Goal: Task Accomplishment & Management: Complete application form

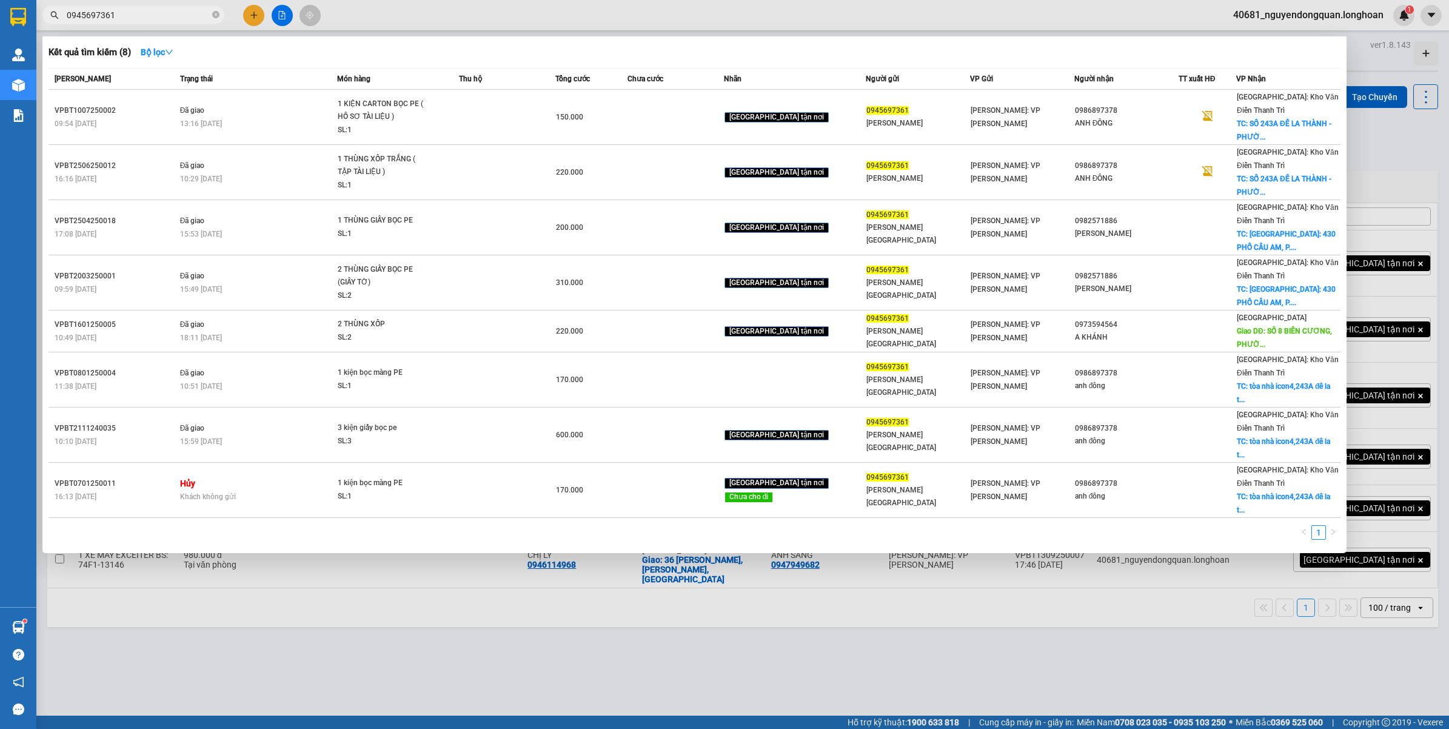
type input "0945697361"
click at [250, 16] on div at bounding box center [724, 364] width 1449 height 729
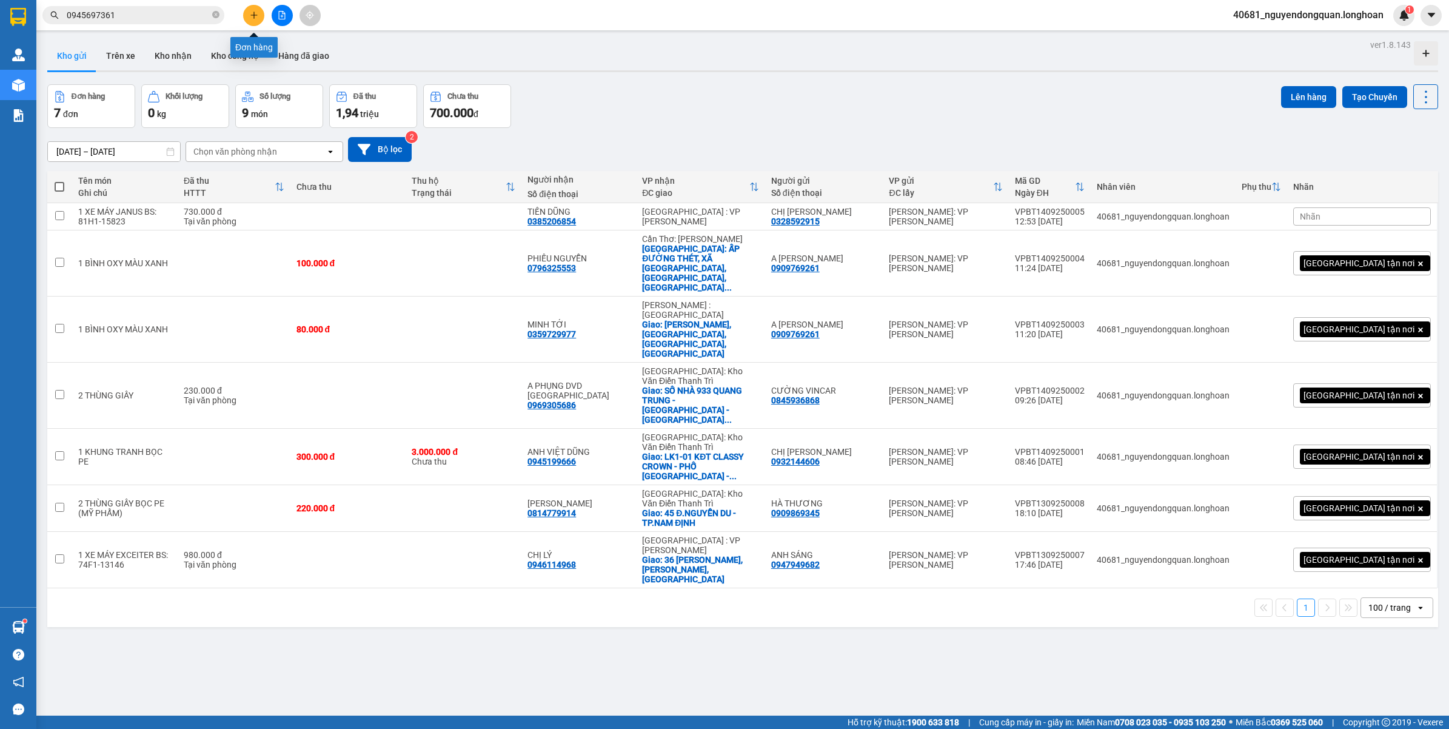
click at [250, 16] on icon "plus" at bounding box center [254, 15] width 8 height 8
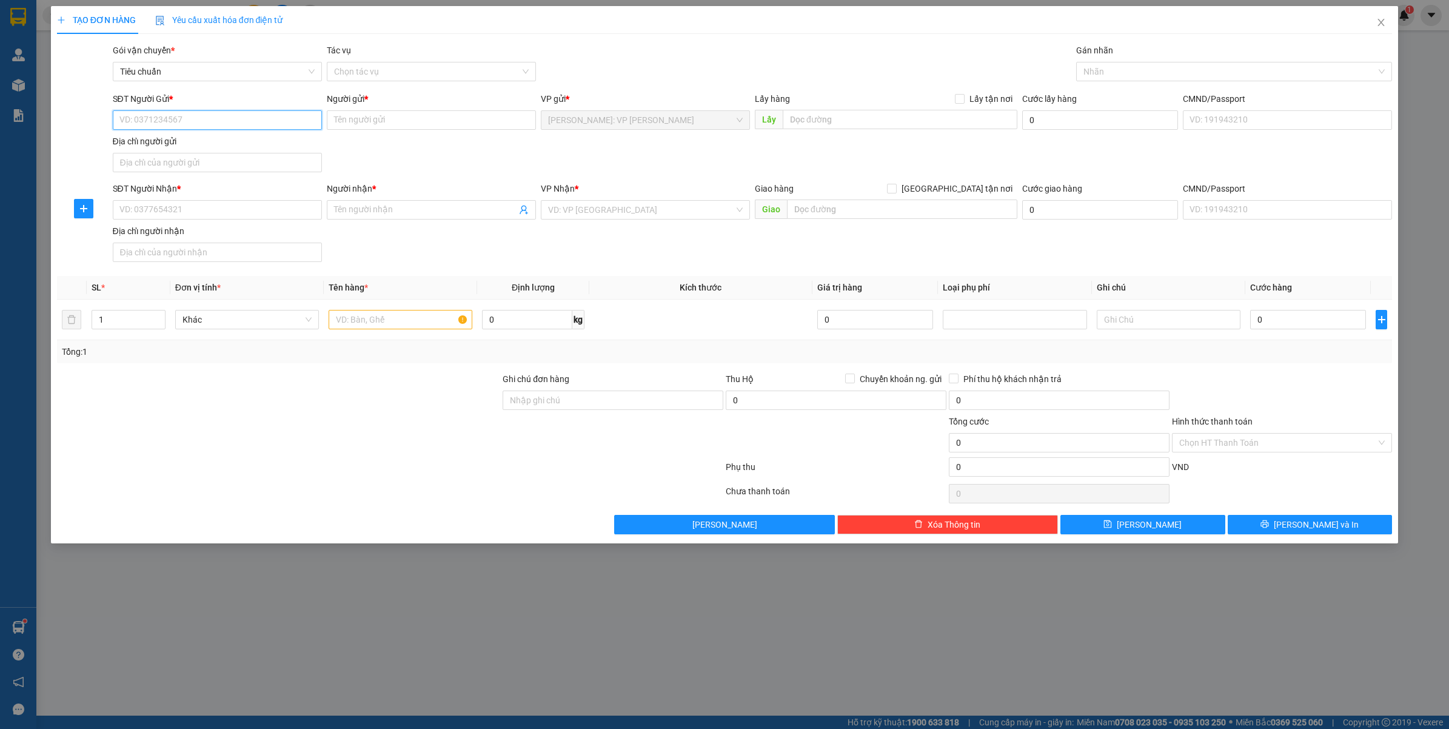
paste input "0945697361"
type input "0945697361"
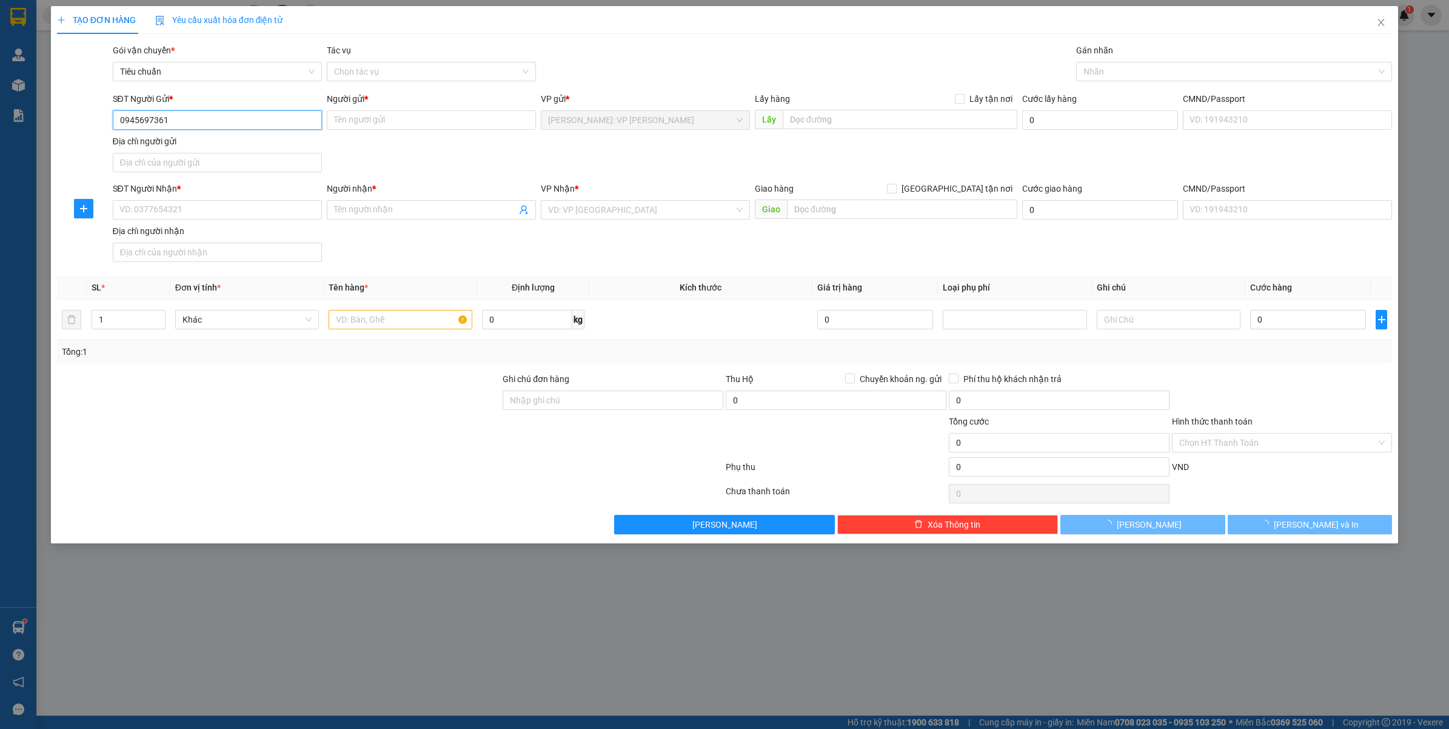
click at [205, 120] on input "0945697361" at bounding box center [217, 119] width 209 height 19
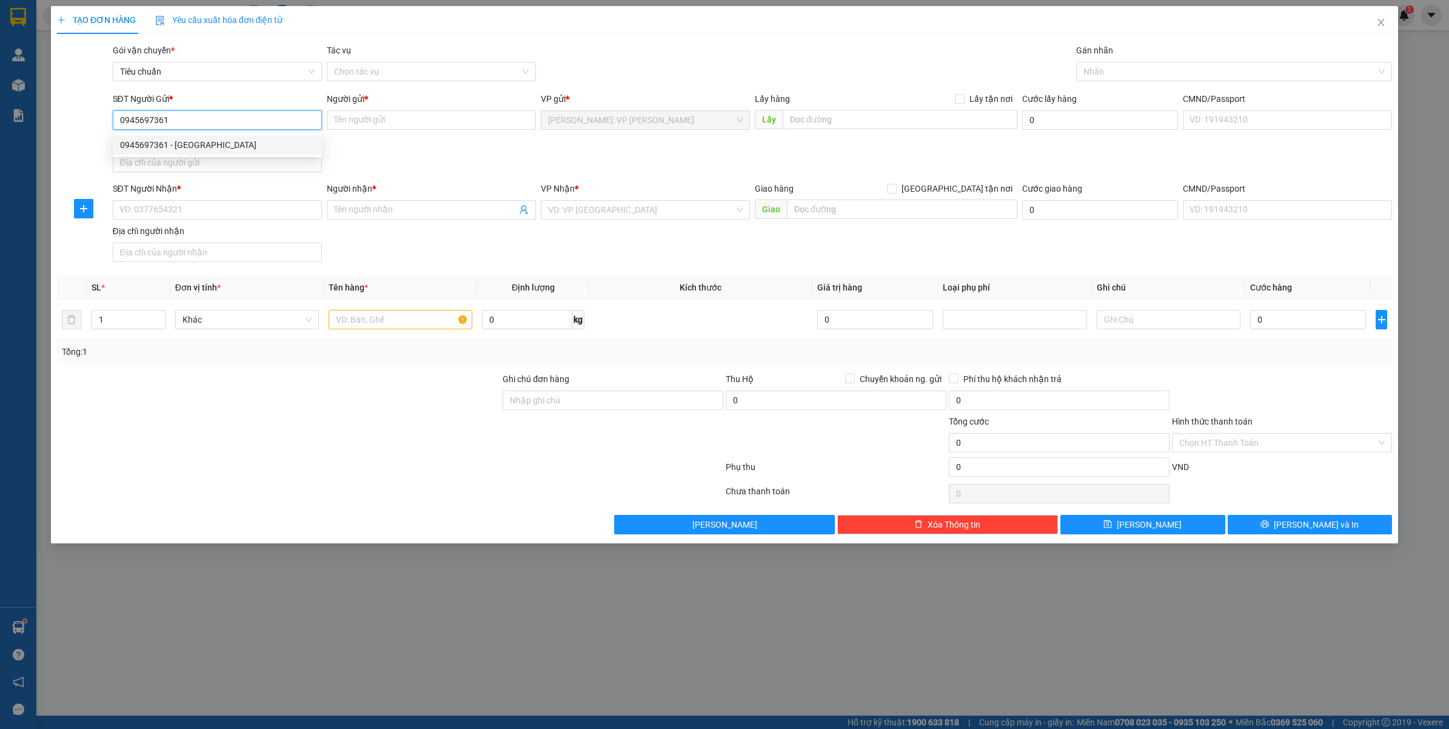
click at [207, 147] on div "0945697361 - ANH GIANG" at bounding box center [217, 144] width 195 height 13
type input "[PERSON_NAME]"
type input "0945697361"
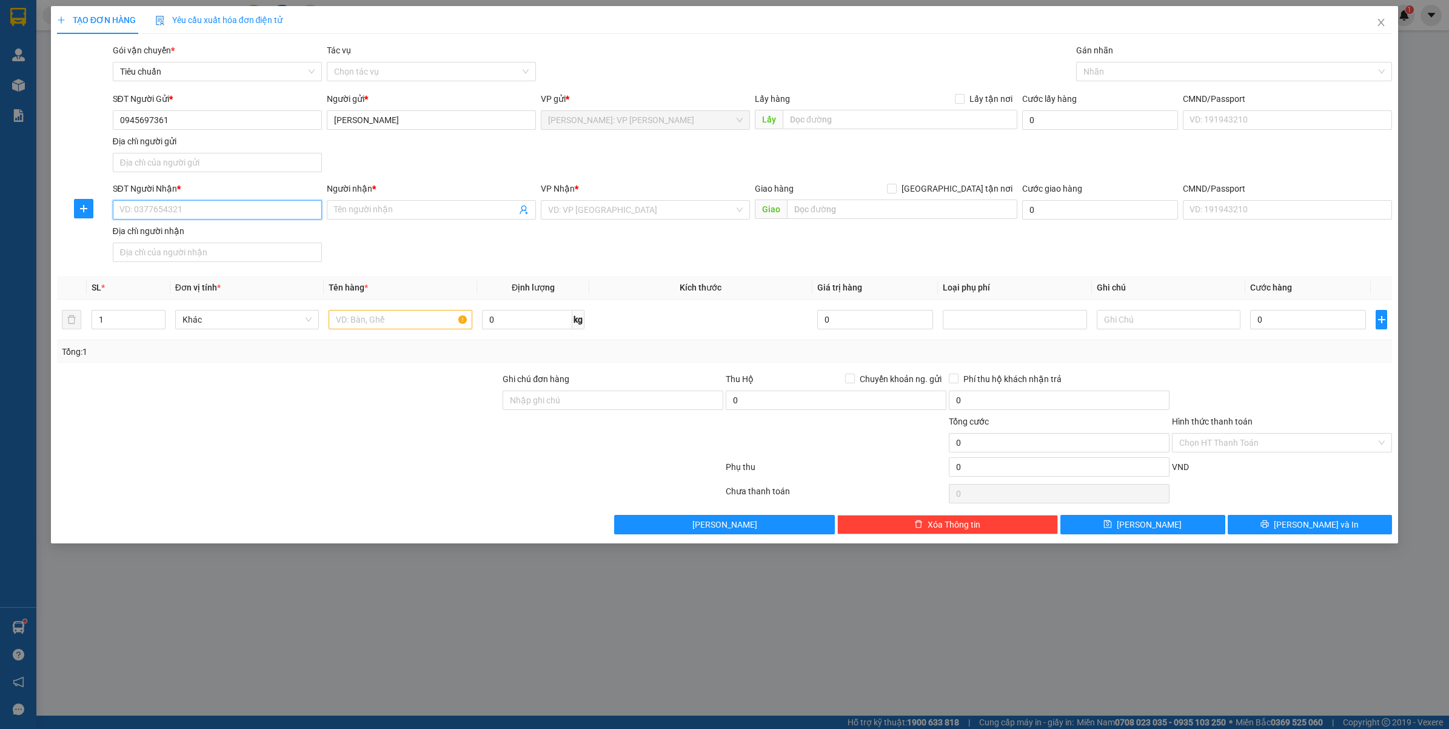
click at [210, 201] on input "SĐT Người Nhận *" at bounding box center [217, 209] width 209 height 19
paste input "0988497323"
click at [246, 209] on input "0988497323" at bounding box center [217, 209] width 209 height 19
drag, startPoint x: 167, startPoint y: 206, endPoint x: 68, endPoint y: 211, distance: 99.5
click at [68, 211] on div "SĐT Người Nhận * 0988497323 0988497323 Người nhận * Tên người nhận VP Nhận * VD…" at bounding box center [725, 224] width 1338 height 85
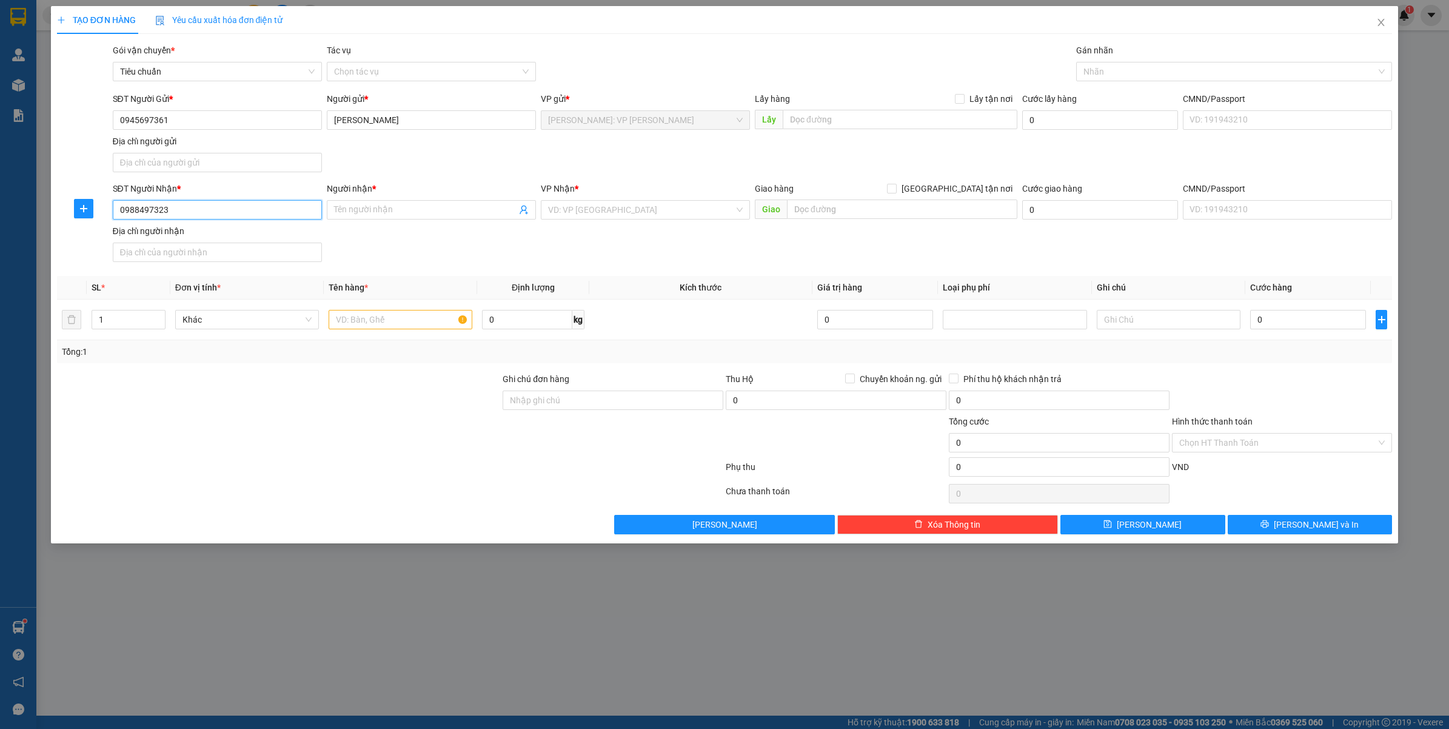
type input "0988497323"
click at [415, 217] on span at bounding box center [431, 209] width 209 height 19
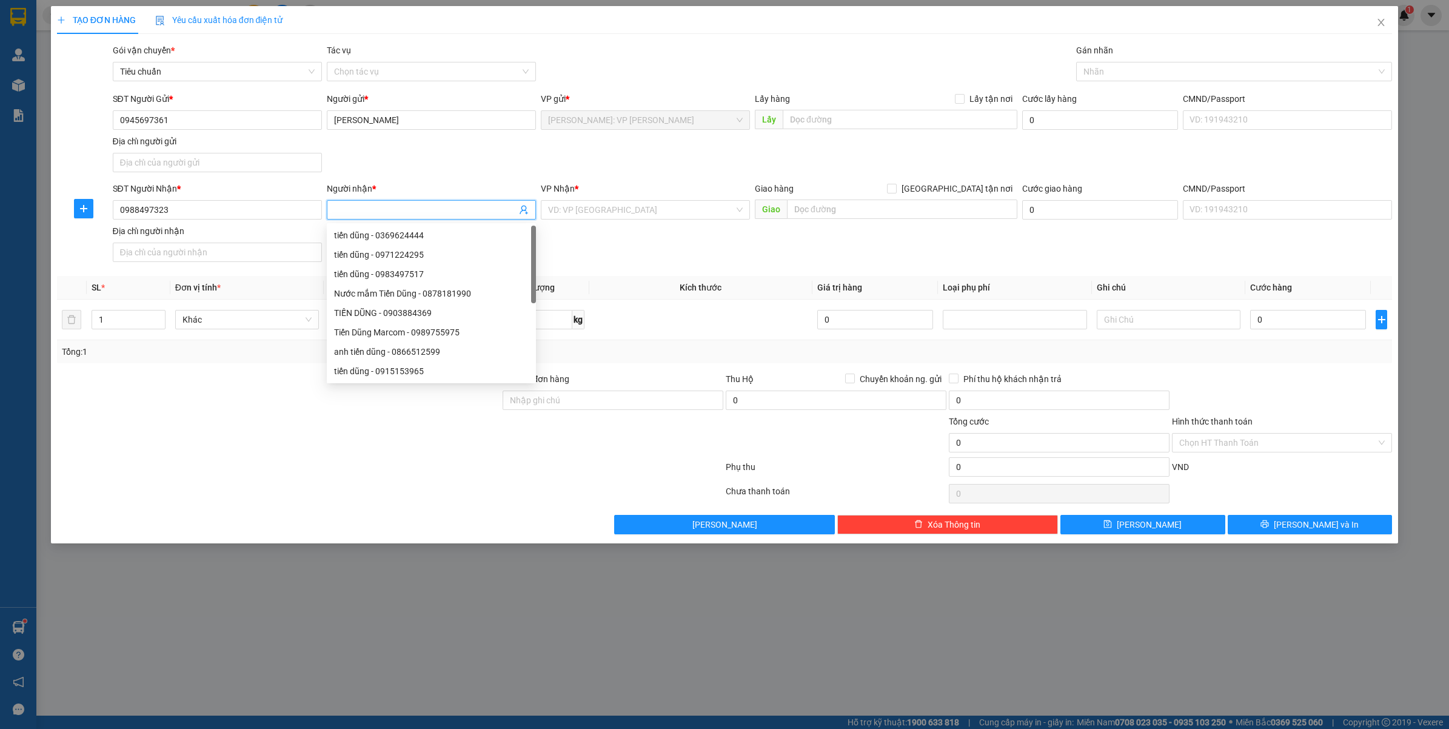
type input "d"
type input "DUNG"
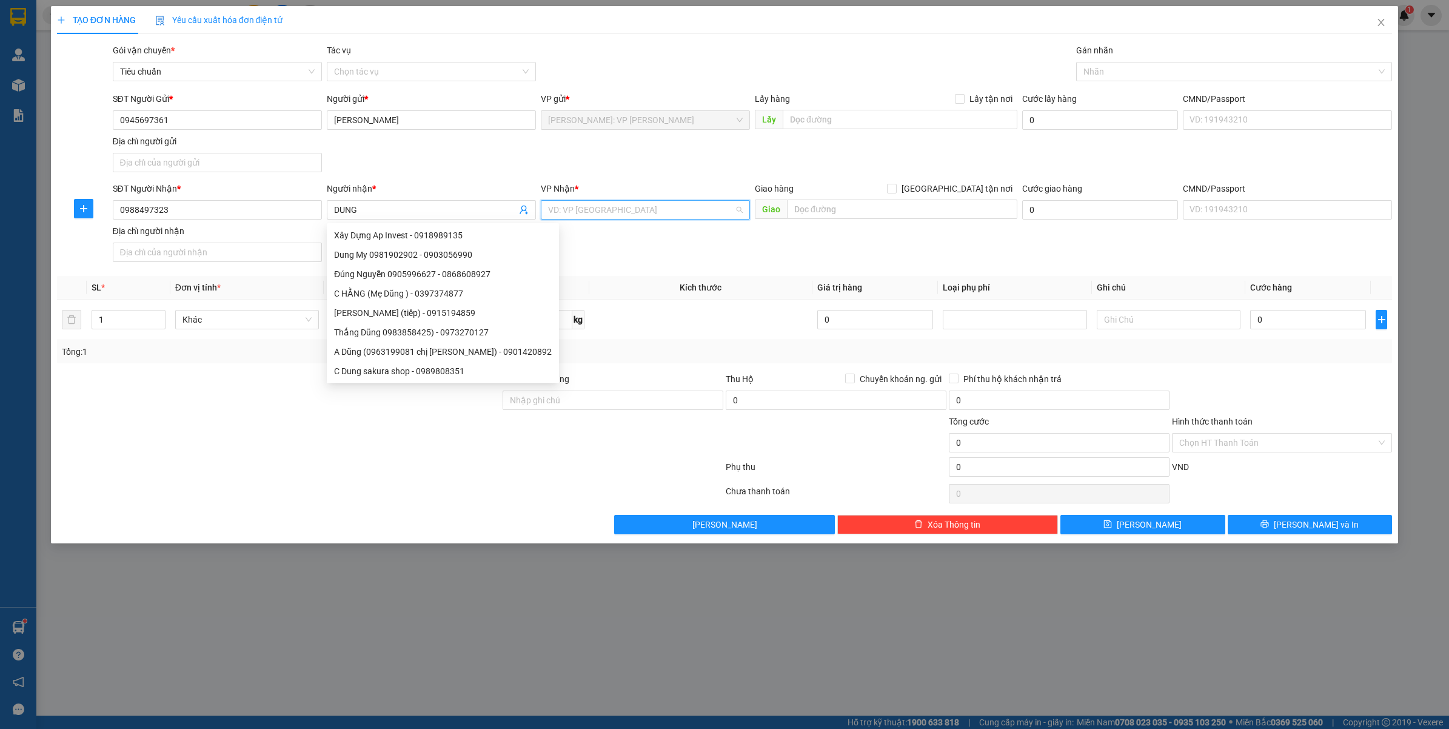
click at [590, 211] on input "search" at bounding box center [641, 210] width 186 height 18
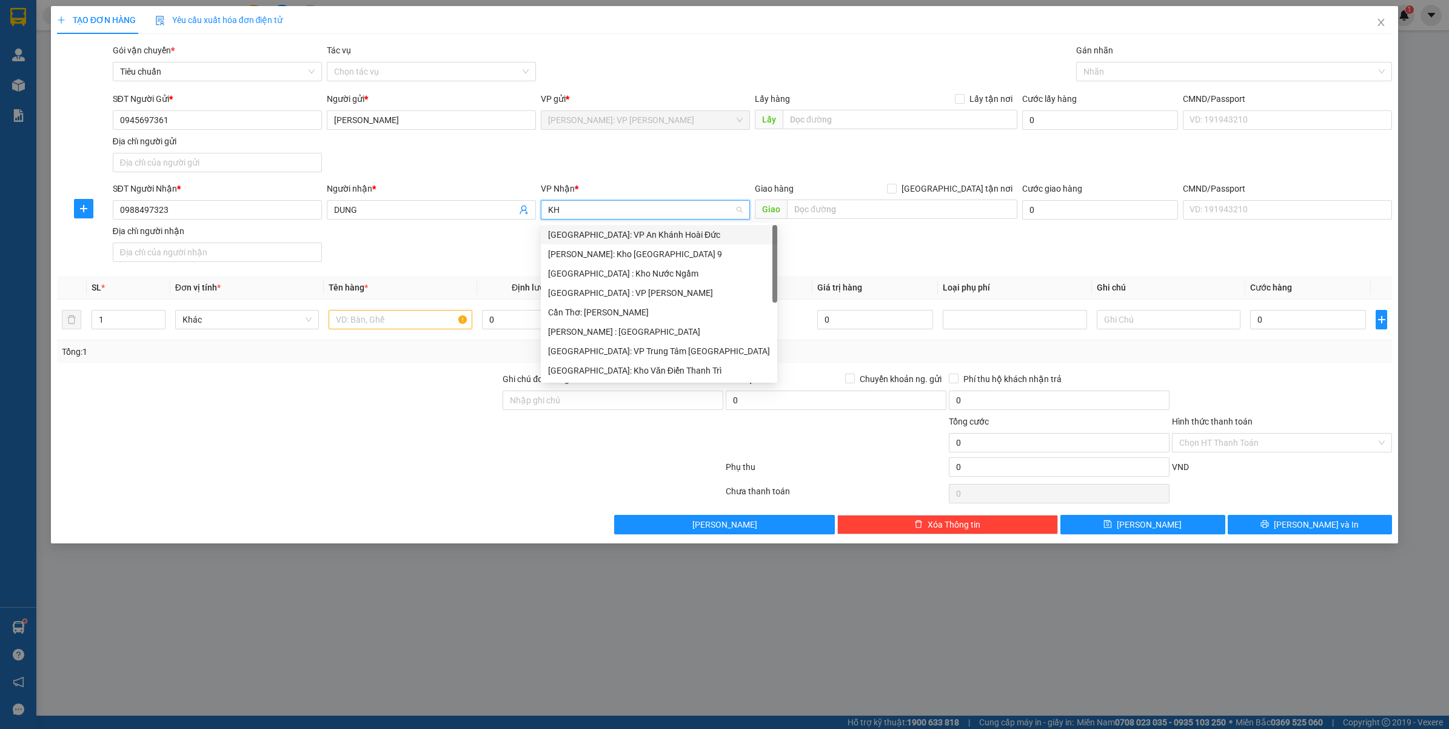
type input "KHO"
click at [665, 304] on div "[GEOGRAPHIC_DATA]: Kho Văn Điển Thanh Trì" at bounding box center [645, 312] width 209 height 19
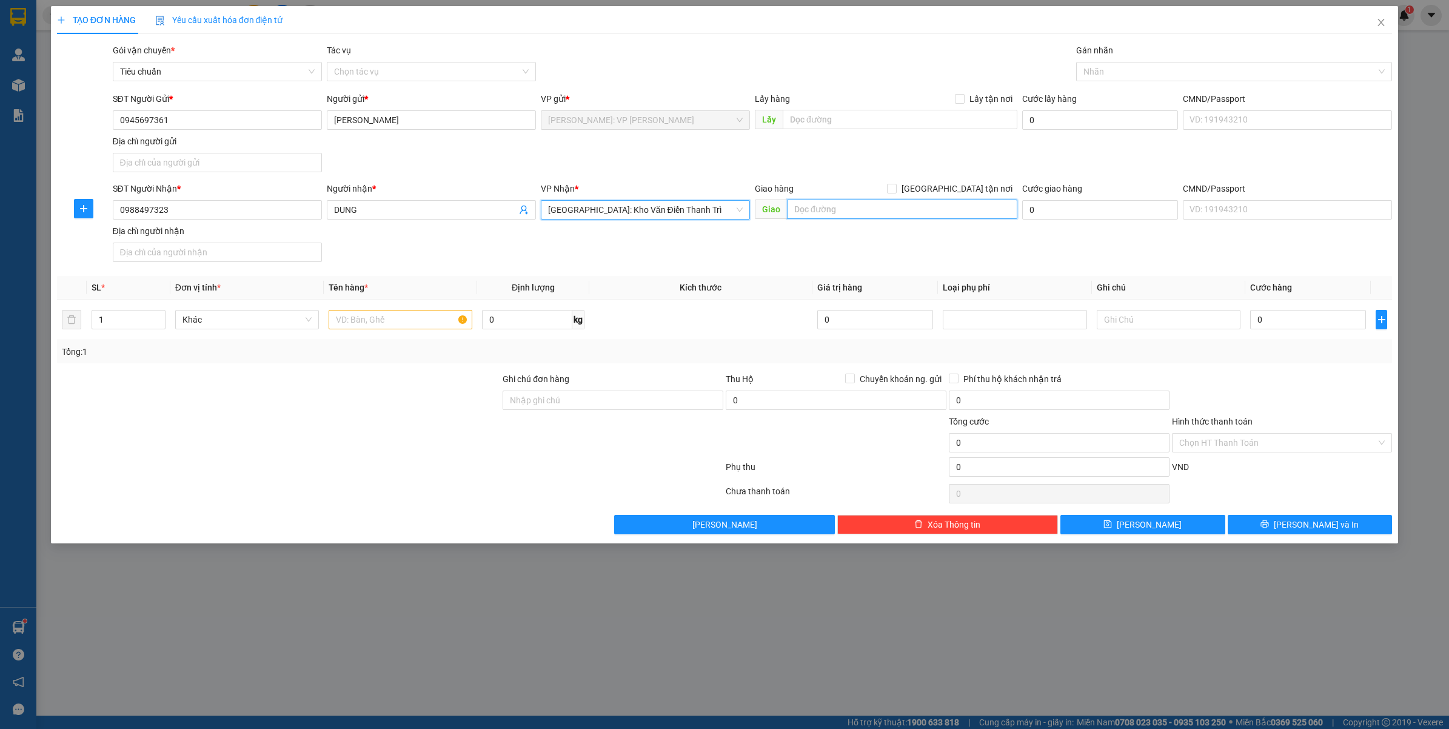
click at [861, 207] on input "text" at bounding box center [902, 208] width 230 height 19
paste input "Phương quan,Trí Quả - Thuận Thành - Bắc Nin"
type input "Phương quan,Trí Quả - Thuận Thành - Bắc Ninh"
drag, startPoint x: 955, startPoint y: 187, endPoint x: 1028, endPoint y: 179, distance: 73.2
click at [895, 187] on input "[GEOGRAPHIC_DATA] tận nơi" at bounding box center [891, 188] width 8 height 8
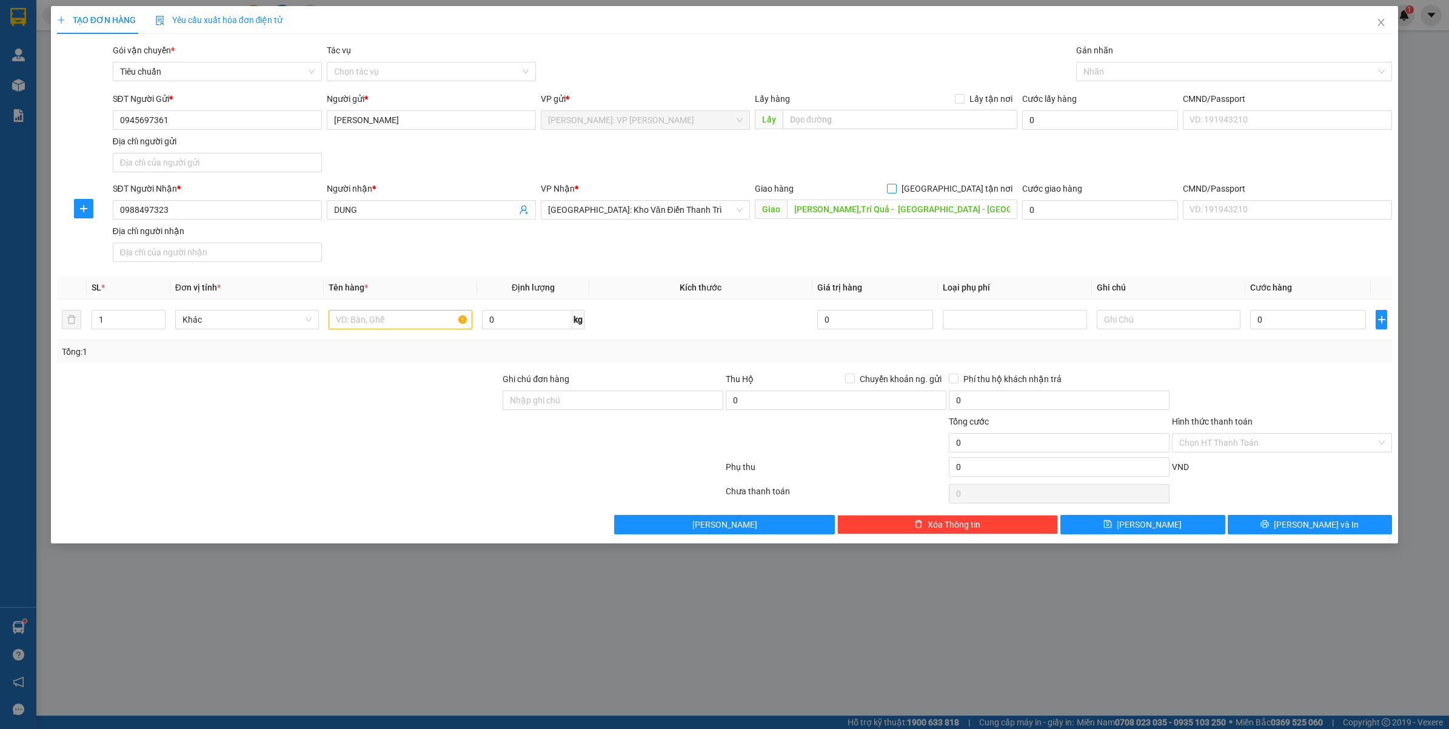
checkbox input "true"
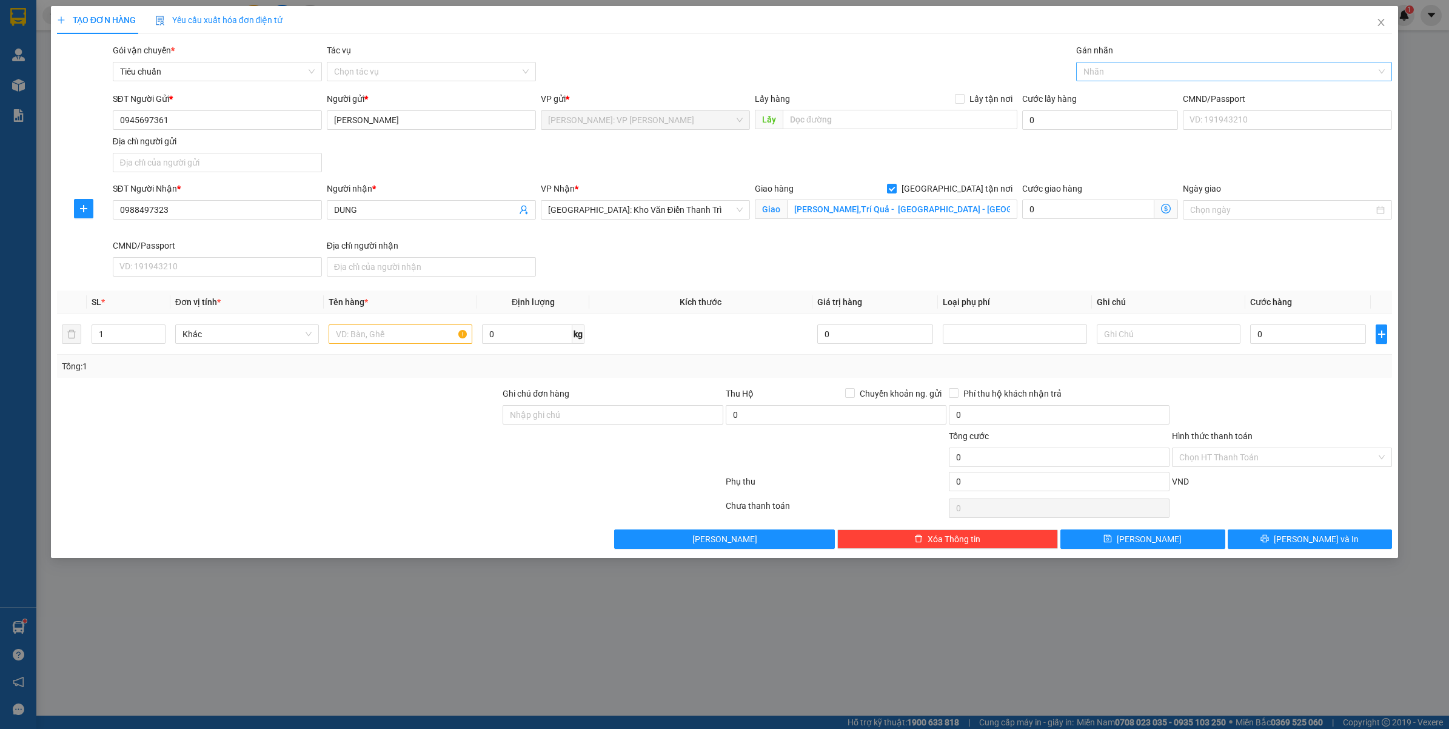
click at [1159, 76] on div at bounding box center [1228, 71] width 298 height 15
type input "giao"
click at [1108, 96] on div "[GEOGRAPHIC_DATA] tận nơi" at bounding box center [1234, 95] width 302 height 13
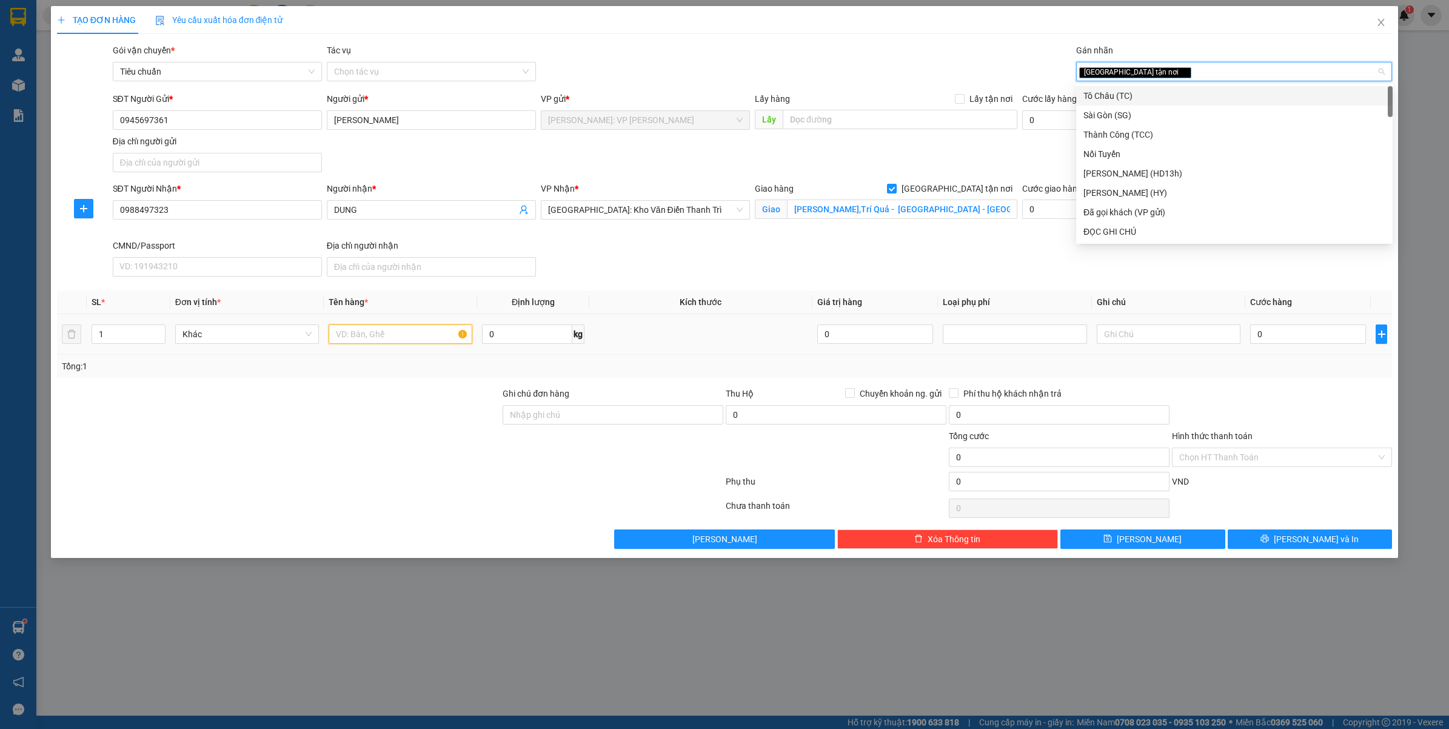
click at [365, 331] on input "text" at bounding box center [401, 333] width 144 height 19
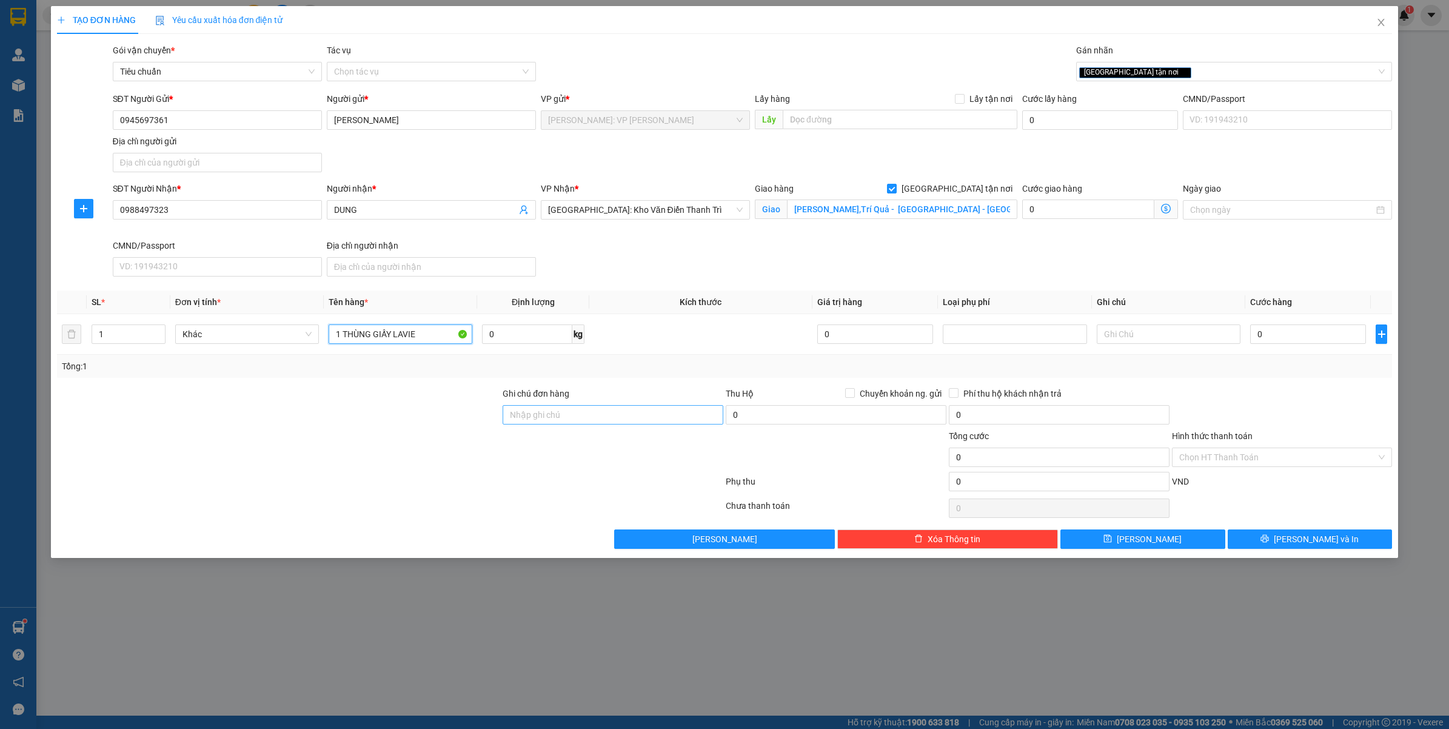
type input "1 THÙNG GIẤY LAVIE"
drag, startPoint x: 659, startPoint y: 414, endPoint x: 643, endPoint y: 403, distance: 19.2
click at [658, 415] on input "Ghi chú đơn hàng" at bounding box center [613, 414] width 221 height 19
type input "VẬN CHUYỂN NHẸ TAY - HƯ VỠ KHÔNG ĐỀN"
click at [1296, 343] on input "0" at bounding box center [1308, 333] width 116 height 19
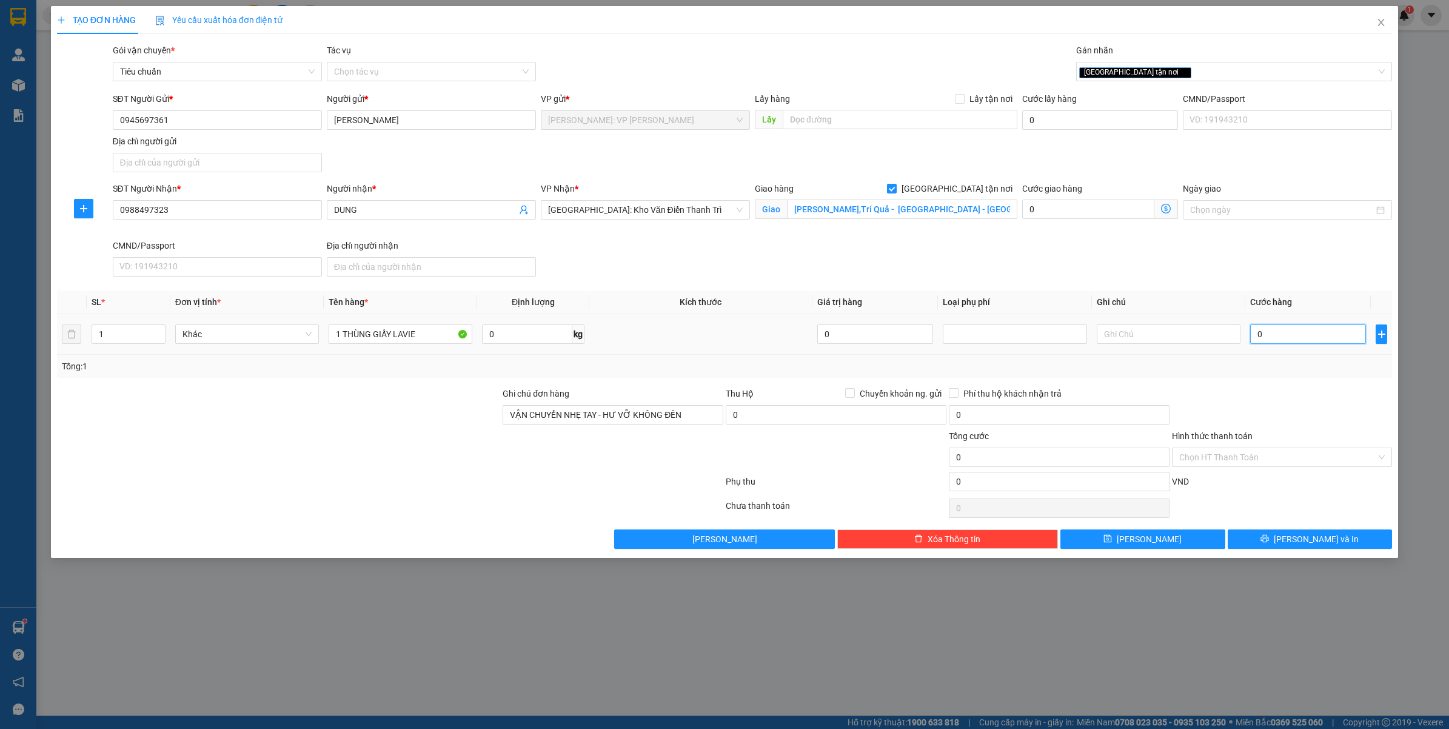
type input "1"
type input "16"
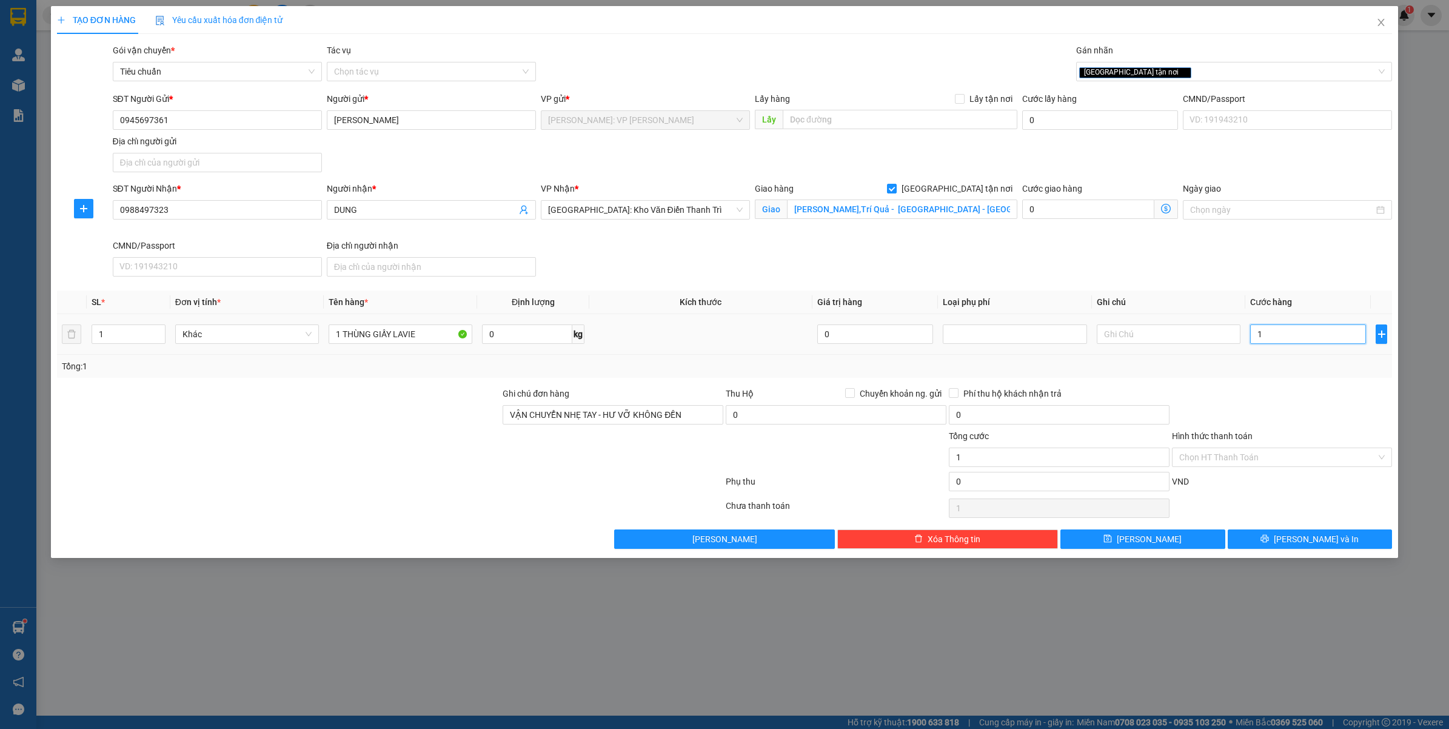
type input "16"
type input "160"
type input "1.600"
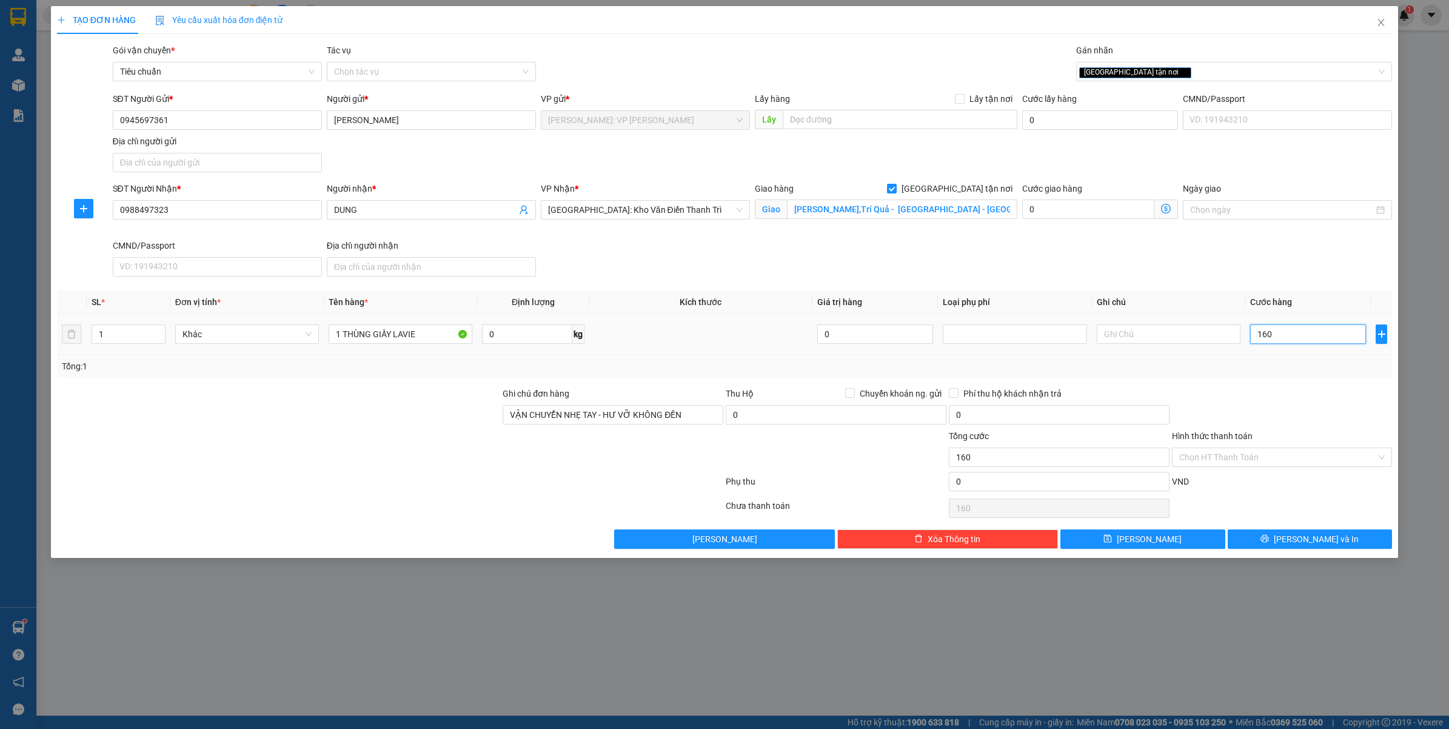
type input "1.600"
type input "16.000"
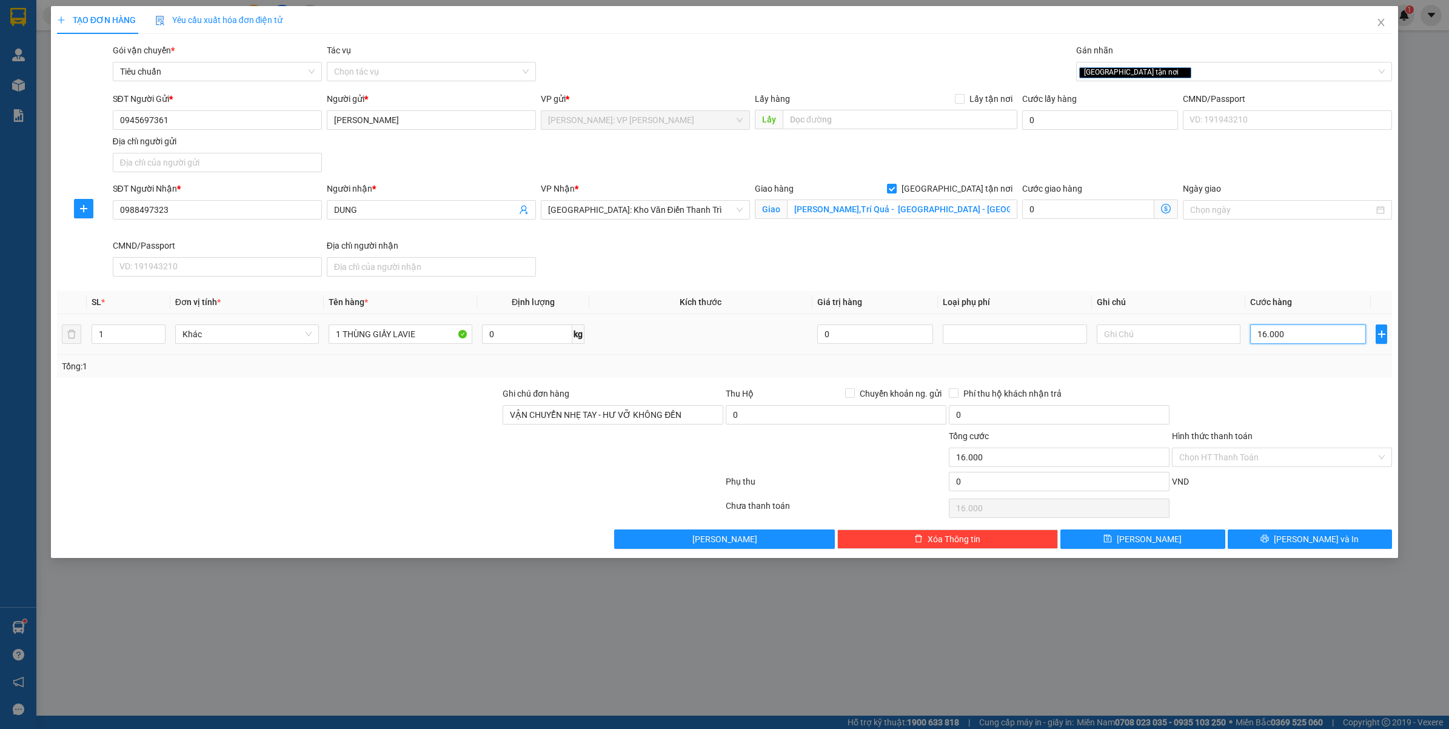
type input "160.000"
click at [1335, 372] on div "Tổng: 1" at bounding box center [725, 366] width 1326 height 13
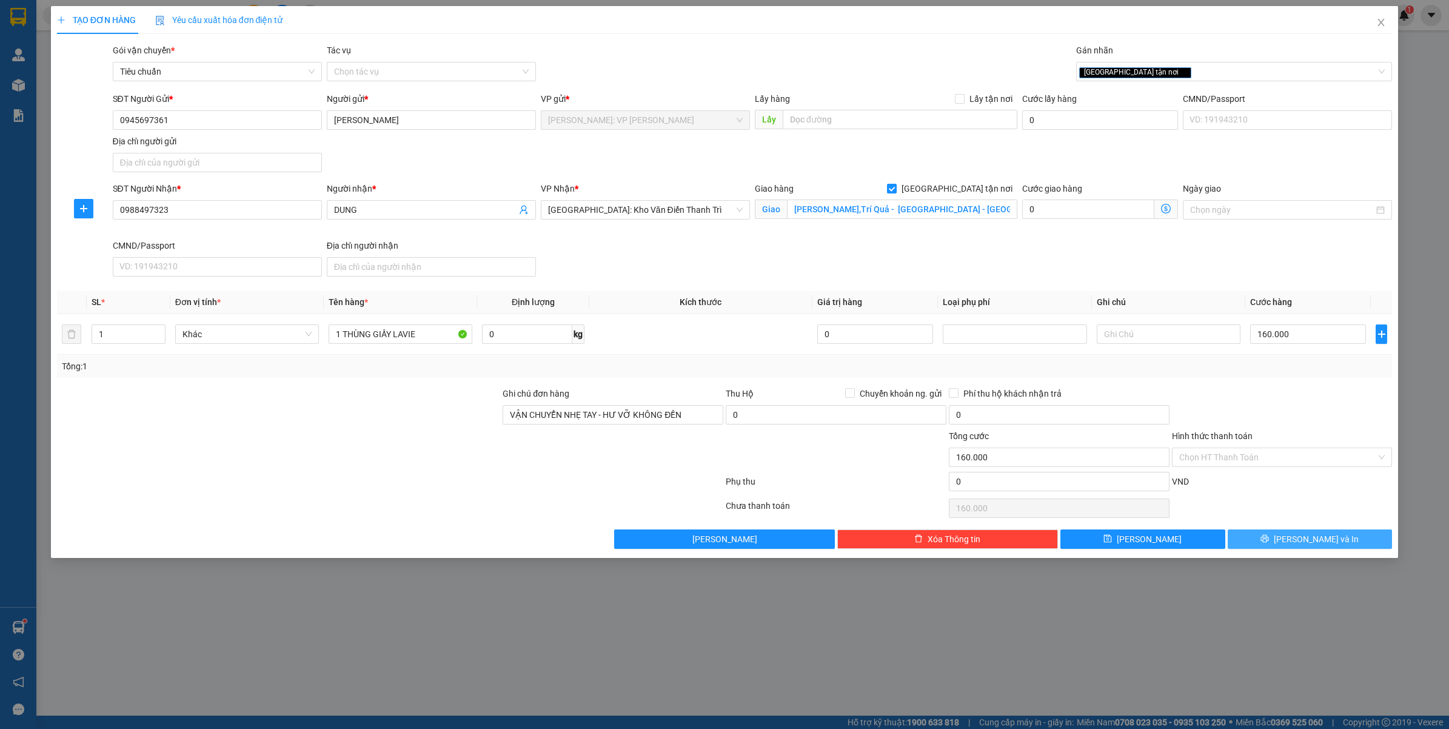
click at [1244, 541] on button "[PERSON_NAME] và In" at bounding box center [1310, 538] width 165 height 19
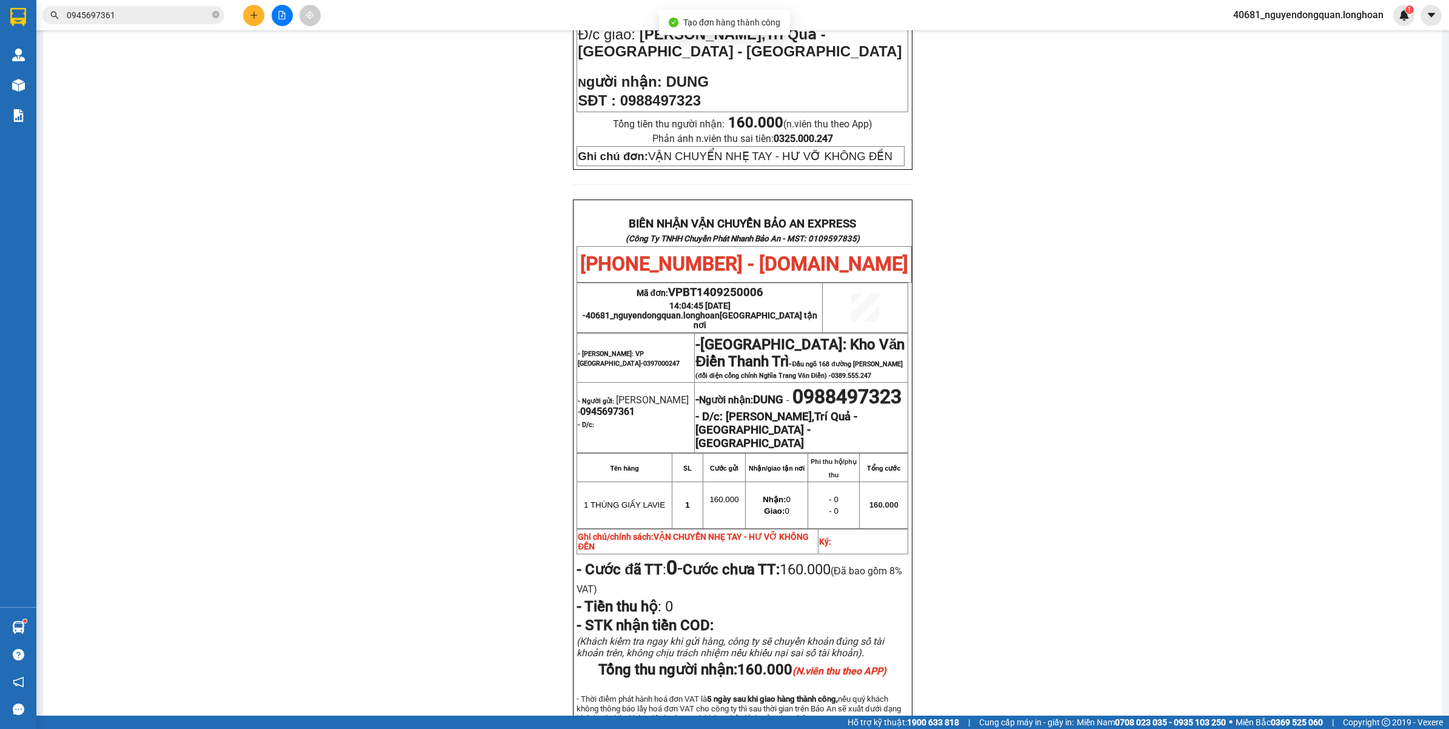
scroll to position [566, 0]
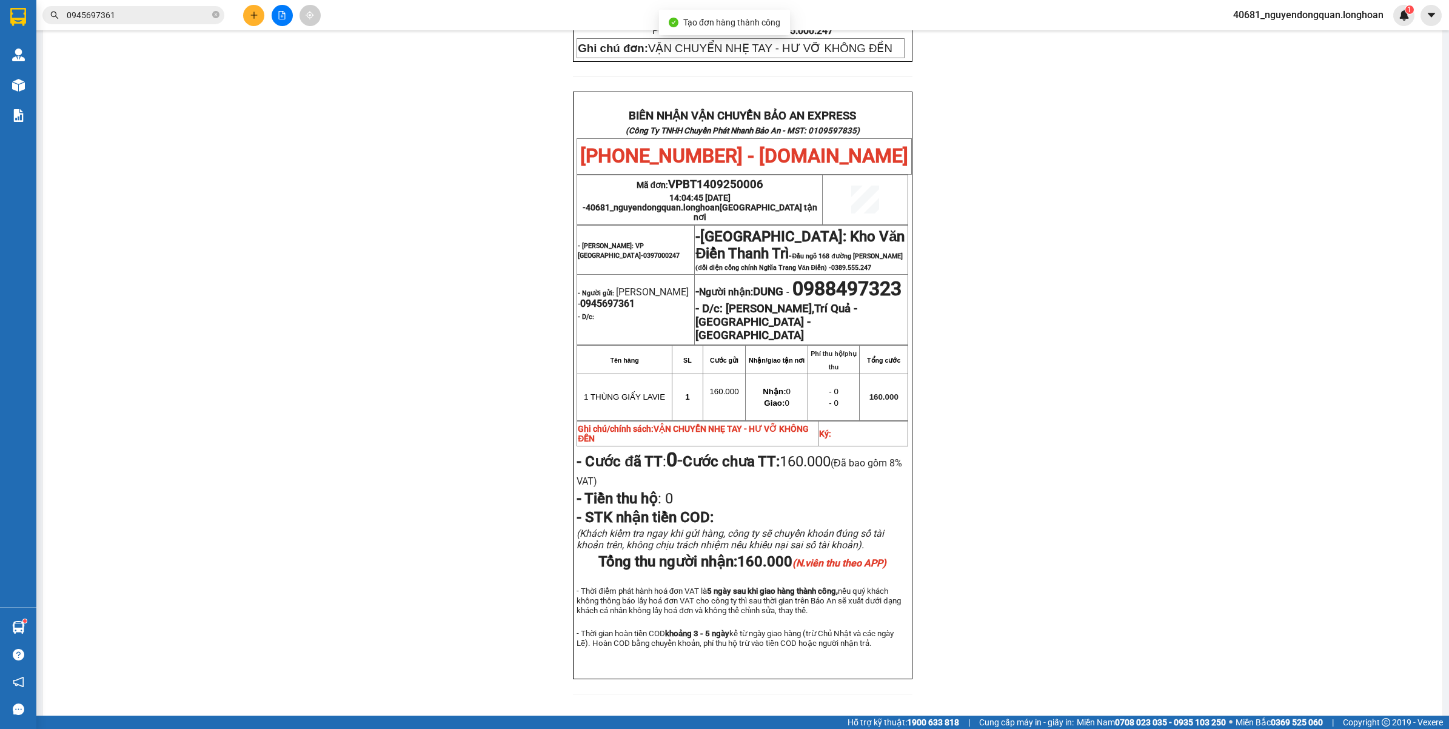
drag, startPoint x: 1434, startPoint y: 428, endPoint x: 1447, endPoint y: 410, distance: 22.6
click at [1447, 410] on main "In mẫu biên lai tự cấu hình In mẫu tem hàng tự cấu hình theo số lượng (1) PHIẾU…" at bounding box center [724, 357] width 1449 height 715
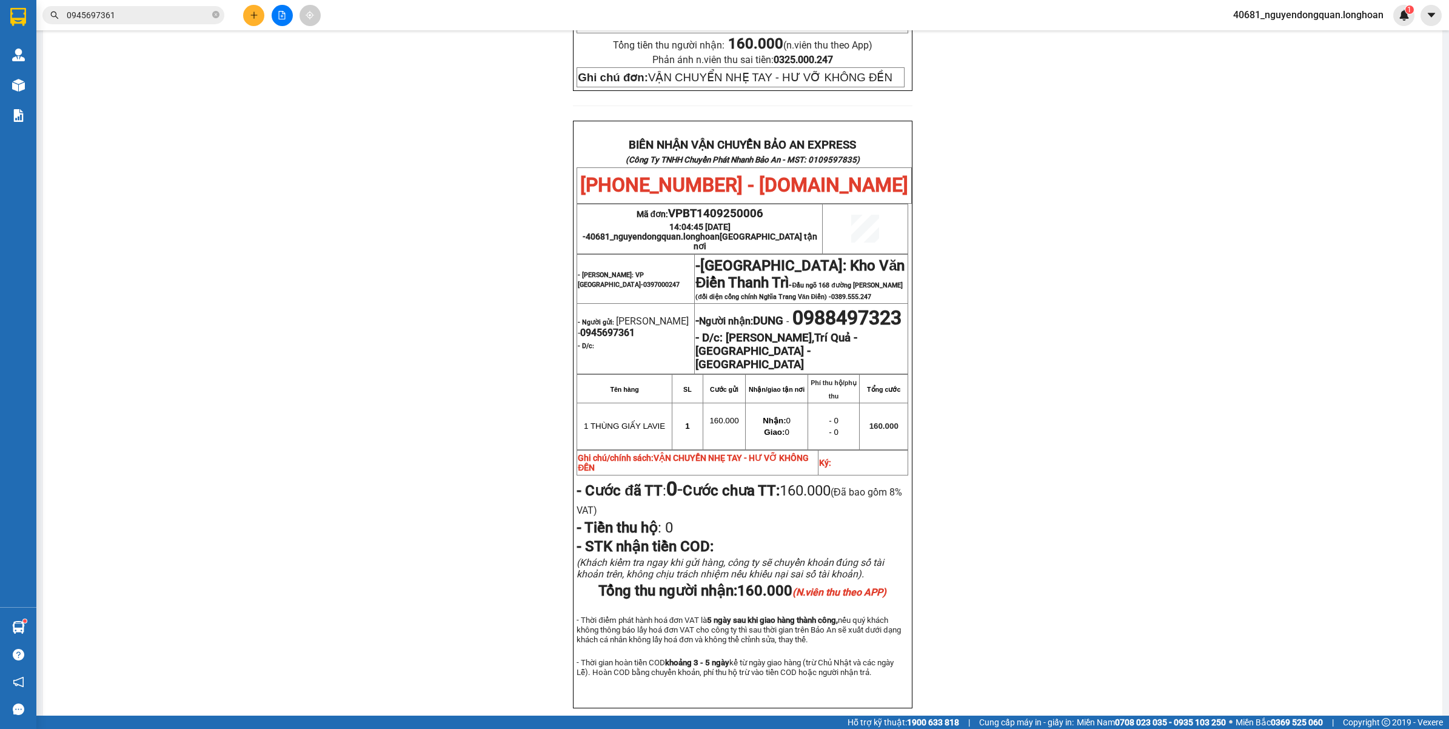
scroll to position [538, 0]
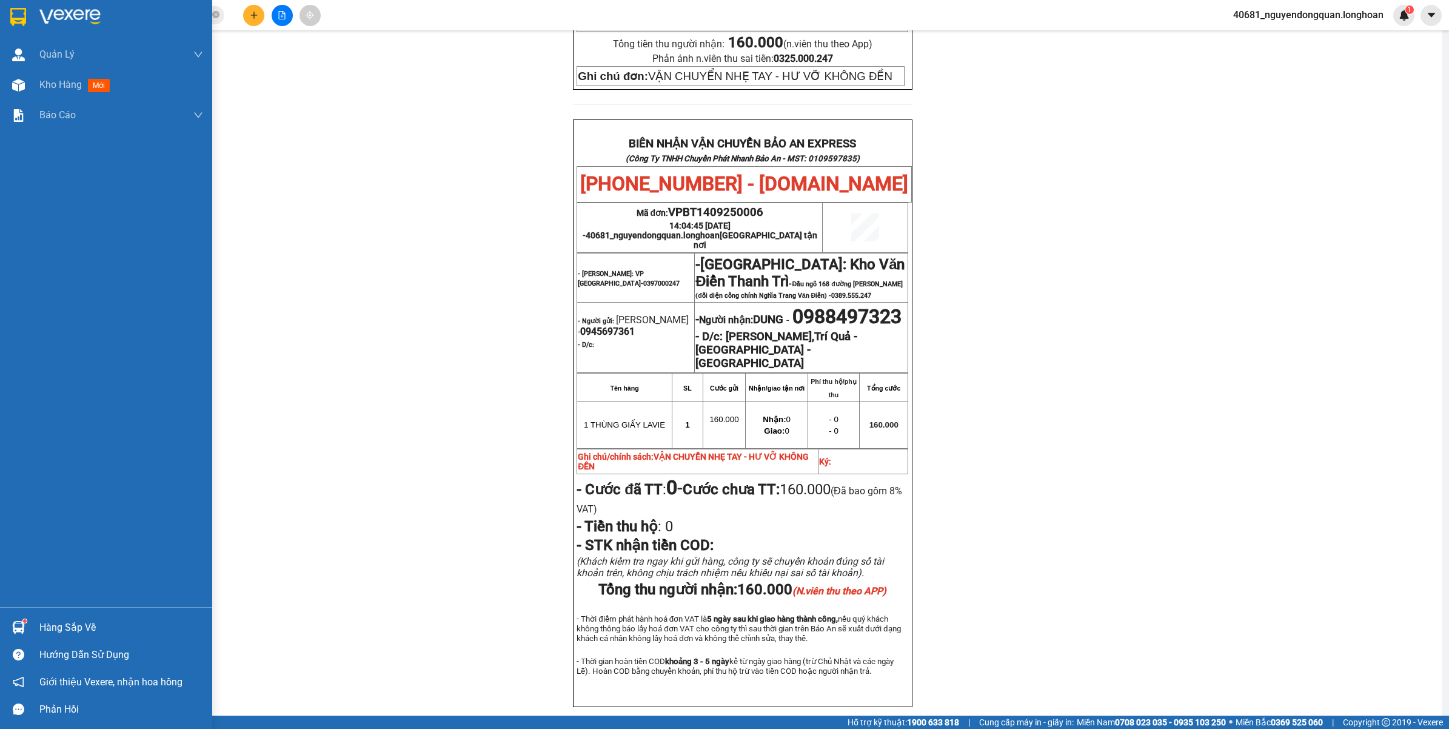
drag, startPoint x: 76, startPoint y: 12, endPoint x: 203, endPoint y: 535, distance: 538.5
click at [77, 13] on img at bounding box center [69, 17] width 61 height 18
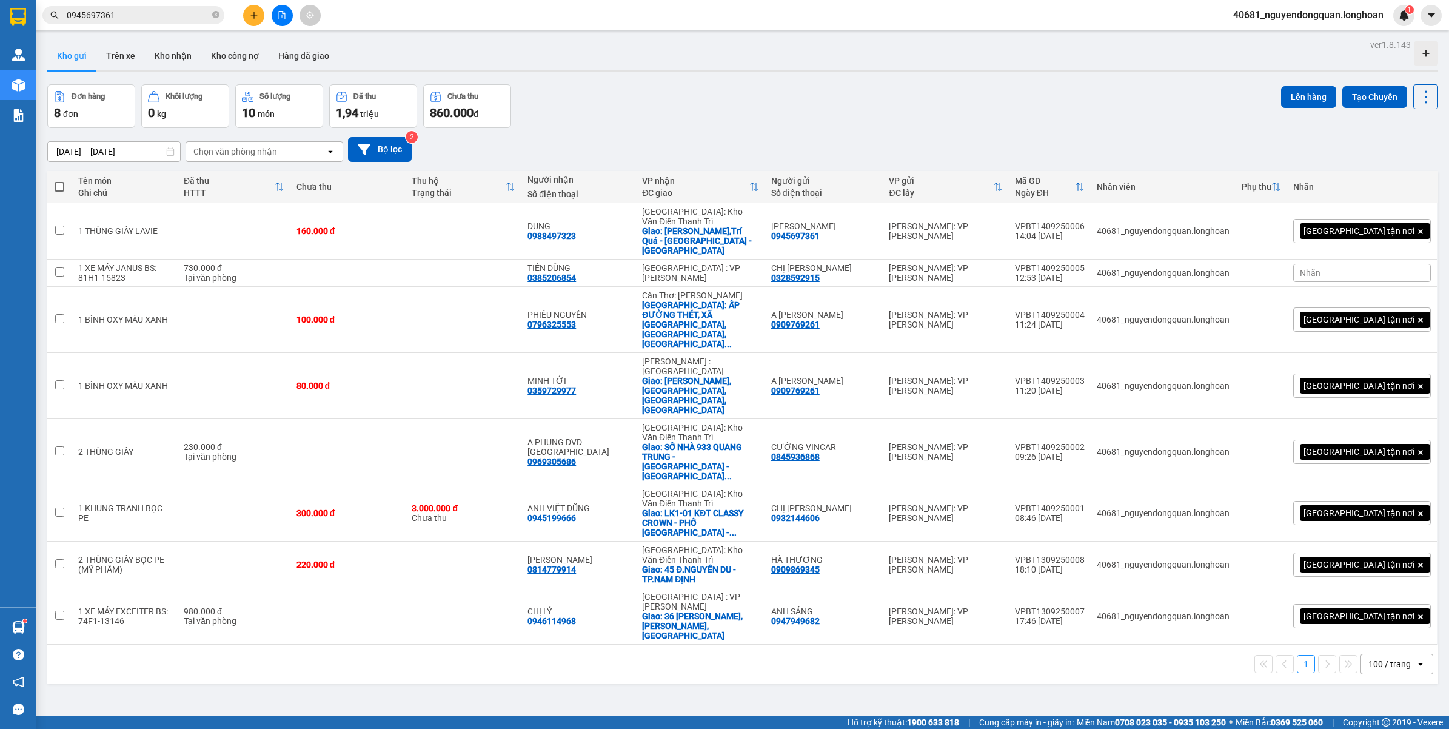
click at [1303, 16] on span "40681_nguyendongquan.longhoan" at bounding box center [1308, 14] width 170 height 15
click at [1289, 38] on span "Đăng xuất" at bounding box center [1313, 37] width 146 height 13
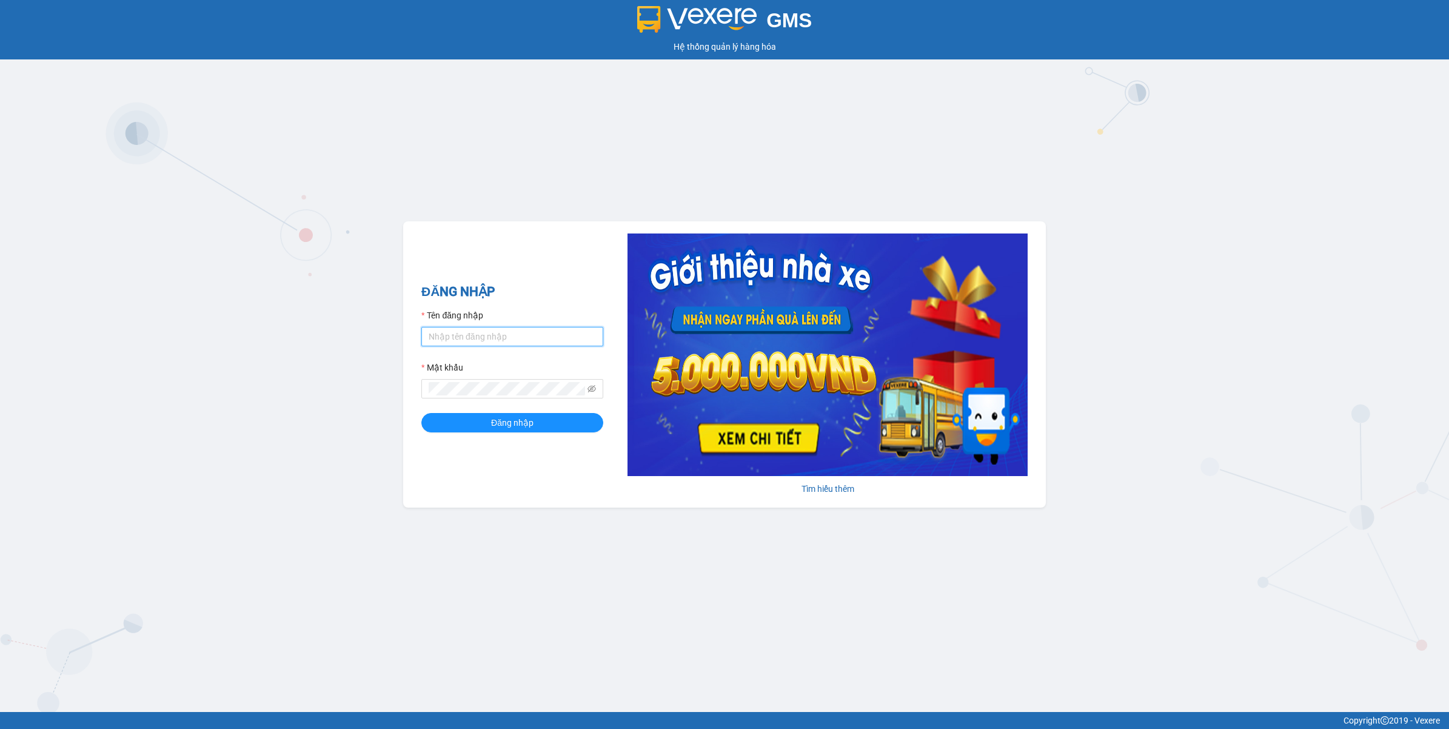
type input "nguyendongquan.longhoan"
click at [499, 433] on div "ĐĂNG NHẬP Tên đăng nhập nguyendongquan.longhoan Mật khẩu Đăng nhập" at bounding box center [512, 364] width 182 height 165
click at [504, 425] on span "Đăng nhập" at bounding box center [512, 422] width 42 height 13
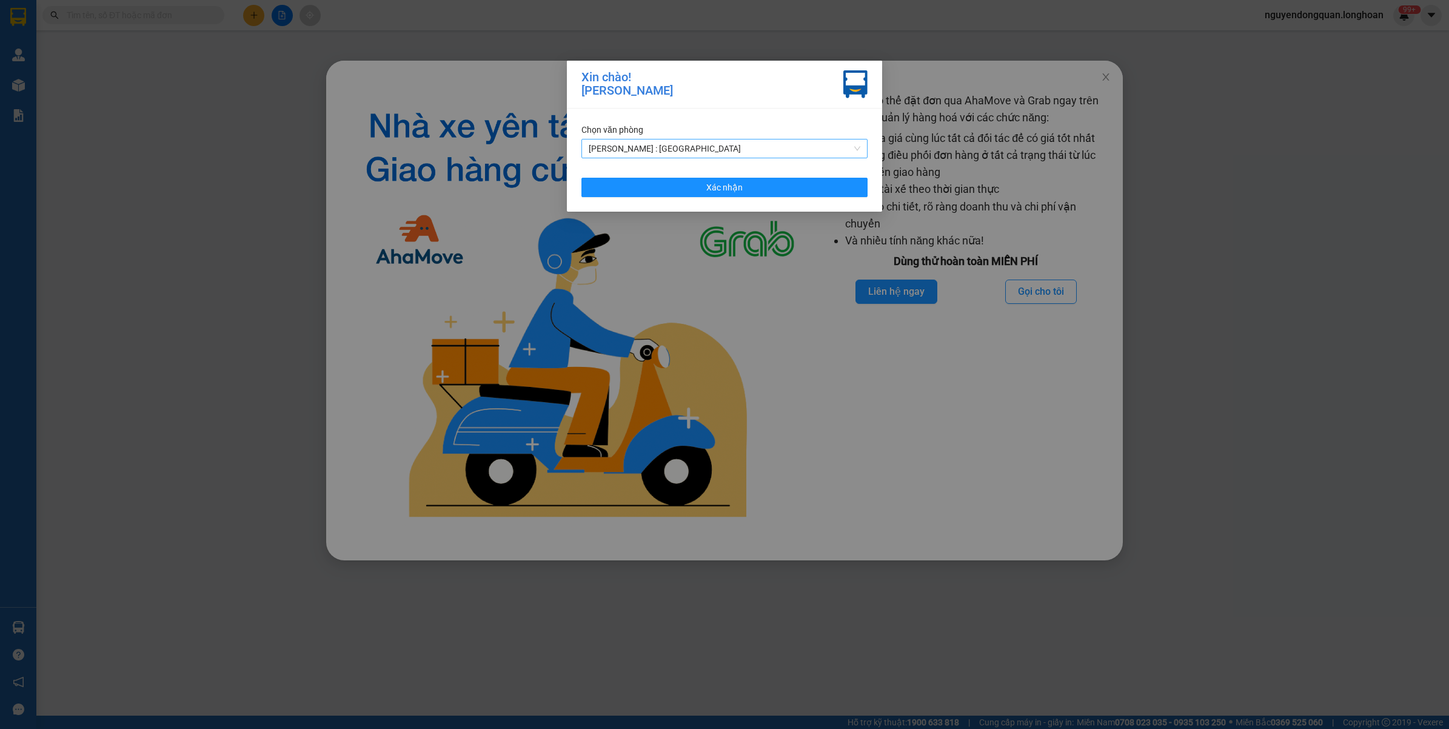
click at [667, 155] on span "[PERSON_NAME] : [GEOGRAPHIC_DATA]" at bounding box center [725, 148] width 272 height 18
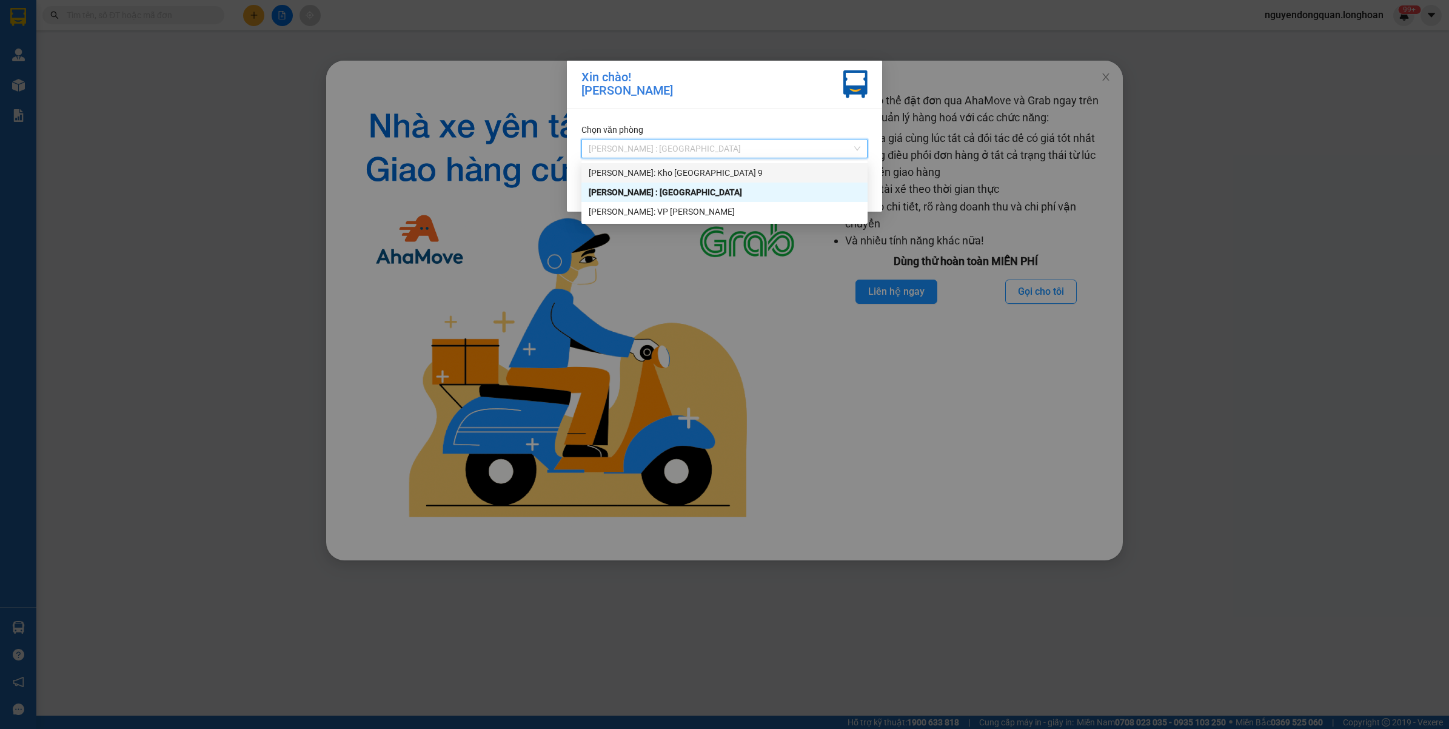
drag, startPoint x: 673, startPoint y: 176, endPoint x: 680, endPoint y: 178, distance: 6.9
click at [674, 176] on div "[PERSON_NAME]: Kho [GEOGRAPHIC_DATA] 9" at bounding box center [725, 172] width 272 height 13
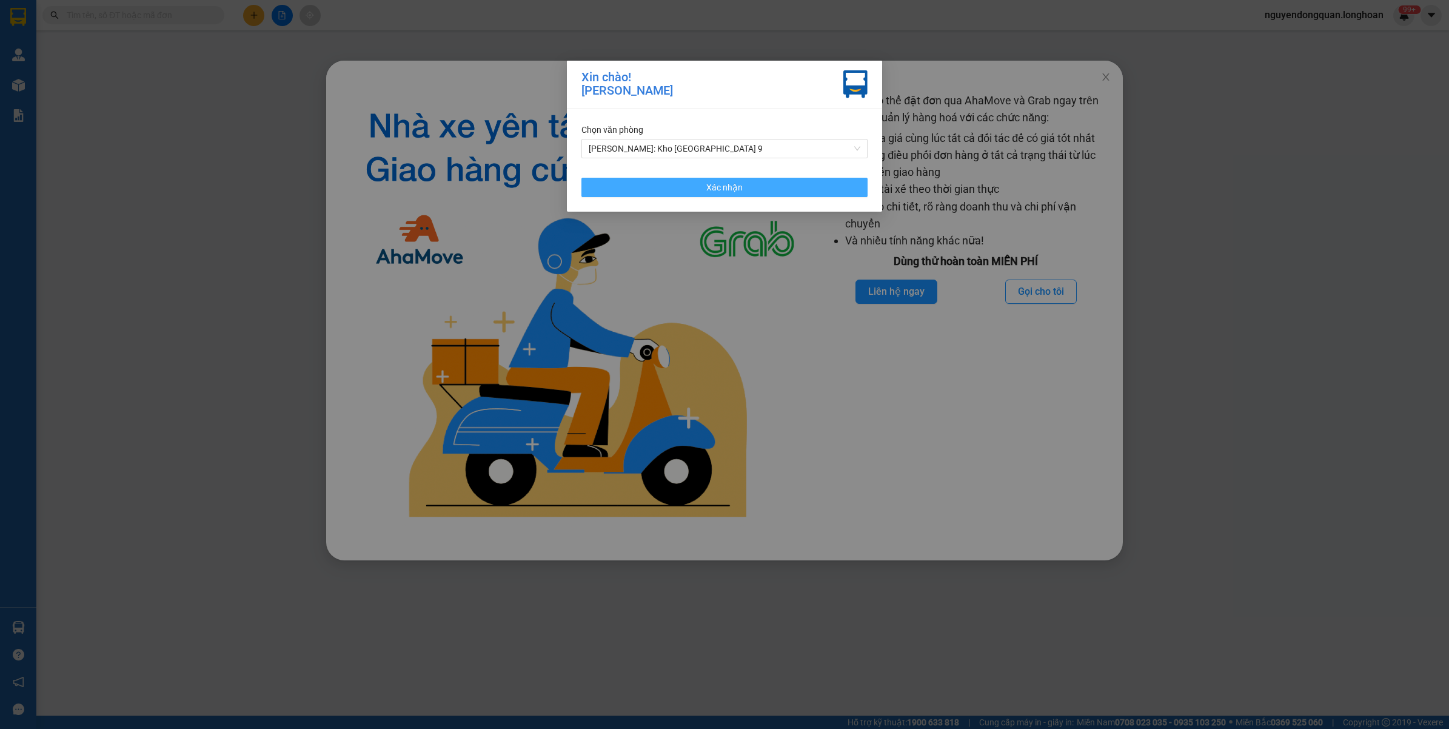
click at [731, 195] on button "Xác nhận" at bounding box center [724, 187] width 286 height 19
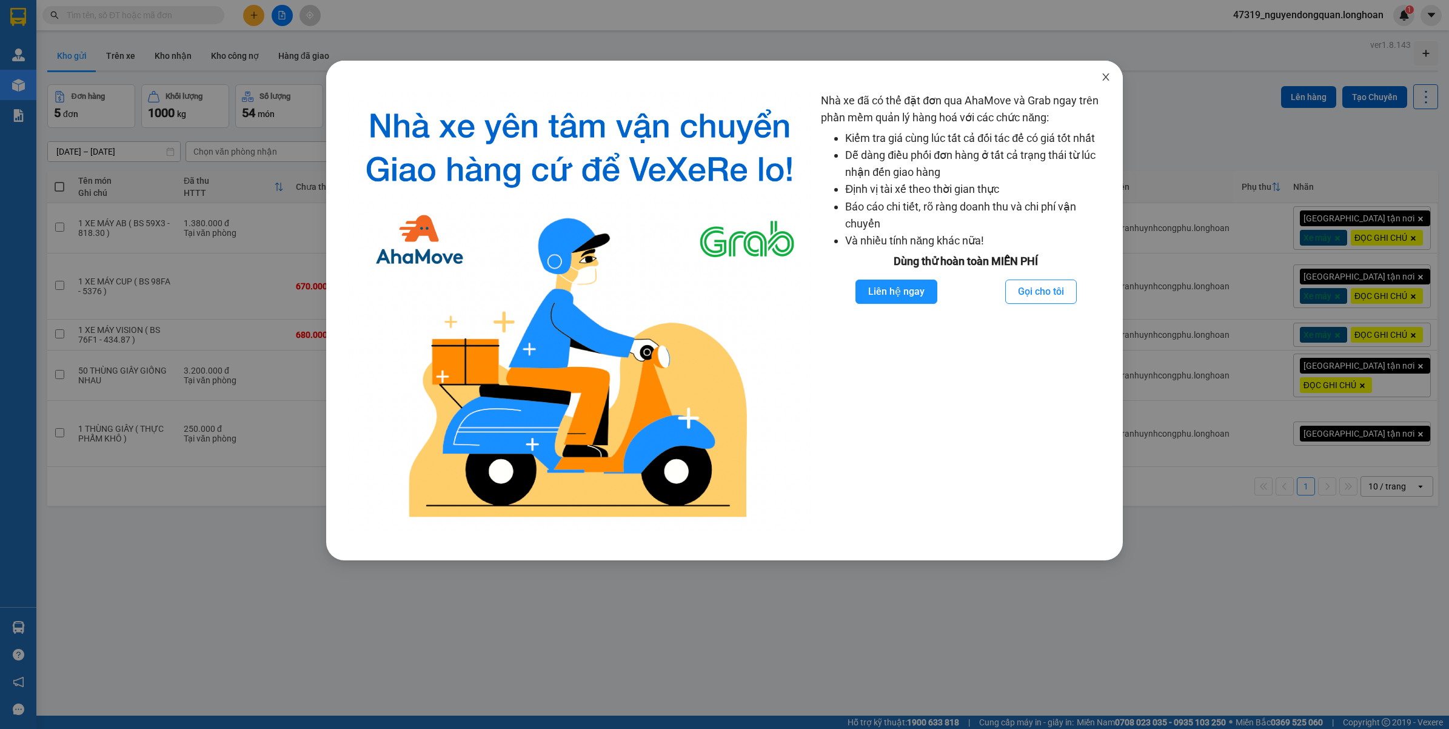
click at [1102, 83] on span "Close" at bounding box center [1106, 78] width 34 height 34
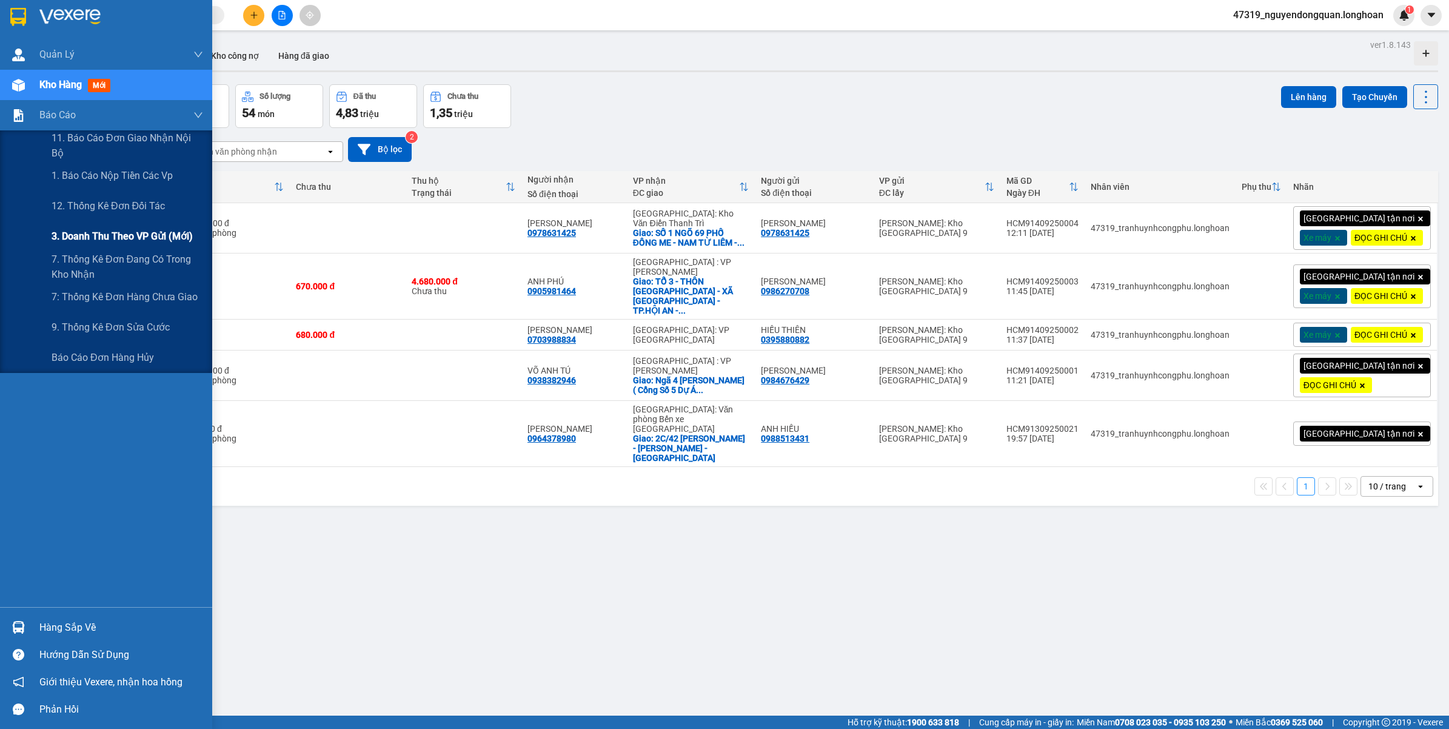
click at [95, 236] on span "3. Doanh Thu theo VP Gửi (mới)" at bounding box center [122, 236] width 141 height 15
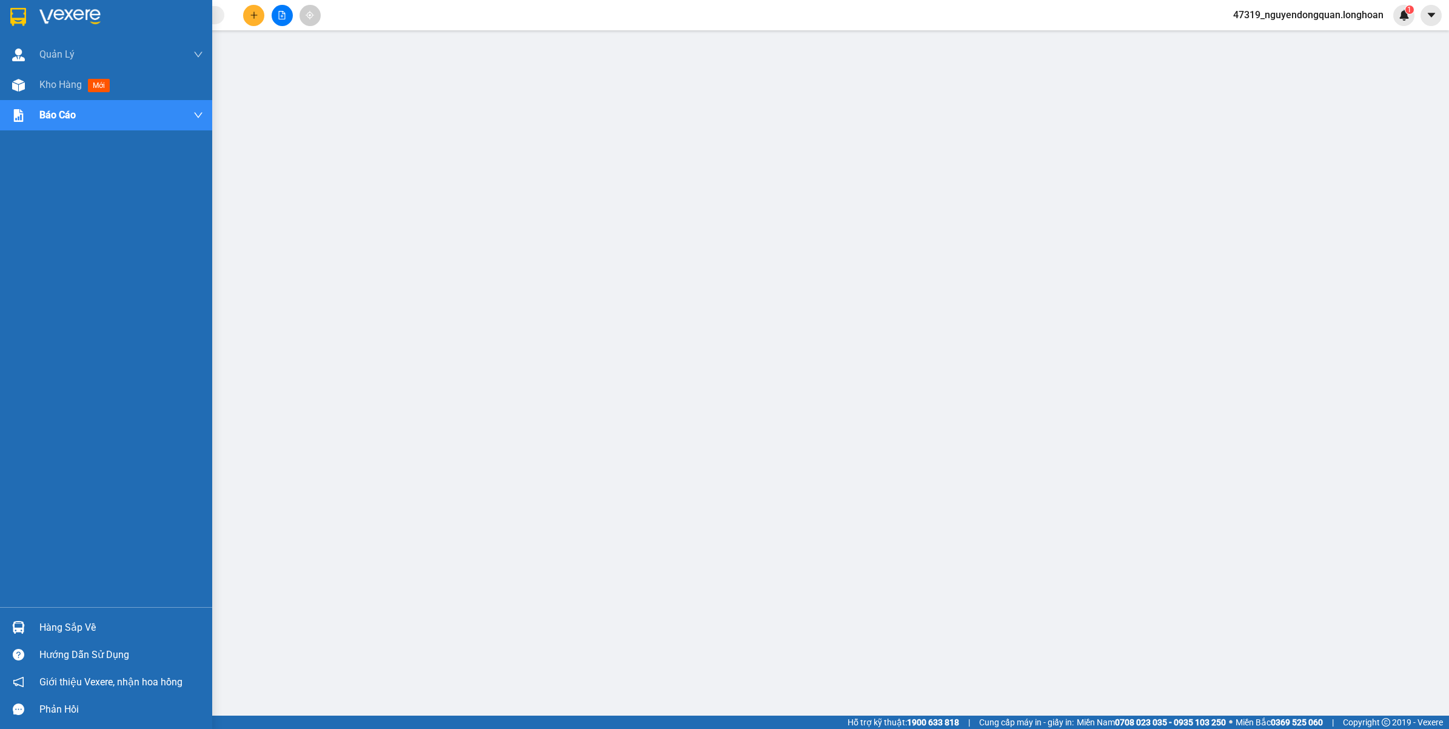
click at [26, 12] on div at bounding box center [18, 16] width 21 height 21
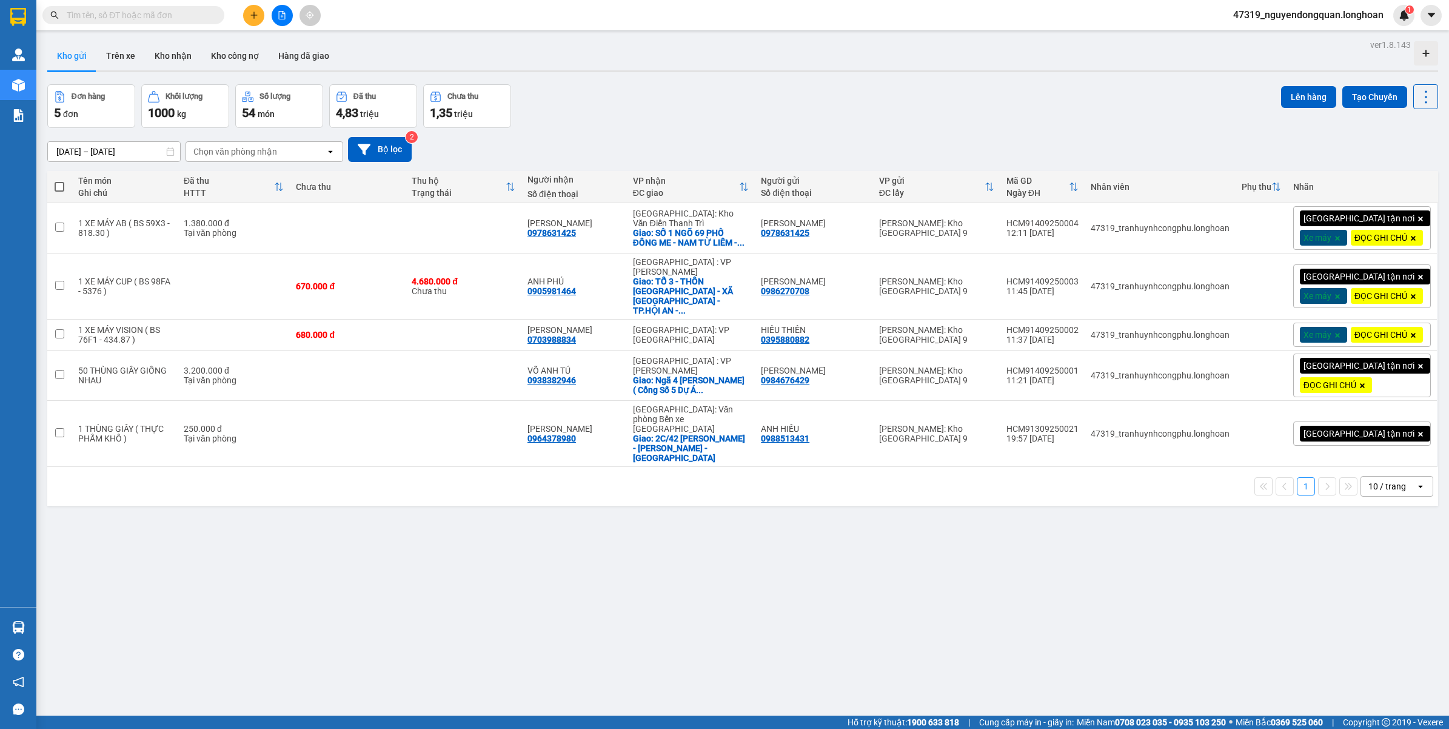
click at [1309, 19] on span "47319_nguyendongquan.longhoan" at bounding box center [1308, 14] width 170 height 15
click at [1288, 41] on span "Đăng xuất" at bounding box center [1313, 37] width 146 height 13
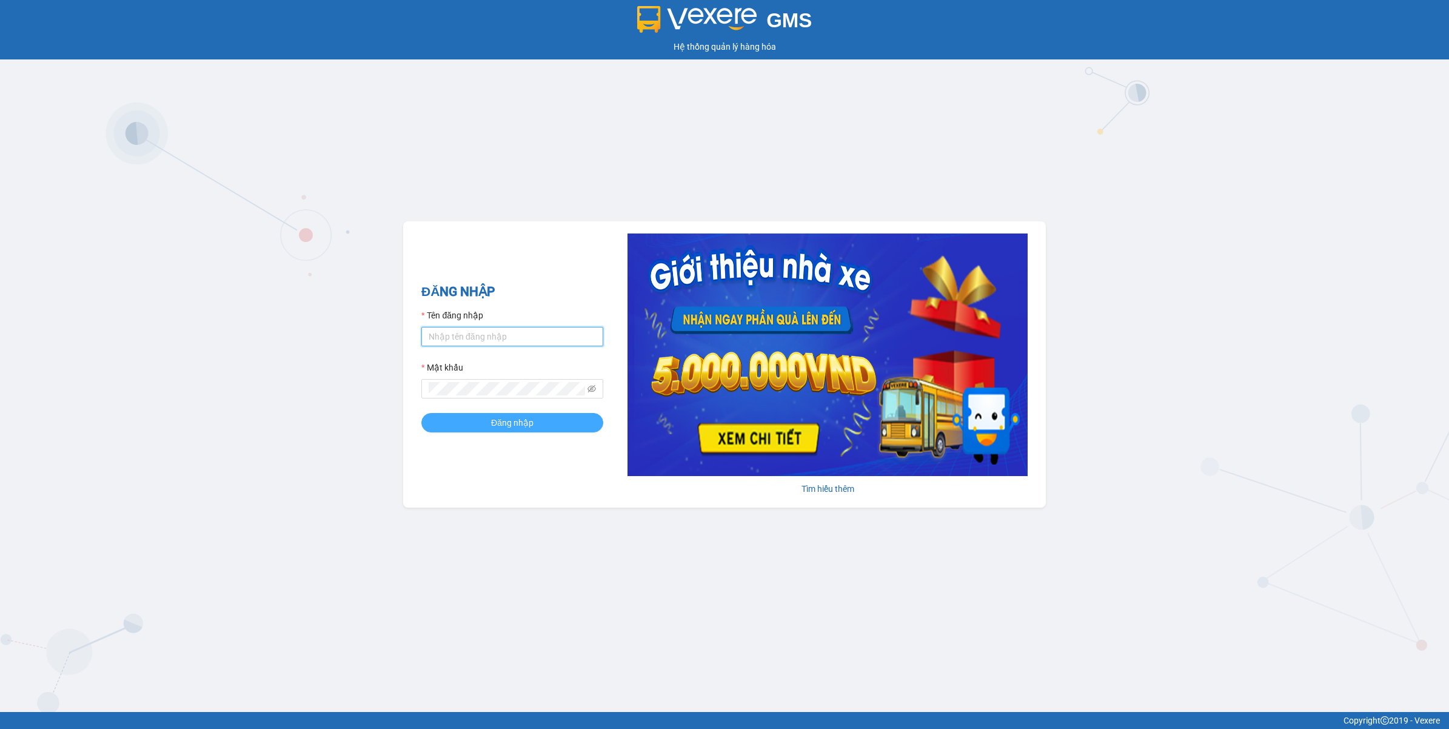
type input "nguyendongquan.longhoan"
click at [510, 420] on span "Đăng nhập" at bounding box center [512, 422] width 42 height 13
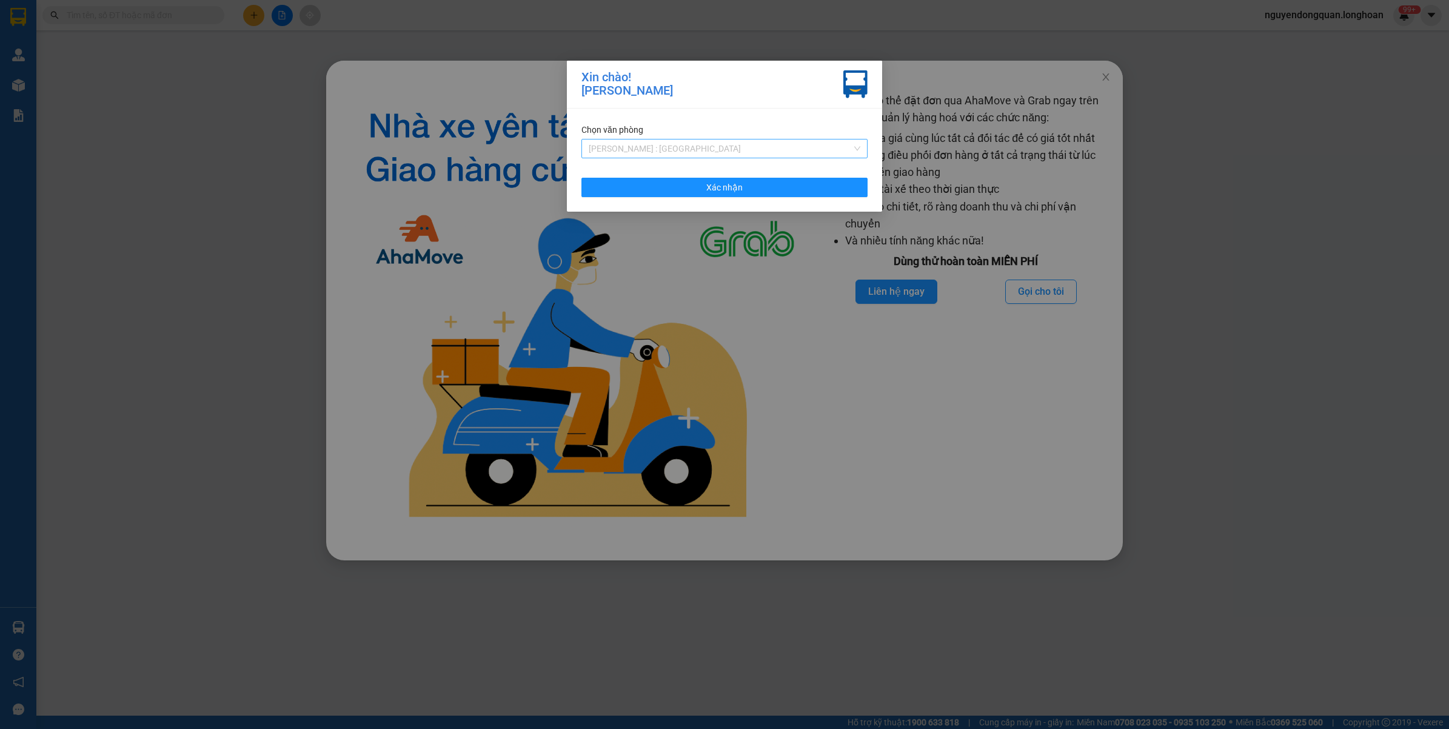
click at [734, 141] on span "[PERSON_NAME] : [GEOGRAPHIC_DATA]" at bounding box center [725, 148] width 272 height 18
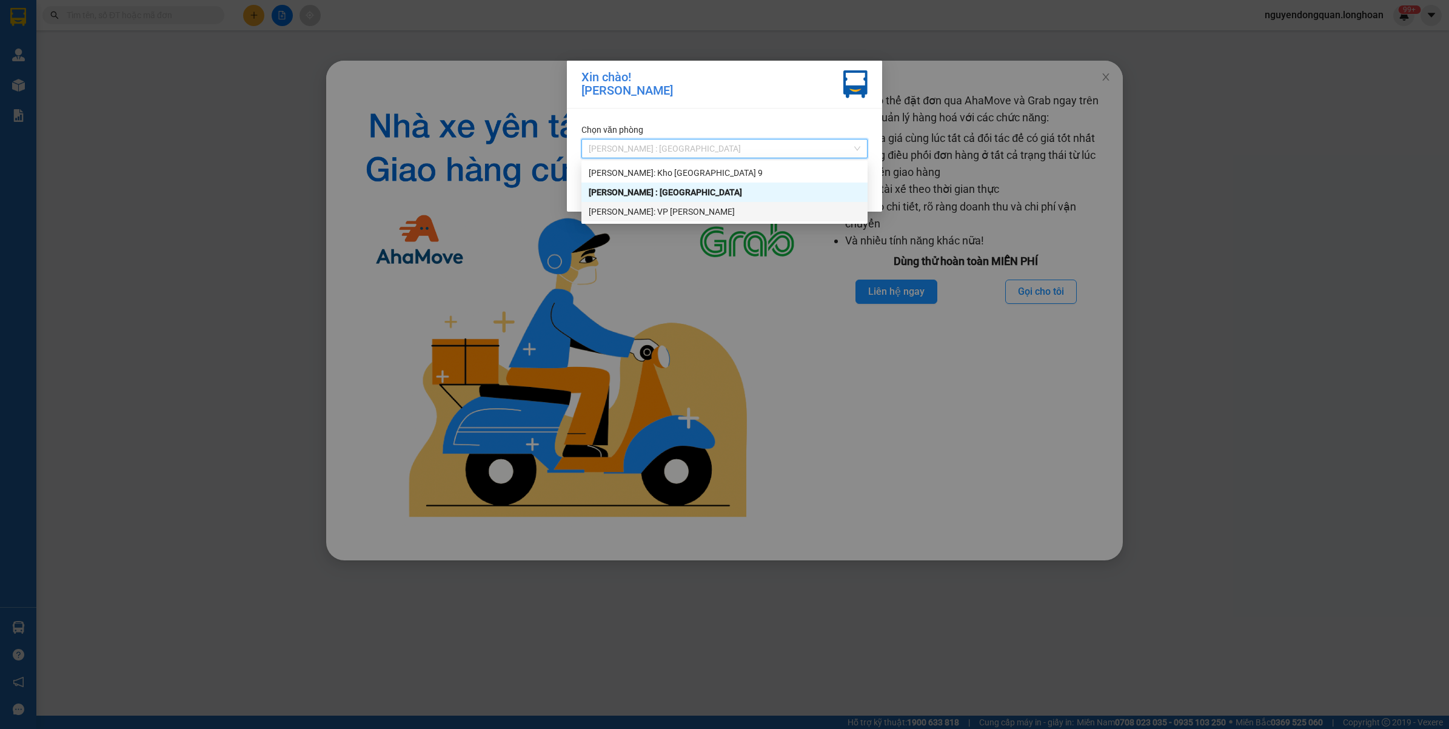
click at [668, 209] on div "[PERSON_NAME]: VP [PERSON_NAME]" at bounding box center [725, 211] width 272 height 13
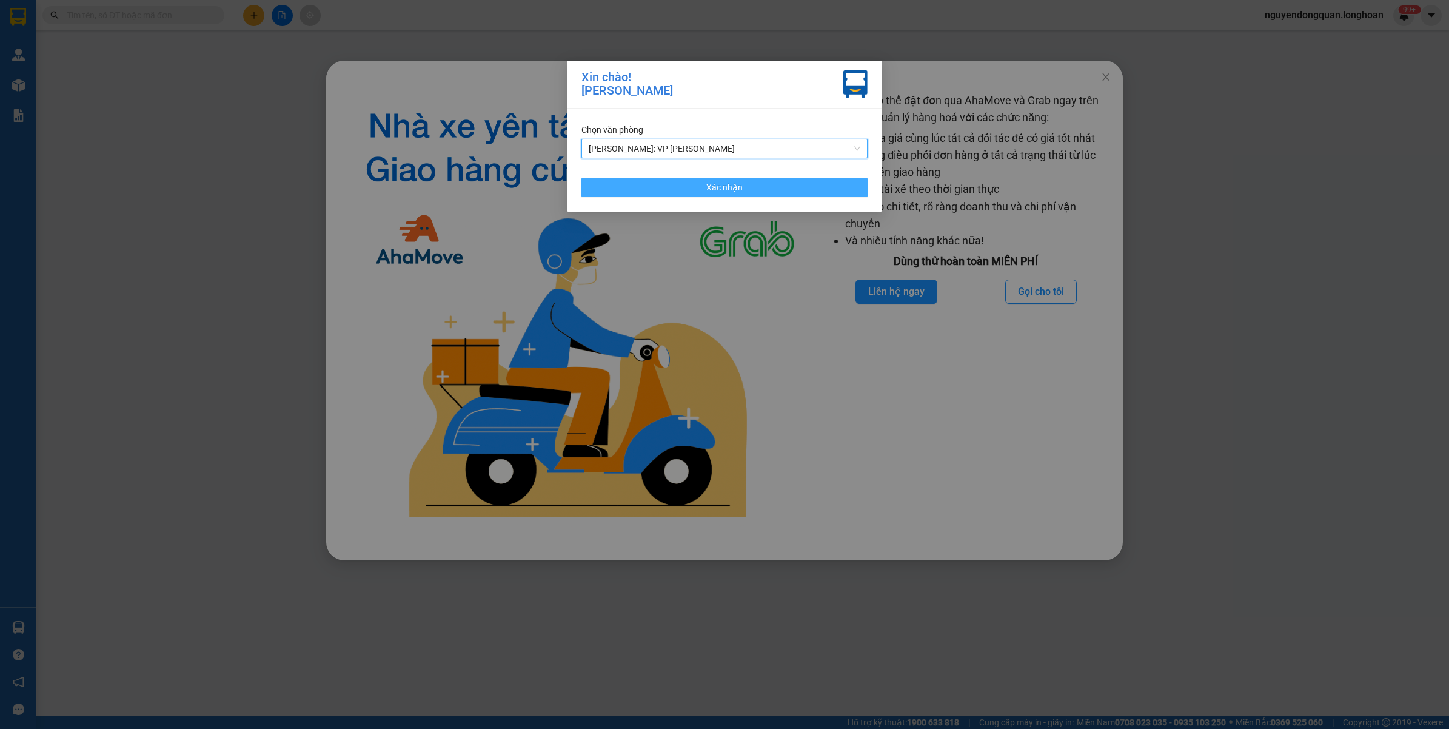
click at [749, 188] on button "Xác nhận" at bounding box center [724, 187] width 286 height 19
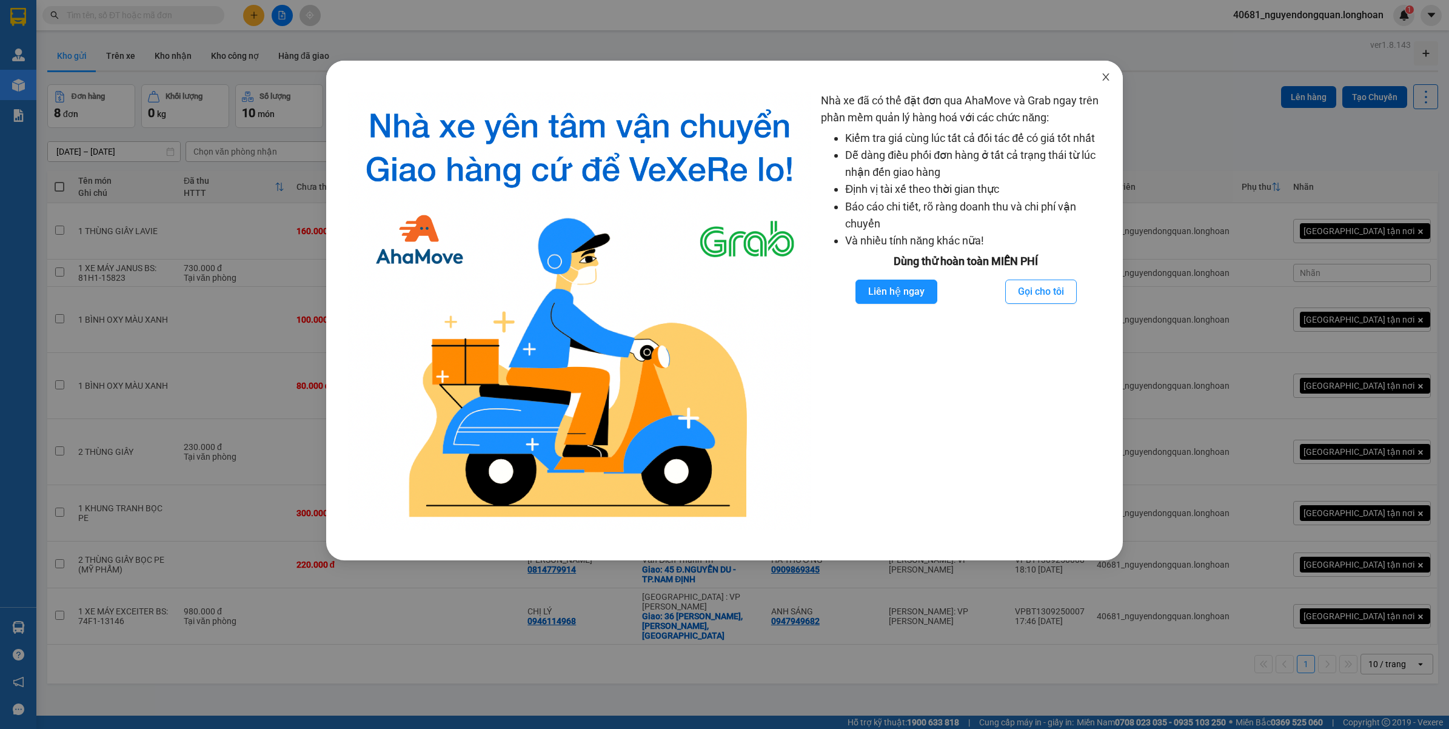
click at [1101, 75] on icon "close" at bounding box center [1106, 77] width 10 height 10
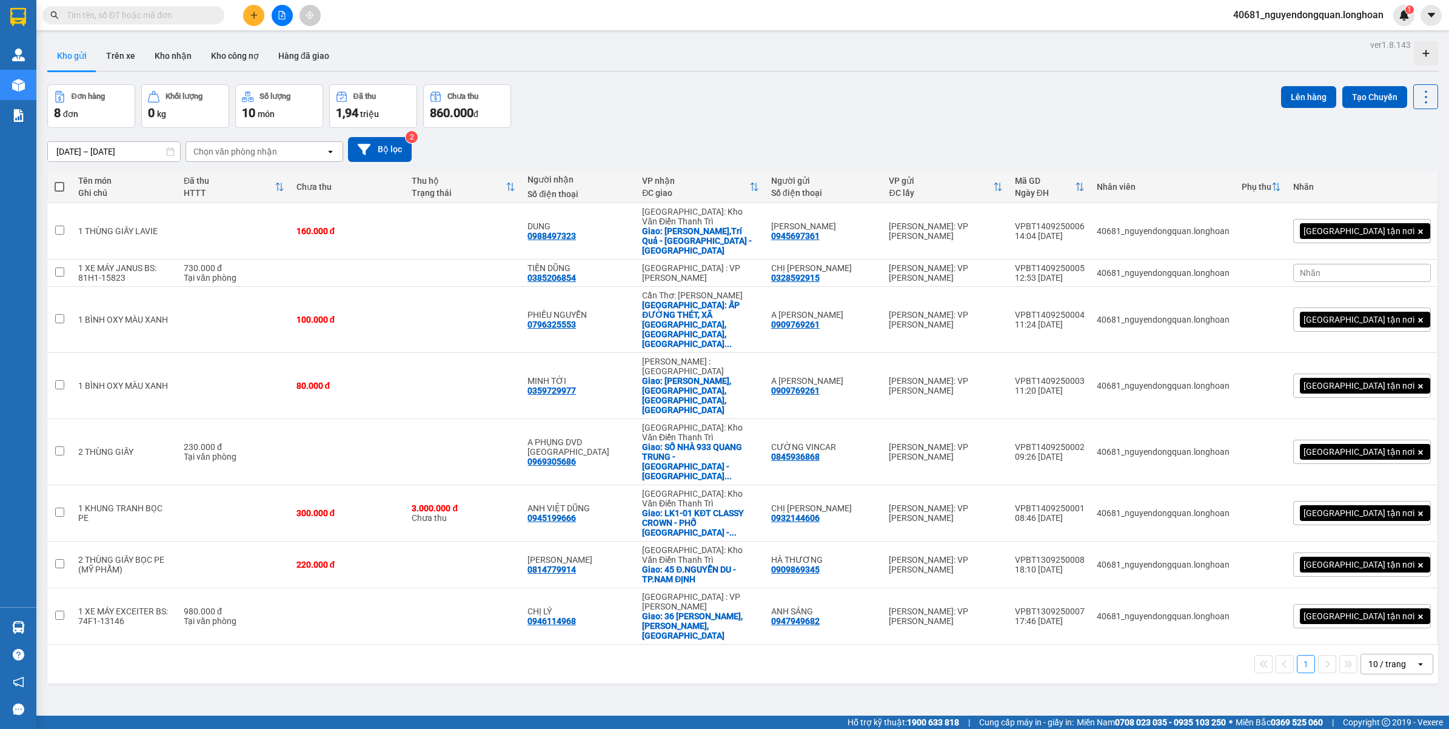
click at [1372, 658] on div "10 / trang" at bounding box center [1387, 664] width 38 height 12
click at [1386, 647] on span "100 / trang" at bounding box center [1381, 646] width 44 height 12
drag, startPoint x: 1076, startPoint y: 247, endPoint x: 1141, endPoint y: 253, distance: 65.2
click at [1091, 259] on td "VPBT1409250005 12:53 14/09" at bounding box center [1050, 272] width 82 height 27
checkbox input "true"
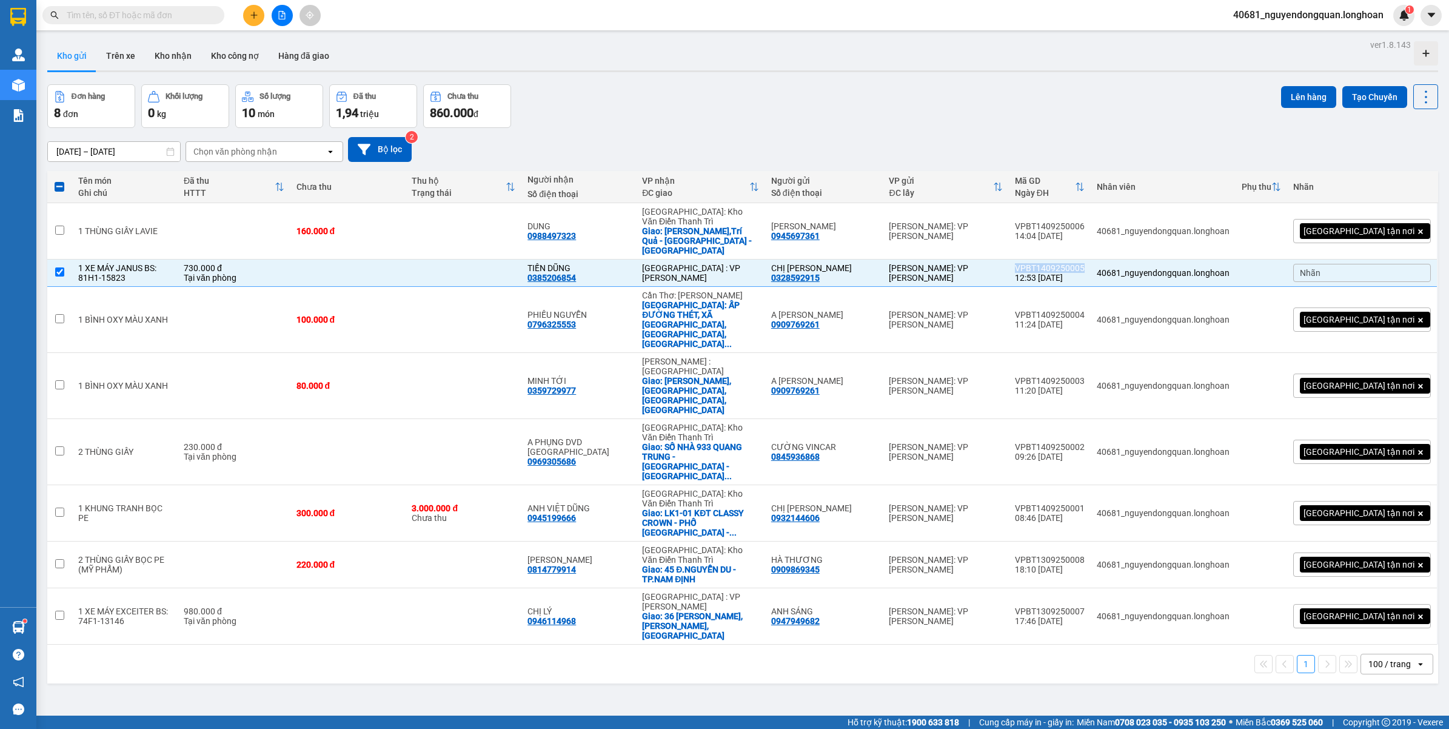
copy div "VPBT1409250005"
click at [1362, 227] on icon at bounding box center [1366, 231] width 8 height 8
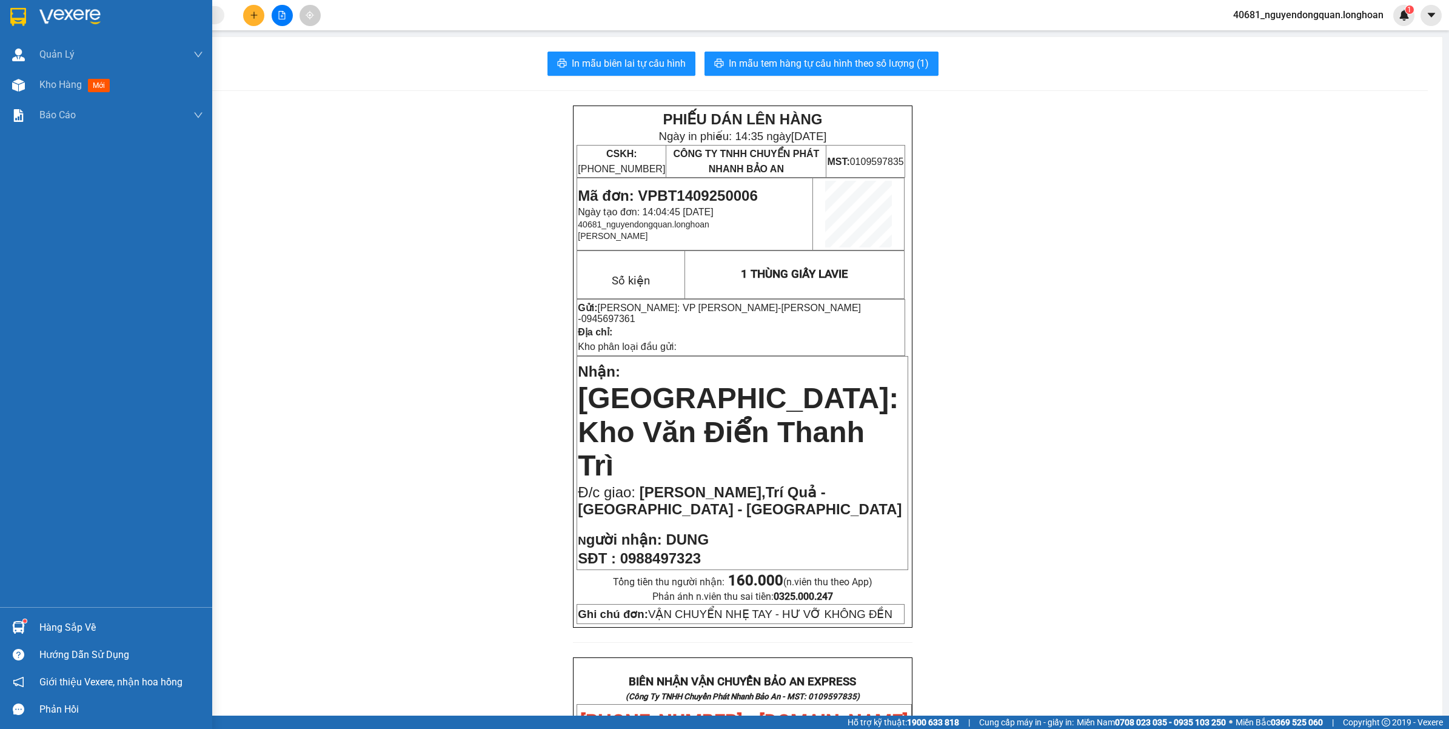
click at [28, 20] on div at bounding box center [106, 19] width 212 height 39
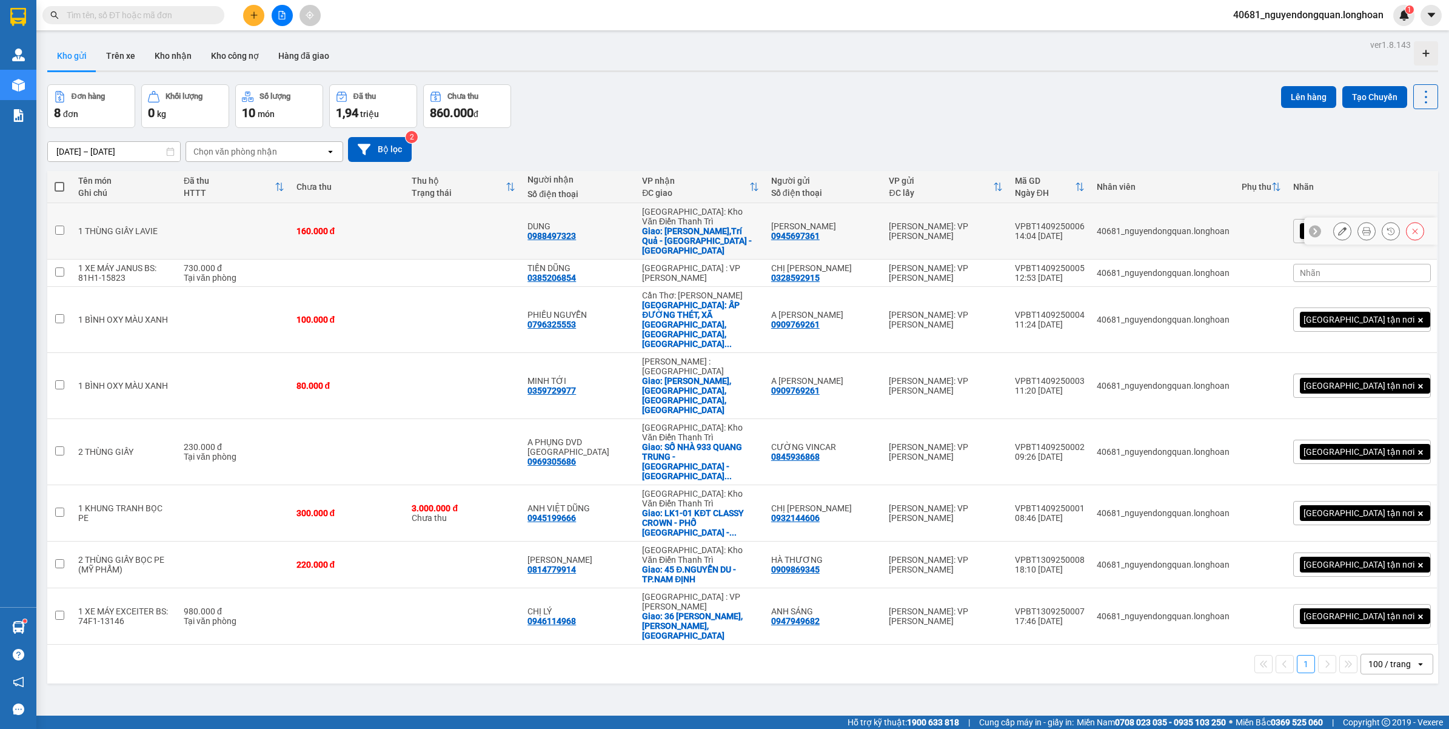
click at [1334, 221] on button at bounding box center [1342, 231] width 17 height 21
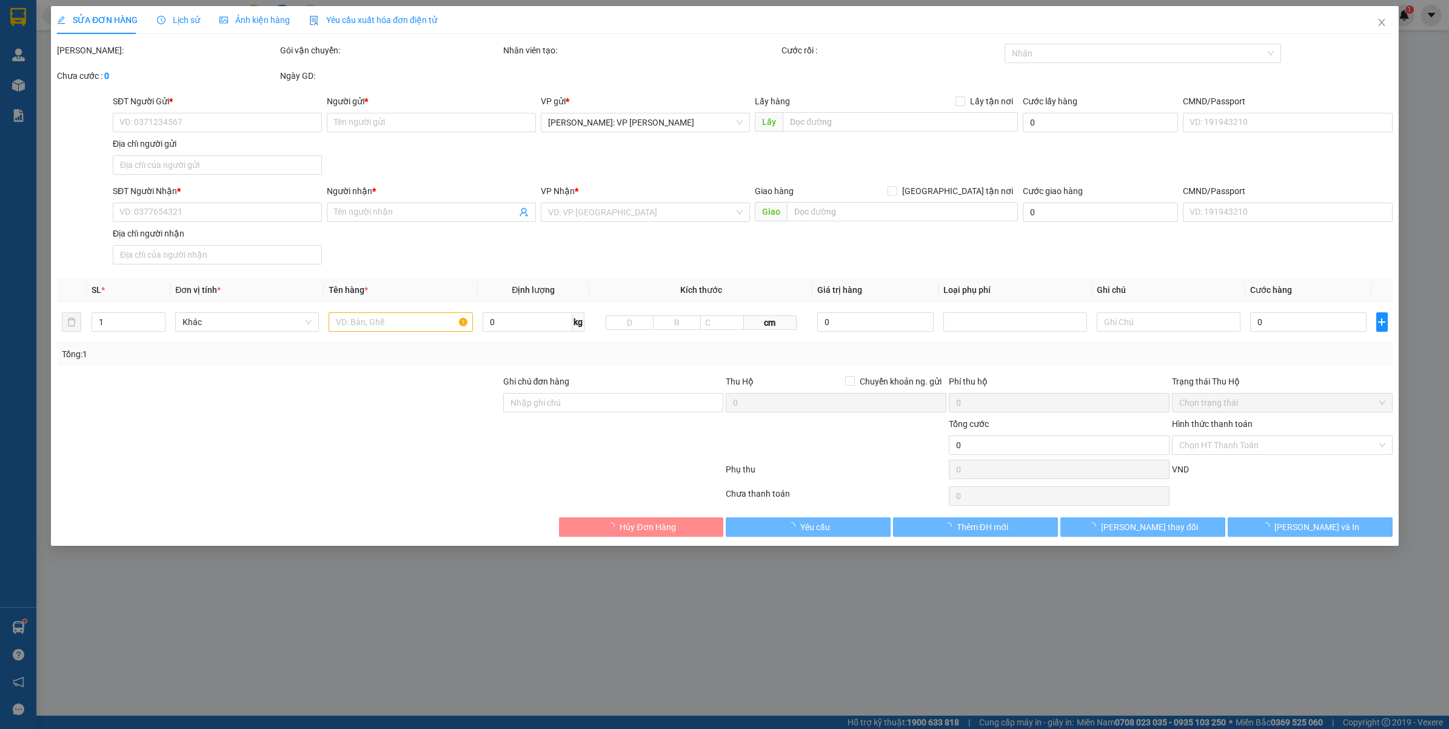
type input "0945697361"
type input "[PERSON_NAME]"
type input "0988497323"
type input "DUNG"
checkbox input "true"
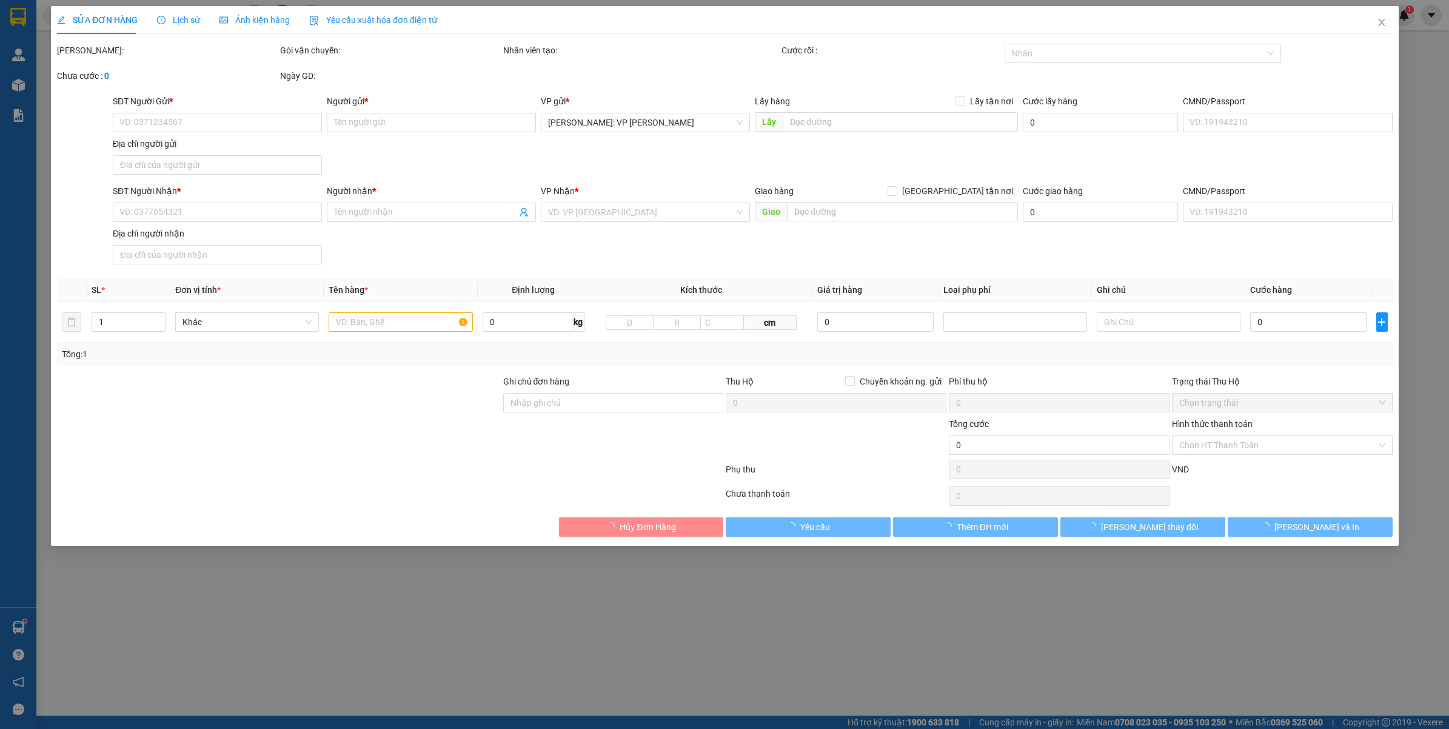
type input "Phương quan,Trí Quả - Thuận Thành - Bắc Ninh"
type input "VẬN CHUYỂN NHẸ TAY - HƯ VỠ KHÔNG ĐỀN"
type input "160.000"
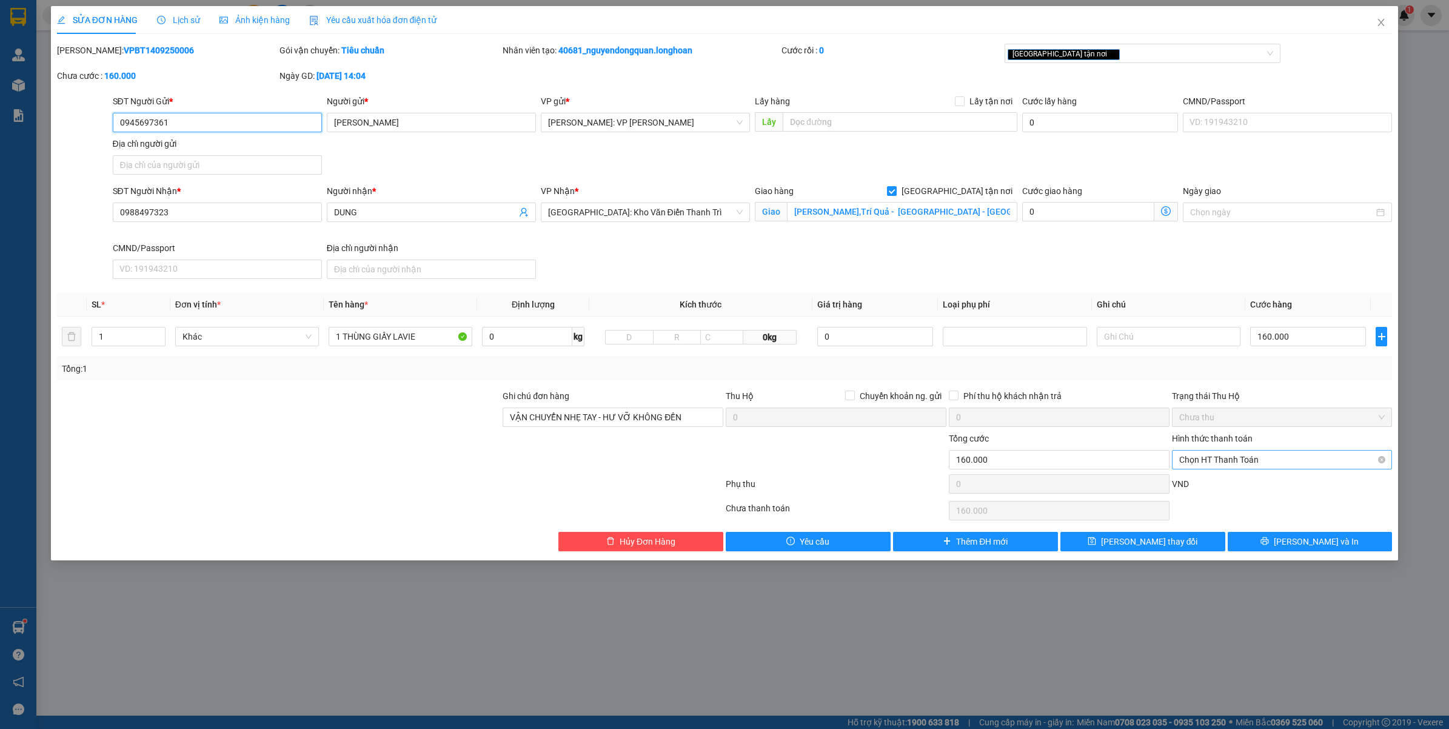
click at [1207, 460] on span "Chọn HT Thanh Toán" at bounding box center [1282, 459] width 206 height 18
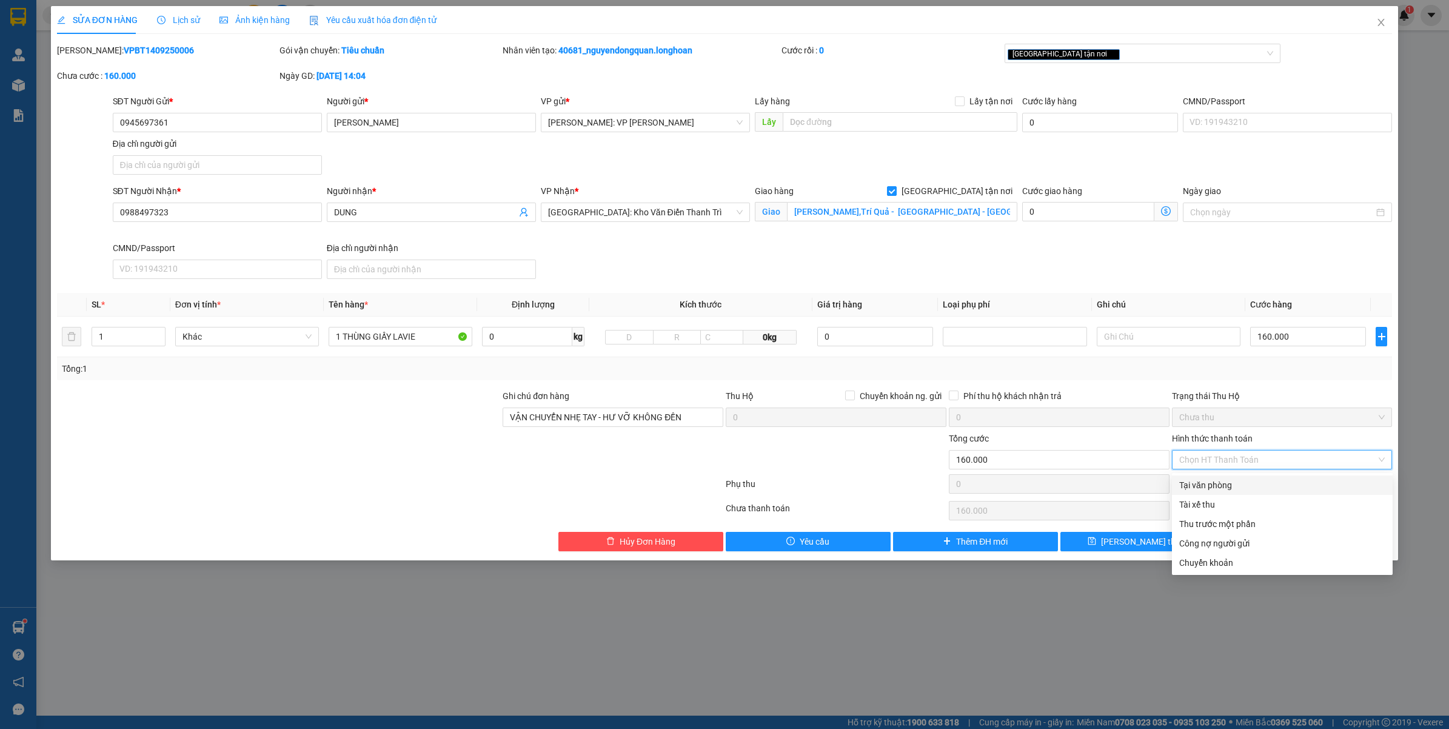
drag, startPoint x: 1208, startPoint y: 485, endPoint x: 1198, endPoint y: 477, distance: 12.9
click at [1208, 485] on div "Tại văn phòng" at bounding box center [1282, 484] width 206 height 13
type input "0"
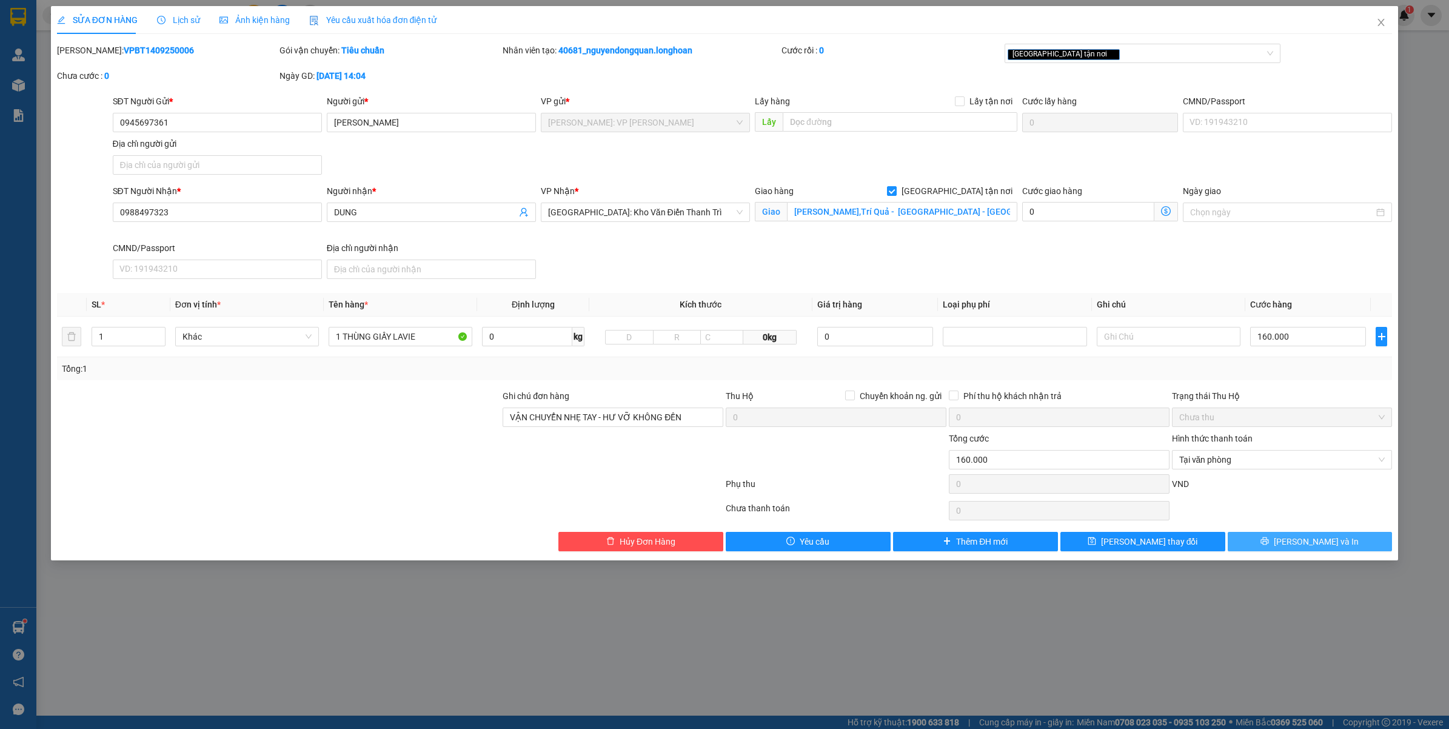
click at [1277, 538] on button "[PERSON_NAME] và In" at bounding box center [1310, 541] width 165 height 19
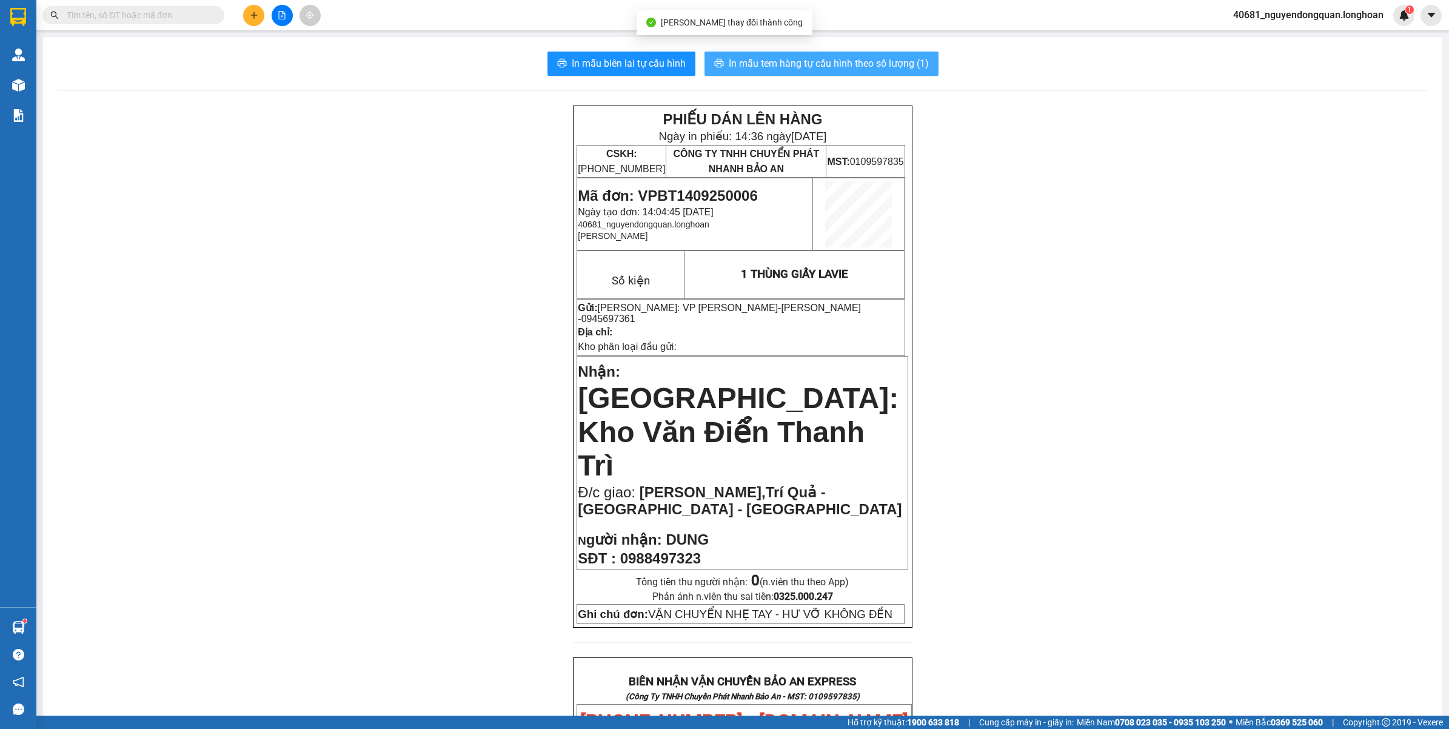
click at [829, 77] on div "In mẫu biên lai tự cấu hình In mẫu tem hàng tự cấu hình theo số lượng (1) PHIẾU…" at bounding box center [742, 663] width 1399 height 1252
click at [829, 67] on span "In mẫu tem hàng tự cấu hình theo số lượng (1)" at bounding box center [829, 63] width 200 height 15
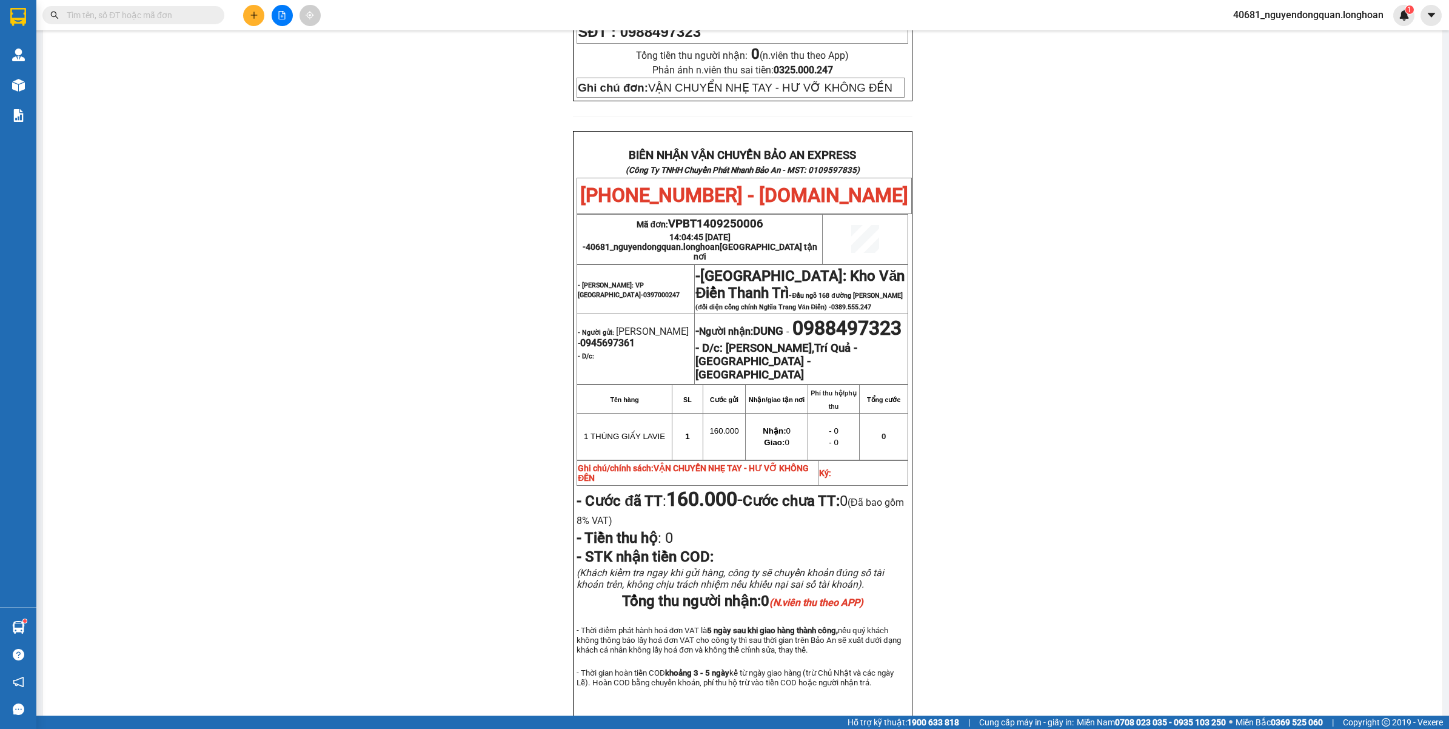
scroll to position [532, 0]
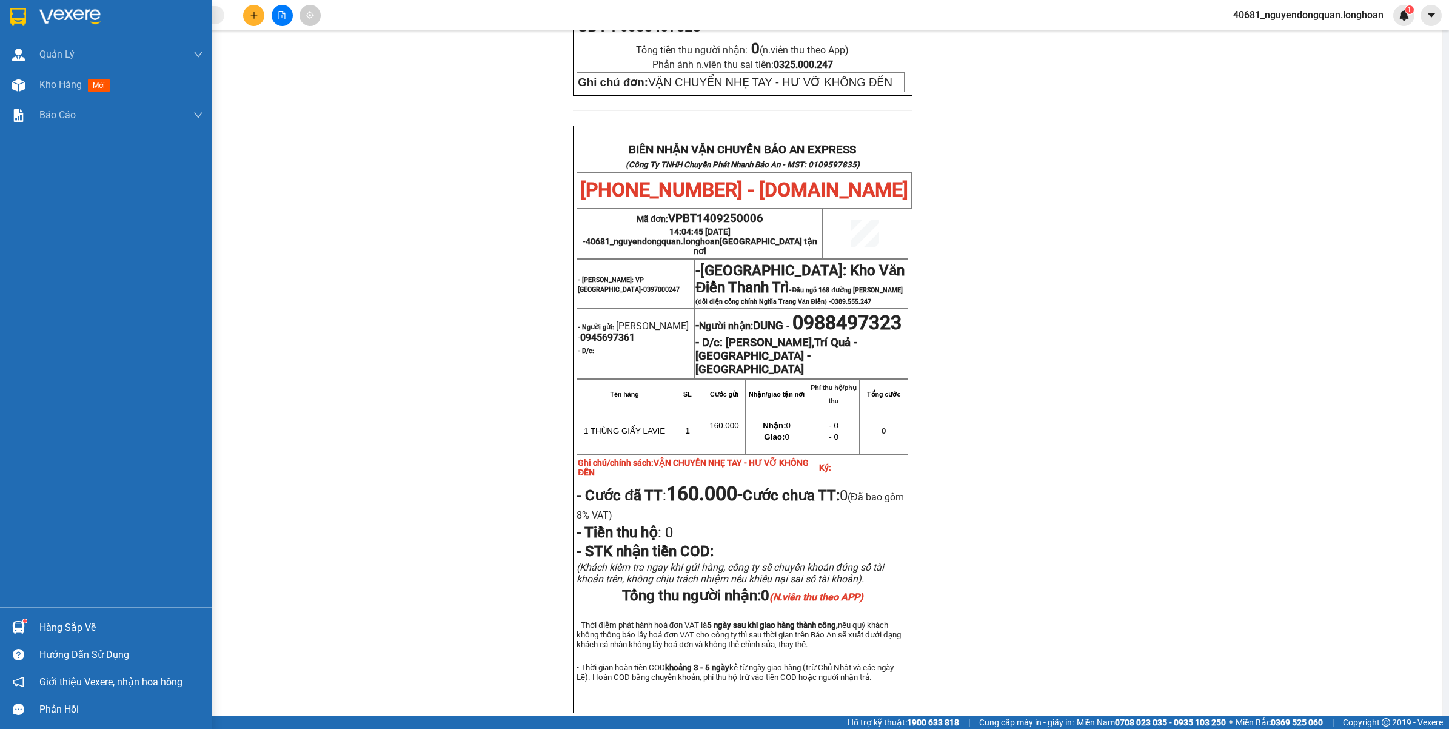
click at [0, 7] on html "Kết quả tìm kiếm ( 0 ) Bộ lọc No Data 40681_nguyendongquan.longhoan 1 Quản Lý Q…" at bounding box center [724, 364] width 1449 height 729
click at [28, 11] on div at bounding box center [18, 16] width 21 height 21
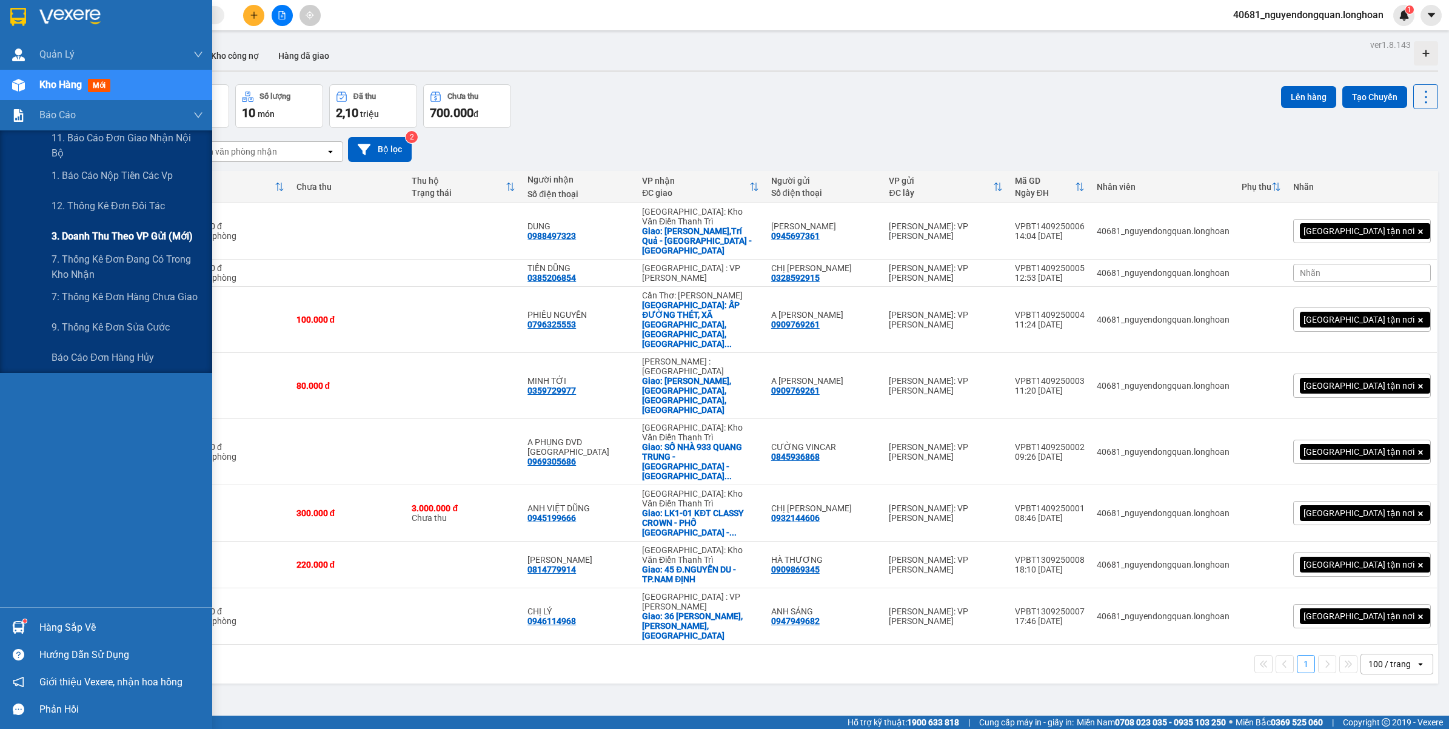
click at [122, 230] on span "3. Doanh Thu theo VP Gửi (mới)" at bounding box center [122, 236] width 141 height 15
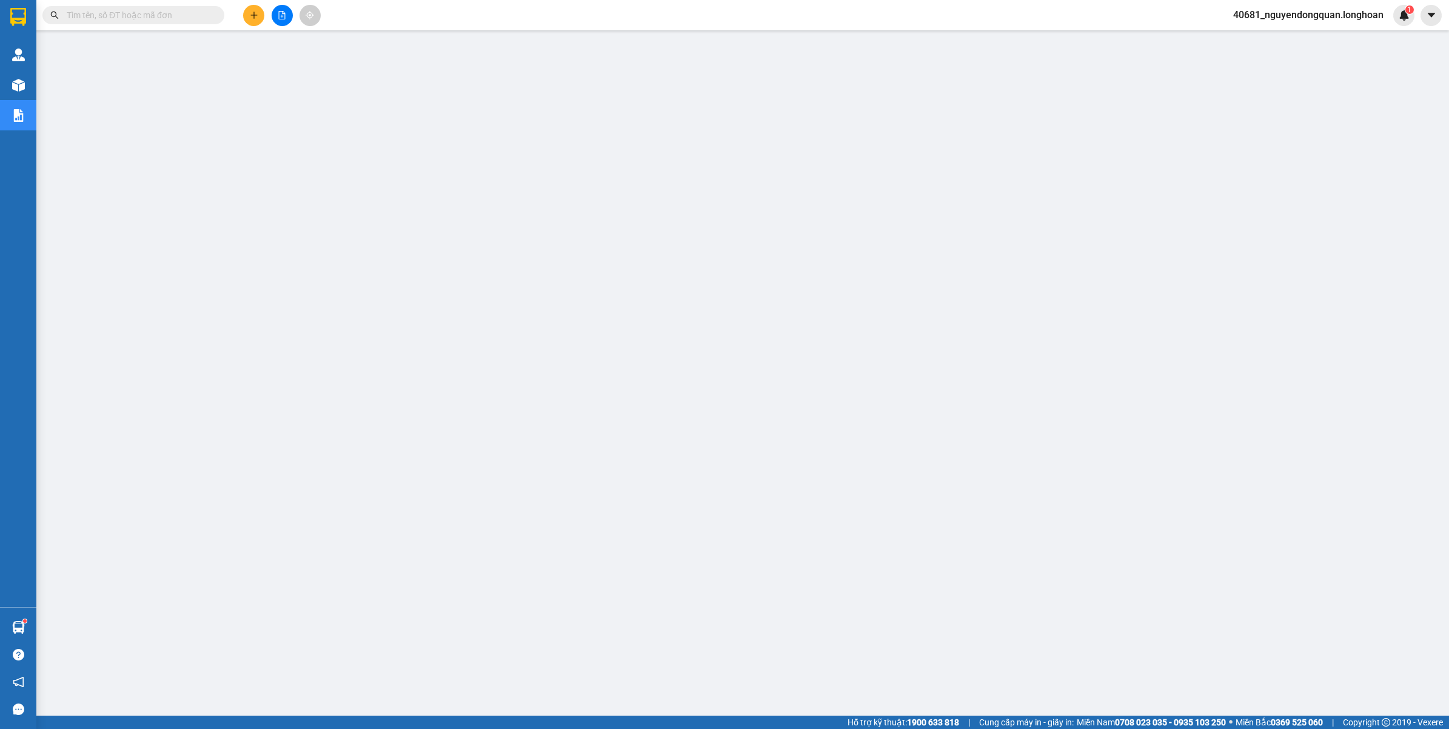
click at [1356, 17] on span "40681_nguyendongquan.longhoan" at bounding box center [1308, 14] width 170 height 15
click at [1277, 39] on span "Đăng xuất" at bounding box center [1313, 37] width 146 height 13
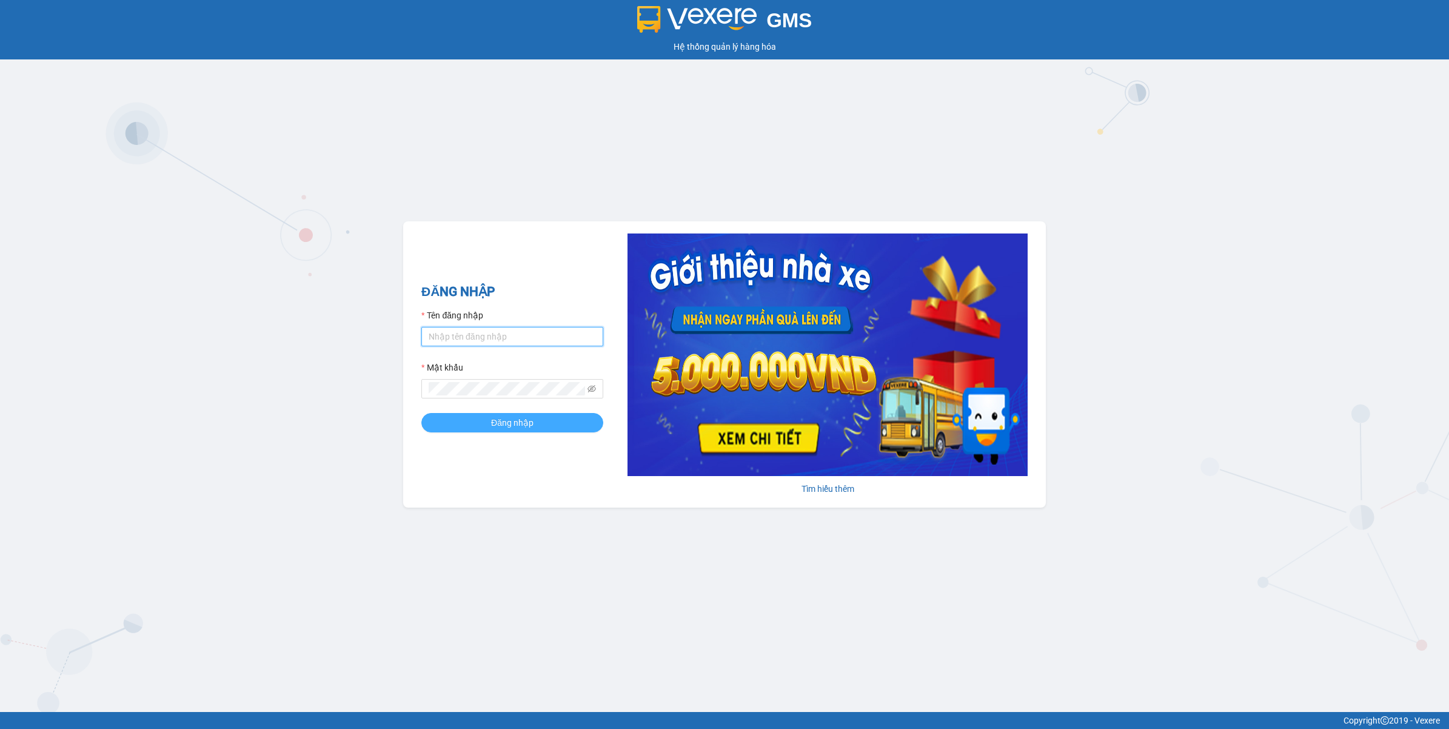
type input "nguyendongquan.longhoan"
click at [504, 421] on span "Đăng nhập" at bounding box center [512, 422] width 42 height 13
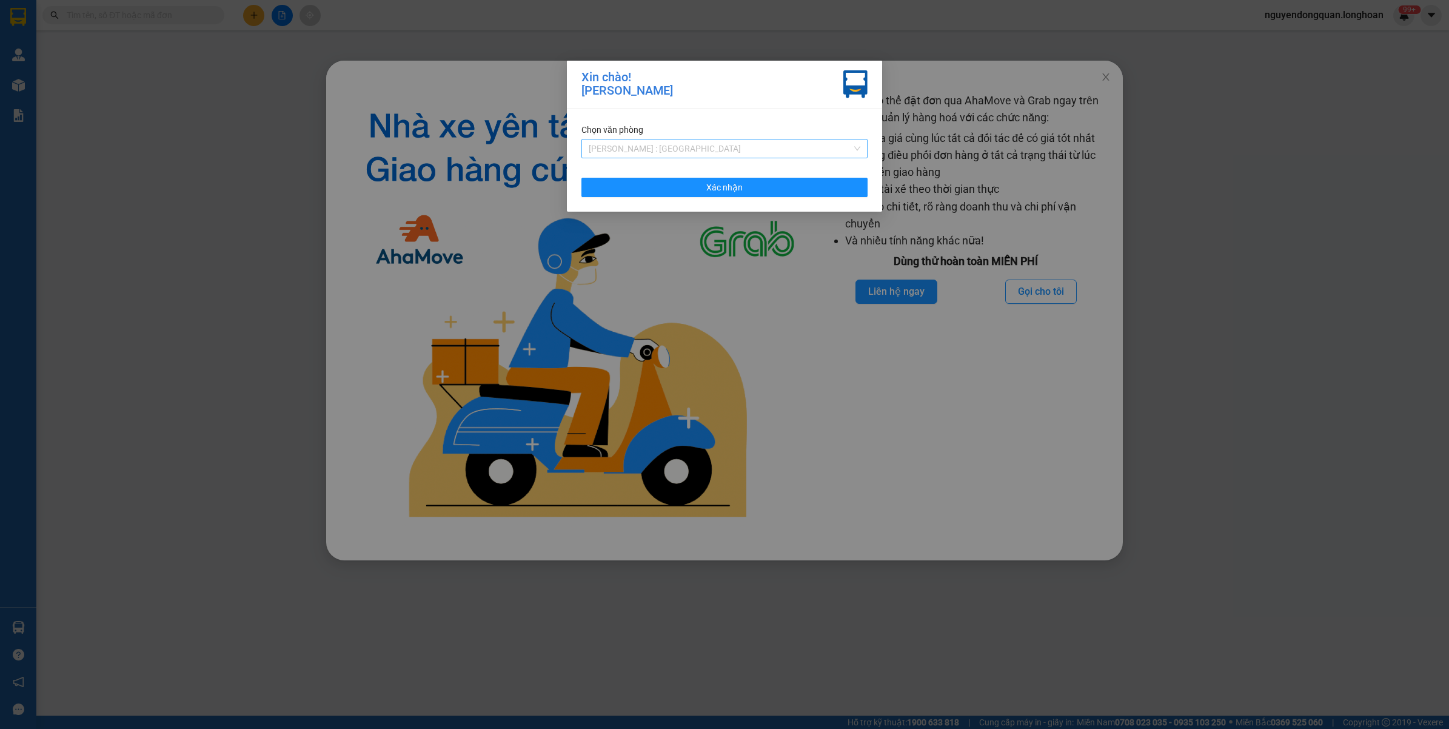
click at [741, 147] on span "[PERSON_NAME] : [GEOGRAPHIC_DATA]" at bounding box center [725, 148] width 272 height 18
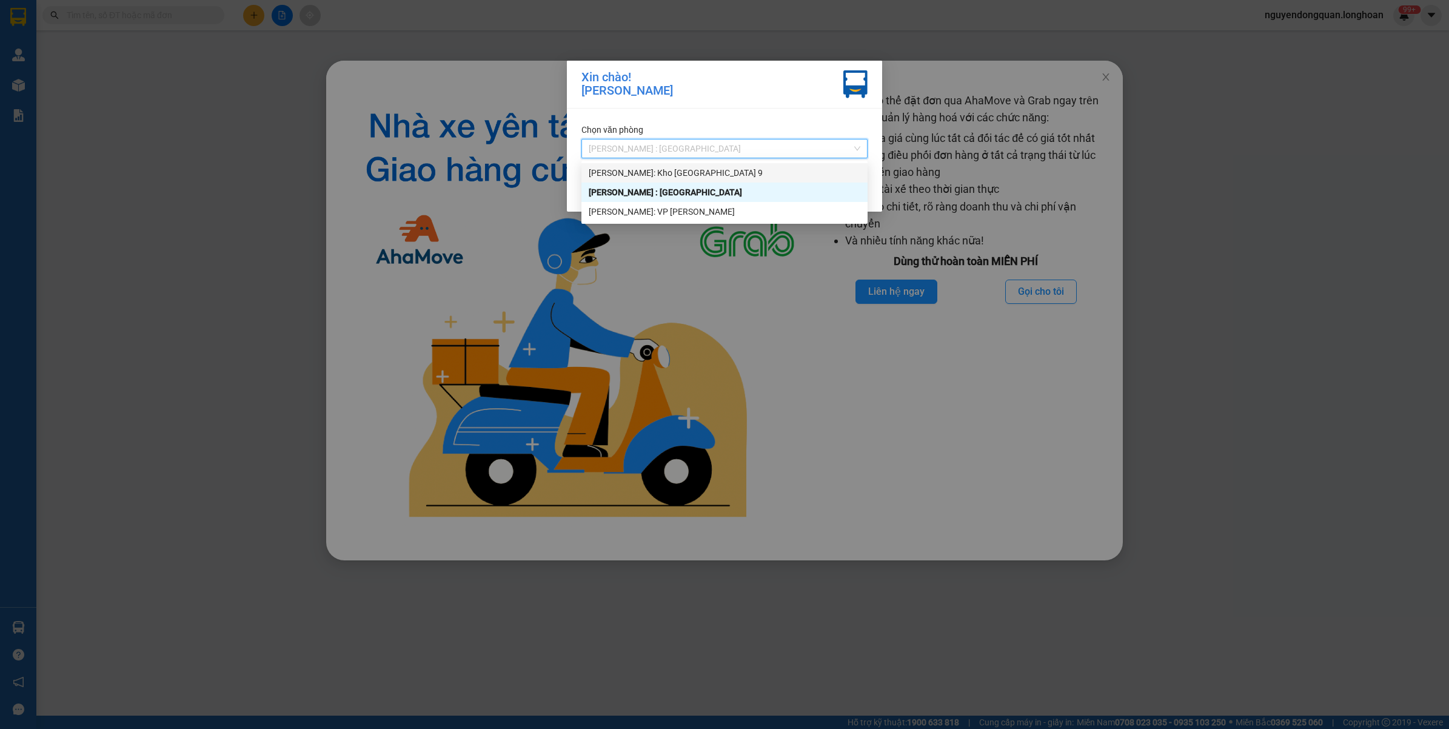
click at [720, 174] on div "[PERSON_NAME]: Kho [GEOGRAPHIC_DATA] 9" at bounding box center [725, 172] width 272 height 13
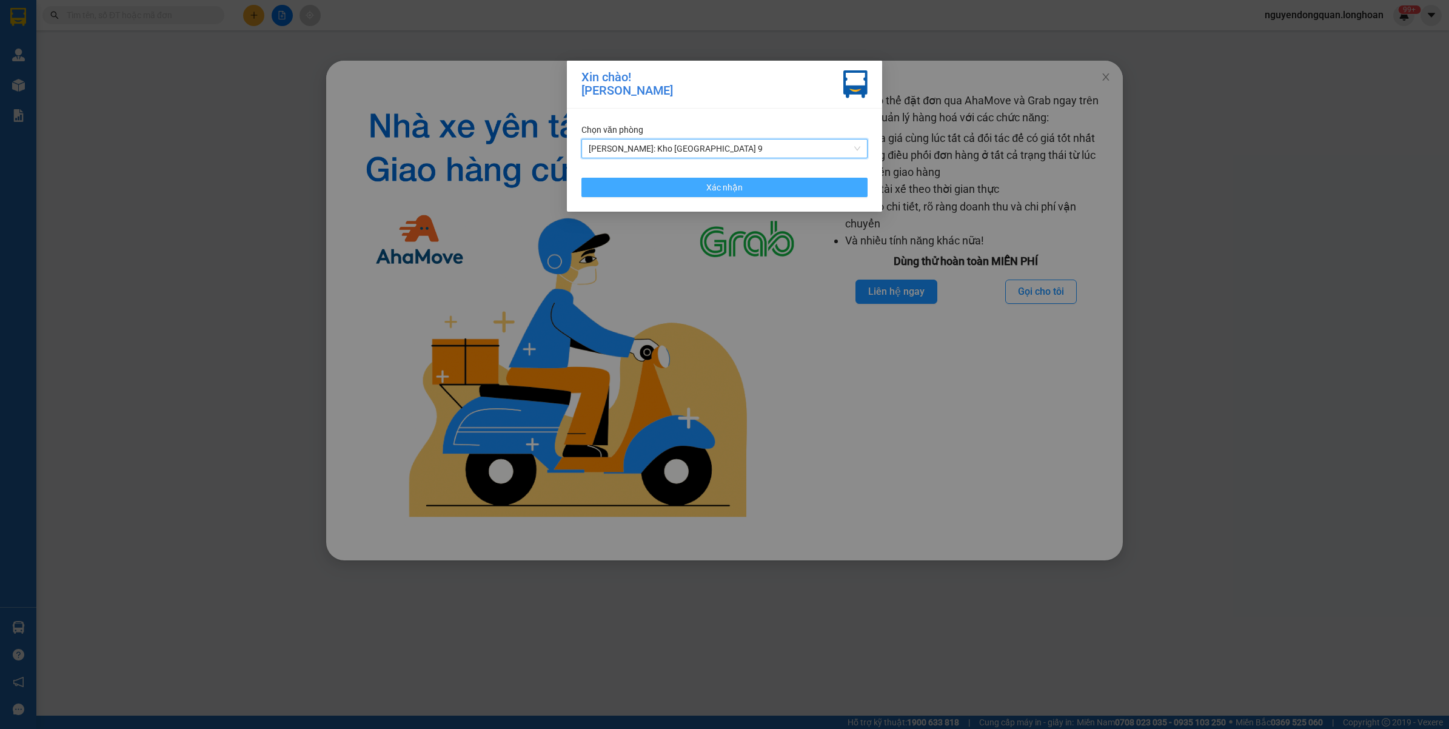
click at [726, 189] on span "Xác nhận" at bounding box center [724, 187] width 36 height 13
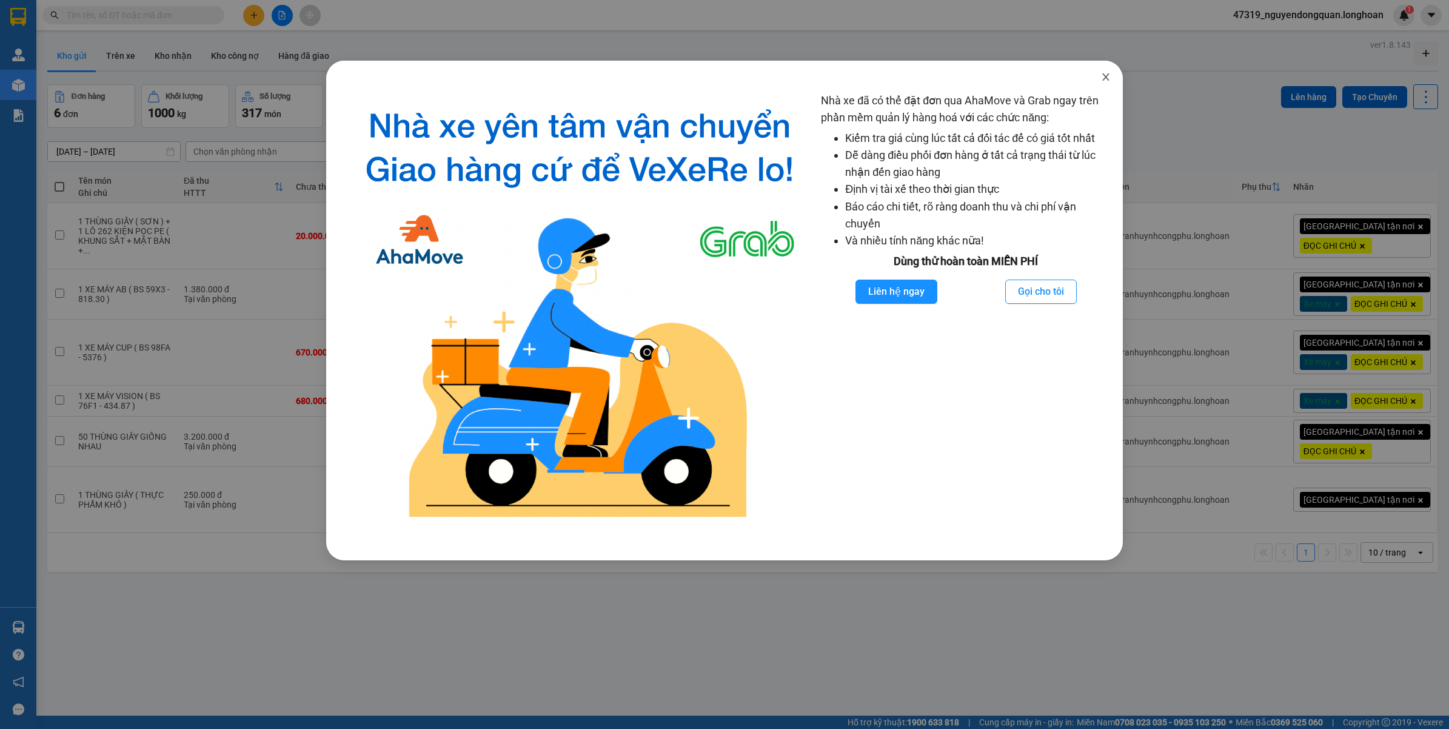
click at [1106, 80] on icon "close" at bounding box center [1106, 77] width 10 height 10
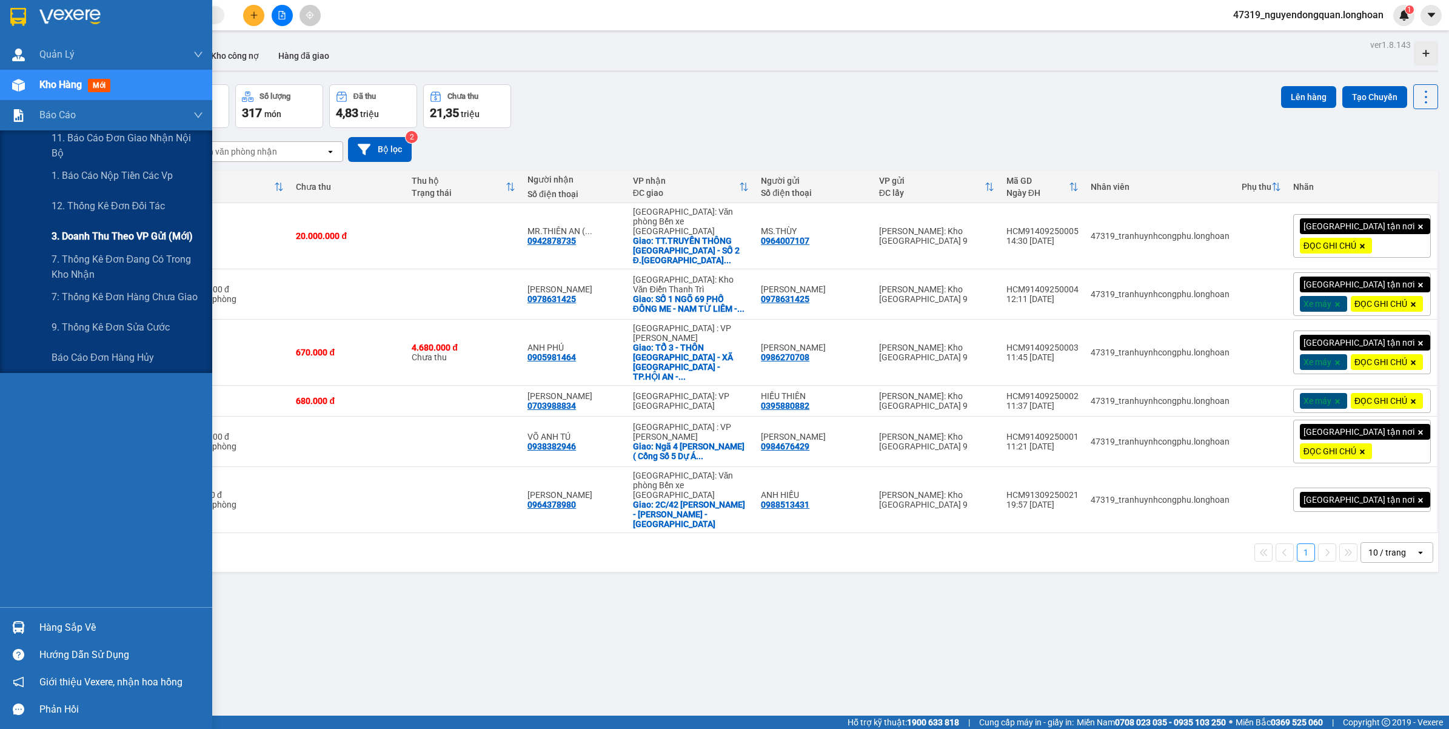
click at [108, 241] on span "3. Doanh Thu theo VP Gửi (mới)" at bounding box center [122, 236] width 141 height 15
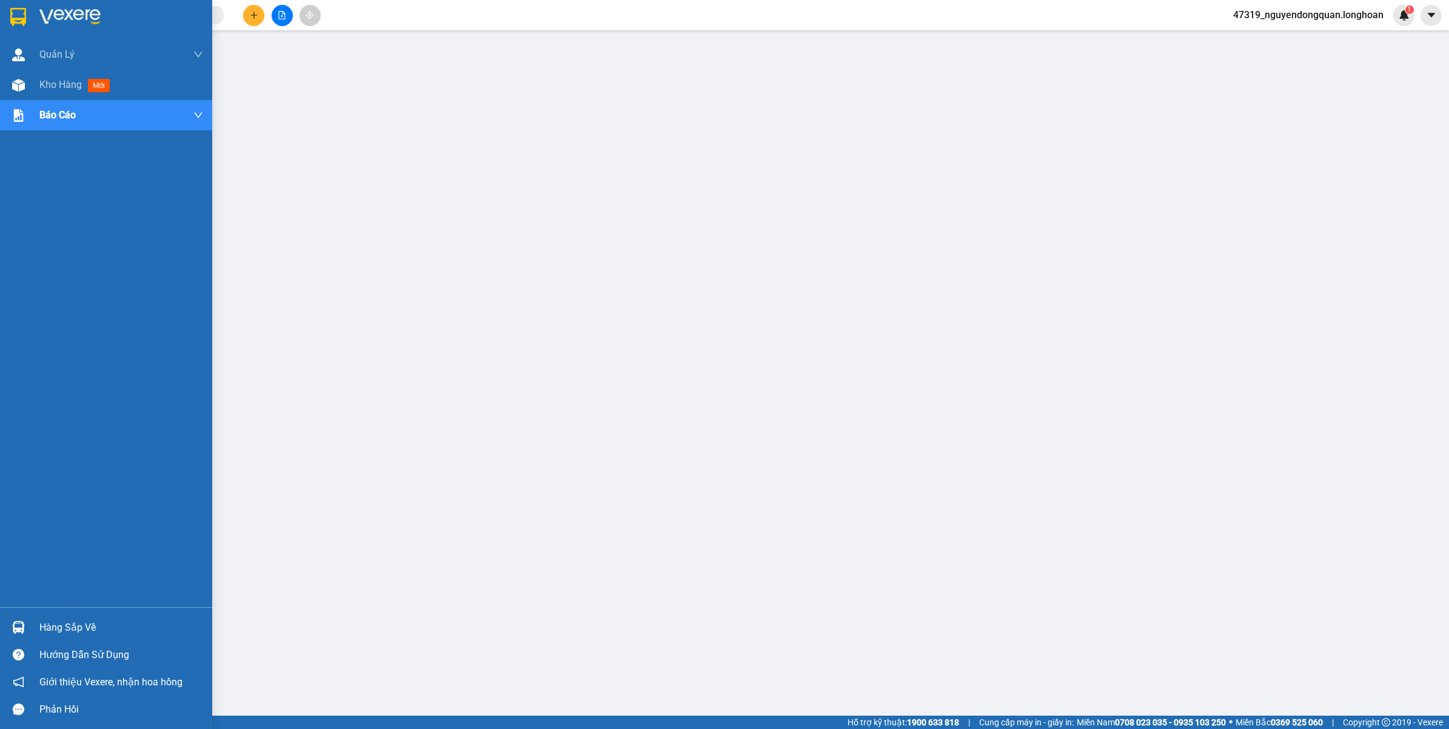
drag, startPoint x: 11, startPoint y: 30, endPoint x: 1185, endPoint y: 12, distance: 1174.4
click at [13, 31] on div at bounding box center [106, 19] width 212 height 39
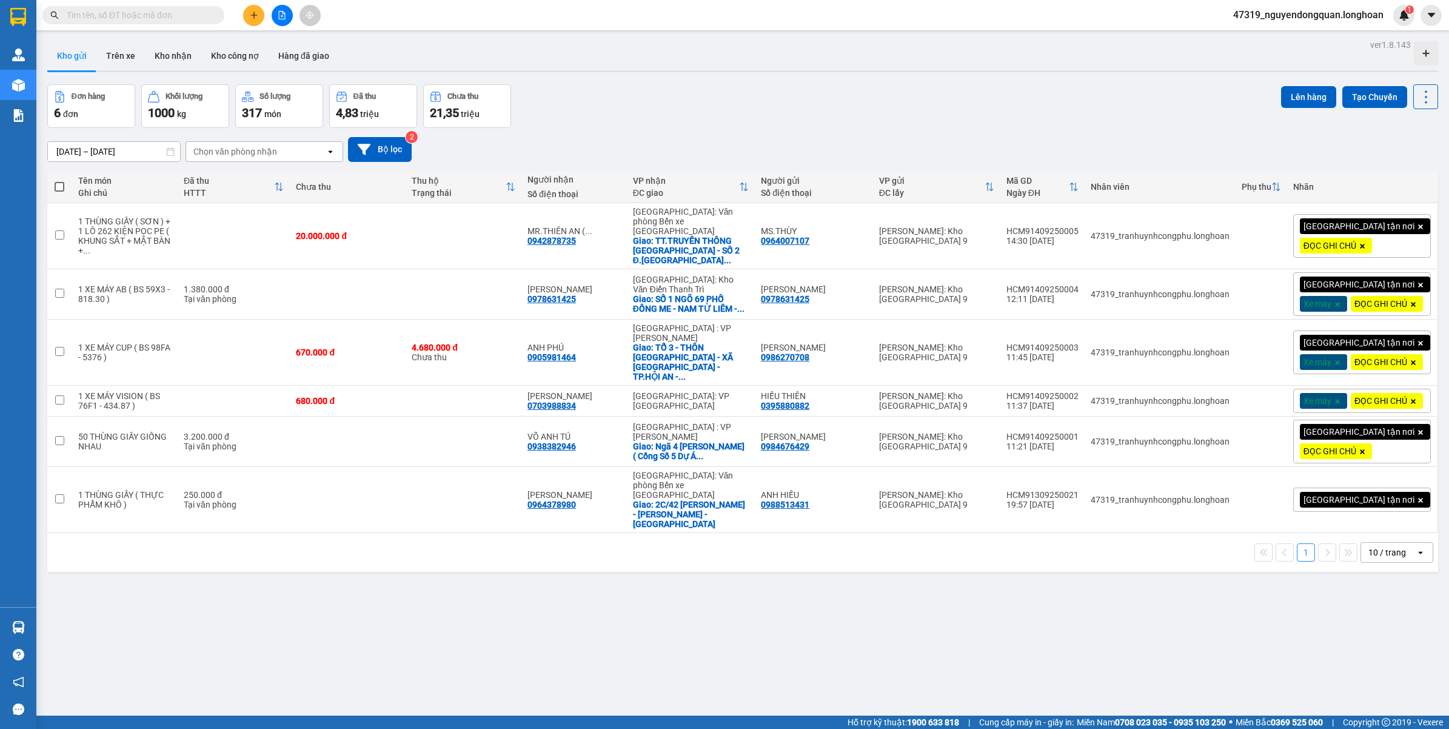
click at [1301, 19] on span "47319_nguyendongquan.longhoan" at bounding box center [1308, 14] width 170 height 15
click at [1291, 39] on span "Đăng xuất" at bounding box center [1313, 37] width 146 height 13
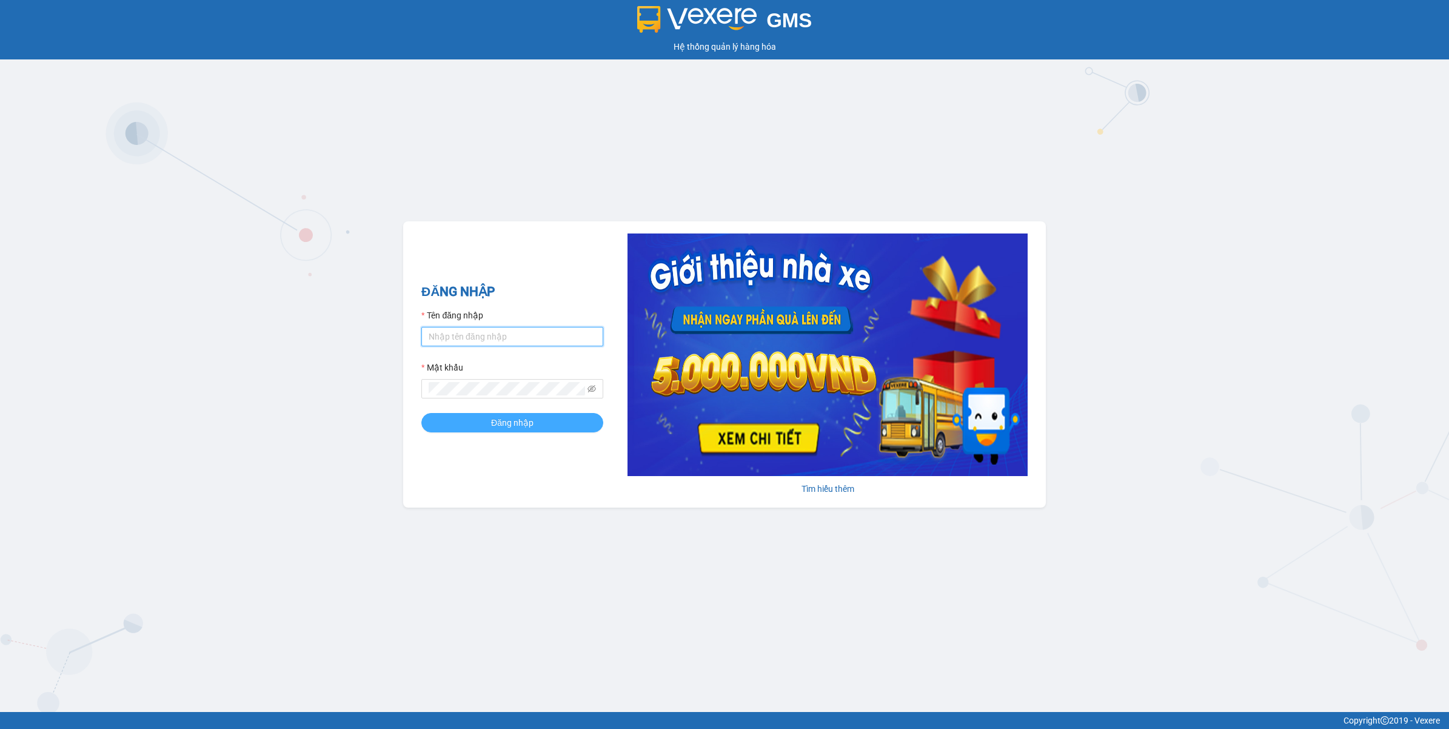
type input "nguyendongquan.longhoan"
click at [558, 428] on button "Đăng nhập" at bounding box center [512, 422] width 182 height 19
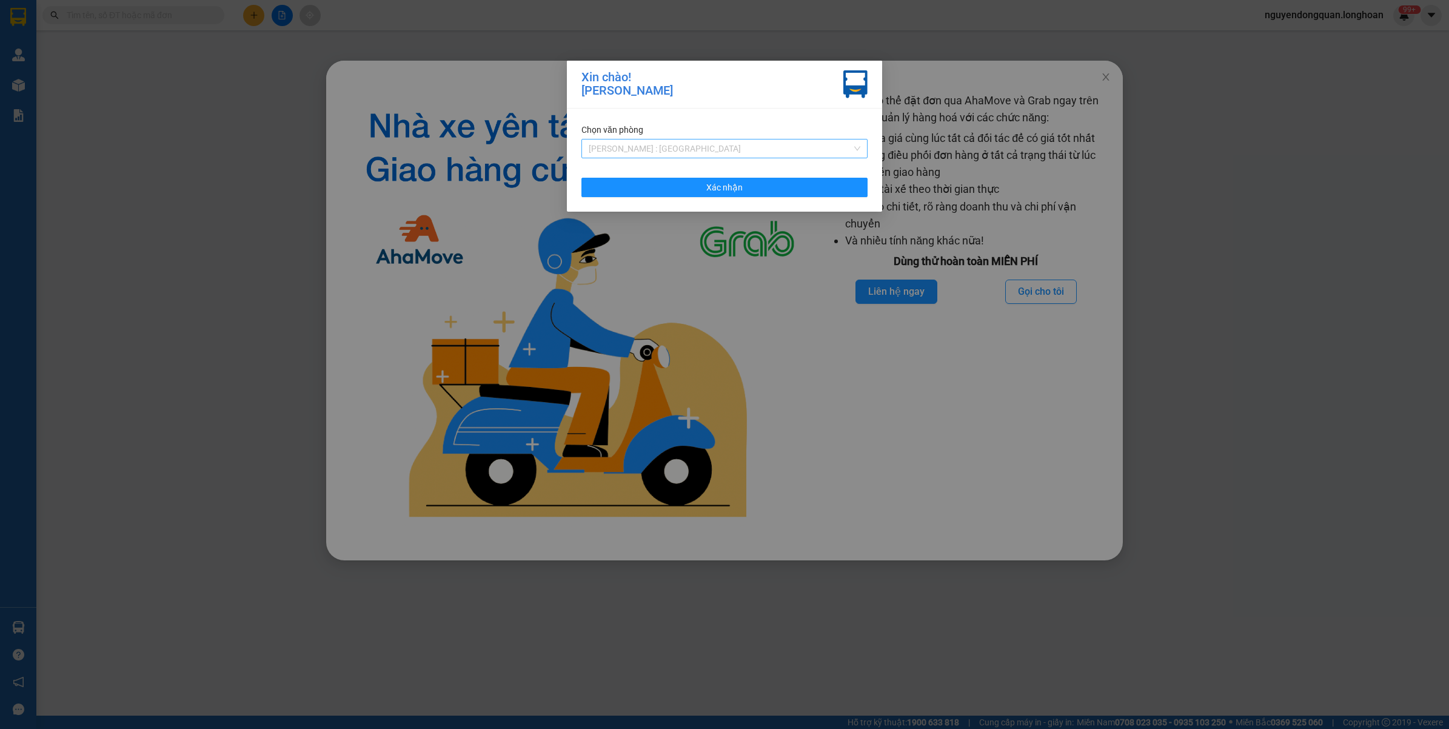
click at [755, 152] on span "[PERSON_NAME] : [GEOGRAPHIC_DATA]" at bounding box center [725, 148] width 272 height 18
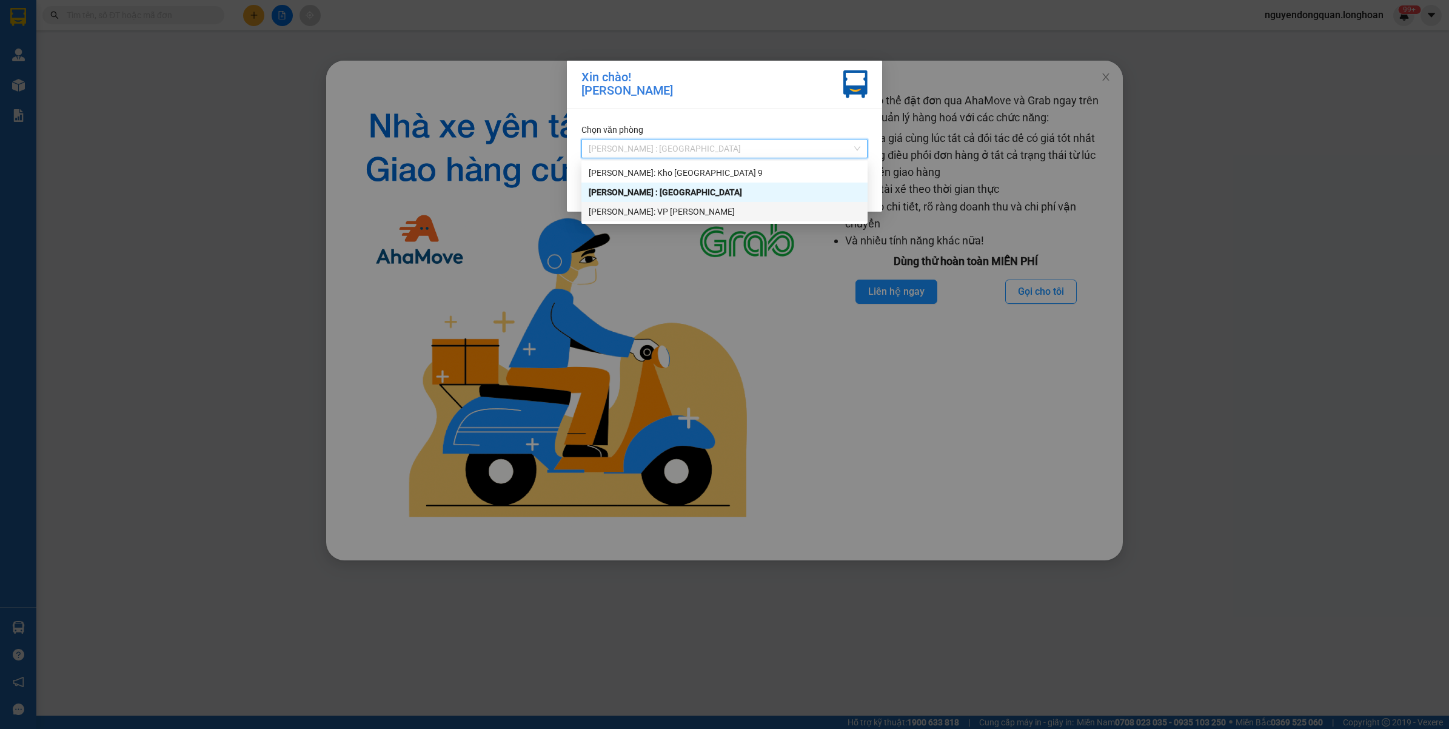
click at [691, 216] on div "[PERSON_NAME]: VP [PERSON_NAME]" at bounding box center [725, 211] width 272 height 13
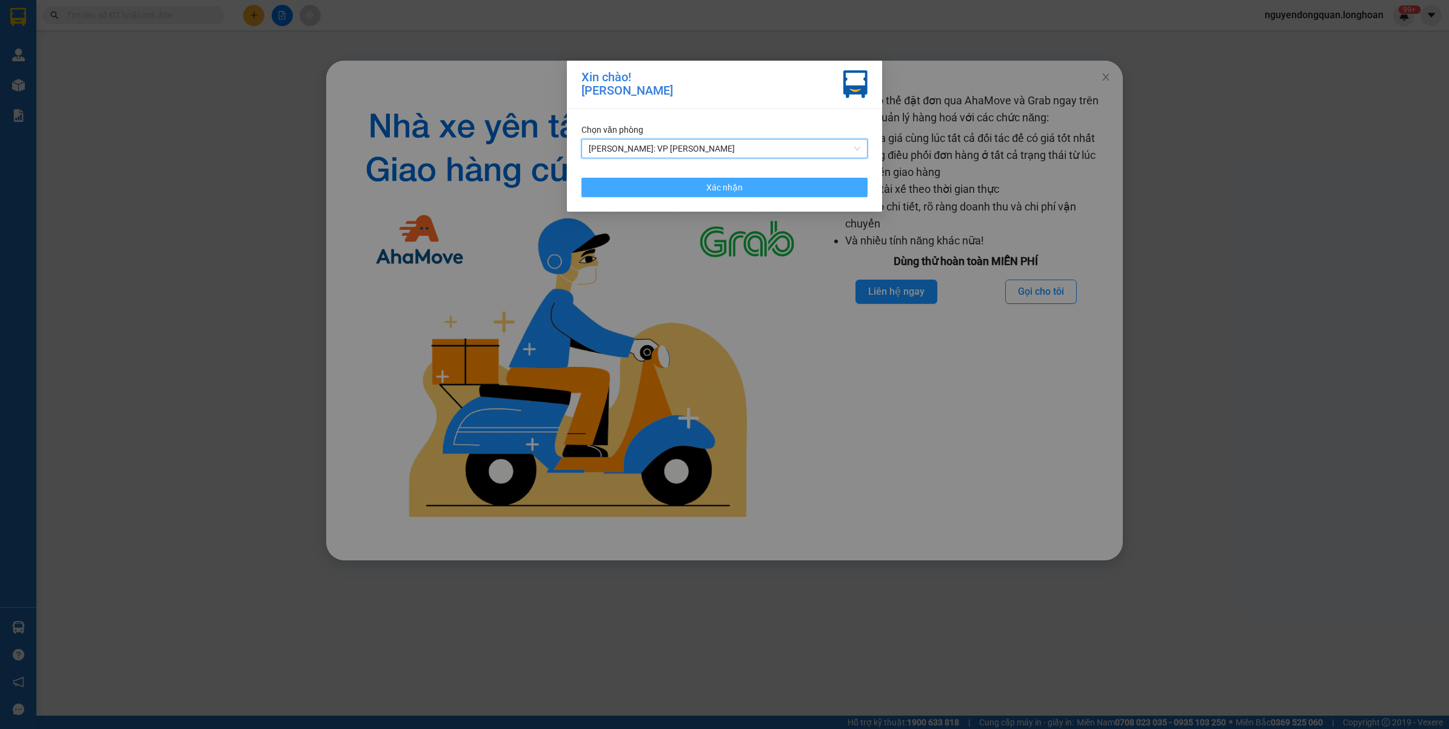
click at [735, 189] on span "Xác nhận" at bounding box center [724, 187] width 36 height 13
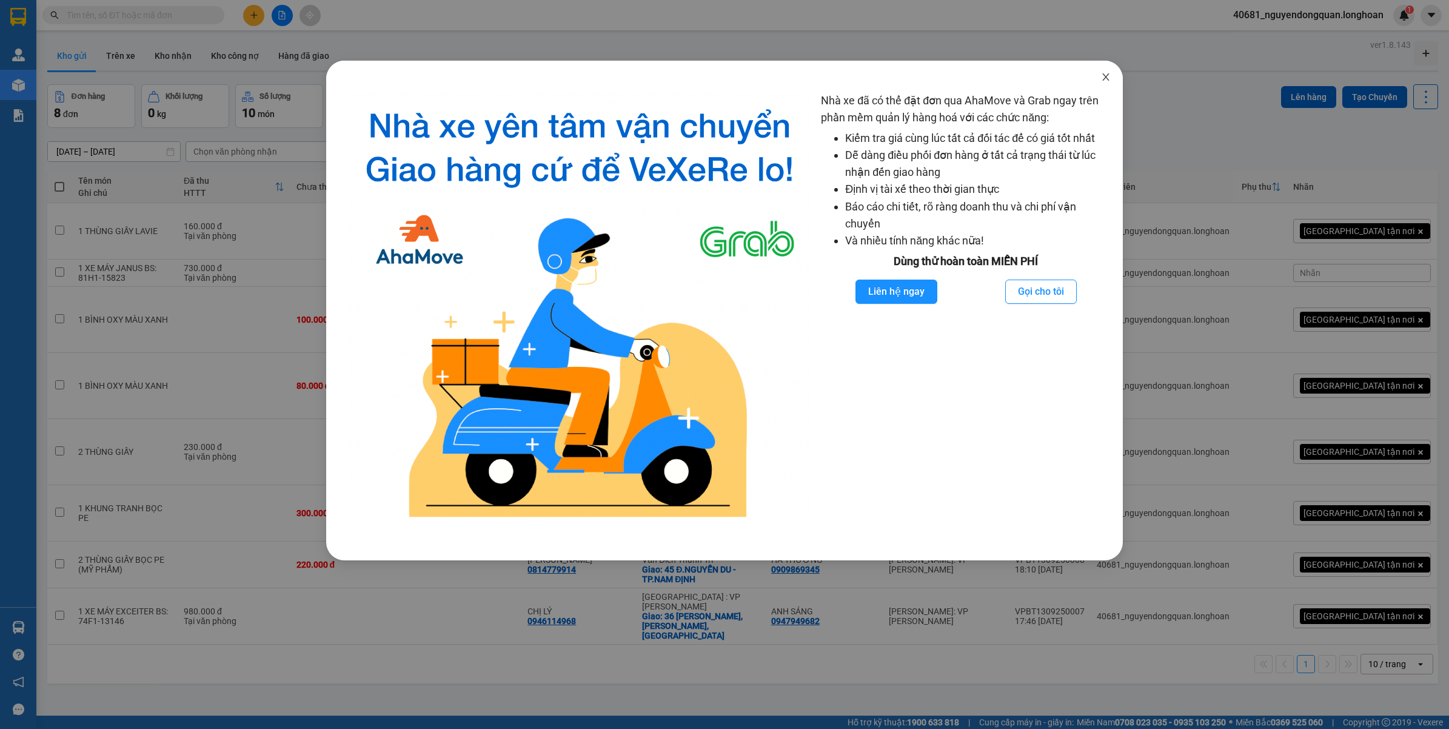
click at [1108, 76] on icon "close" at bounding box center [1106, 77] width 10 height 10
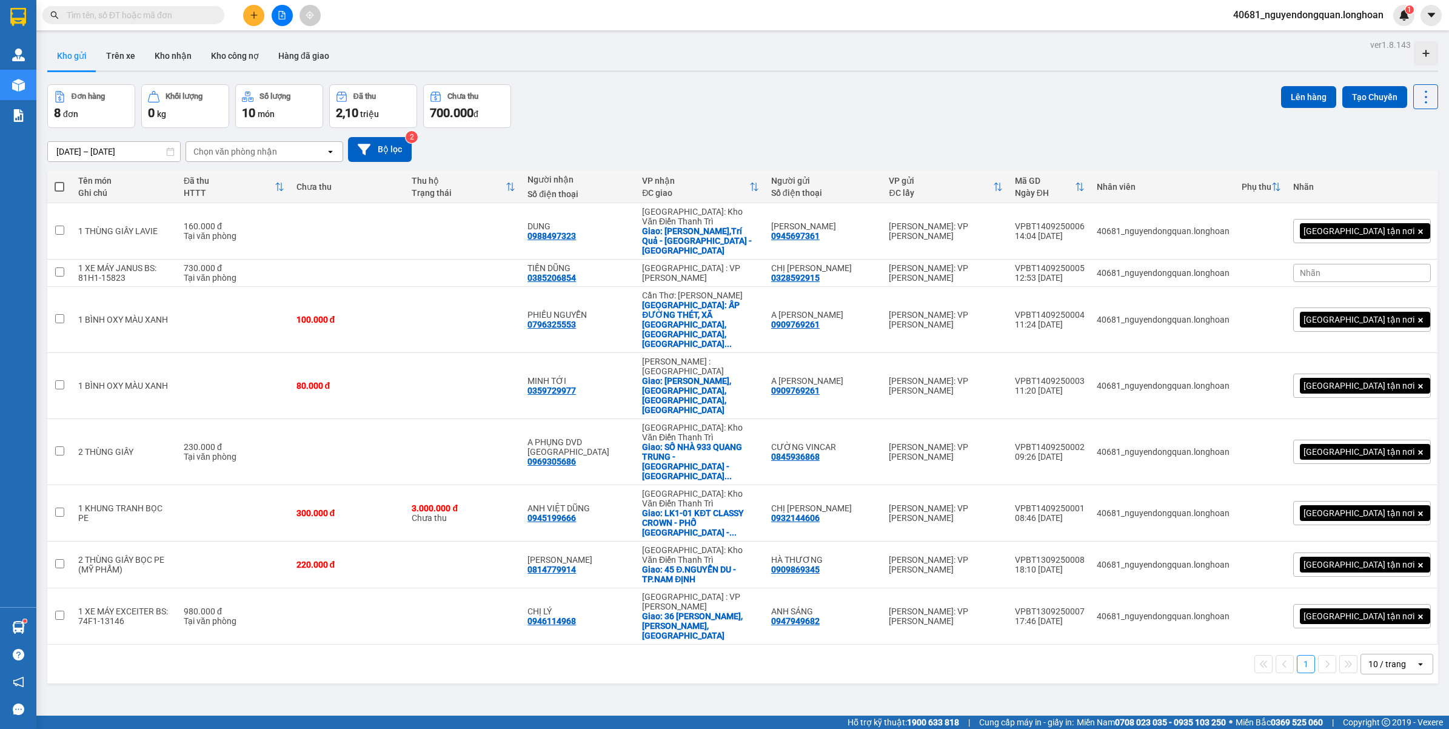
click at [134, 19] on input "text" at bounding box center [138, 14] width 143 height 13
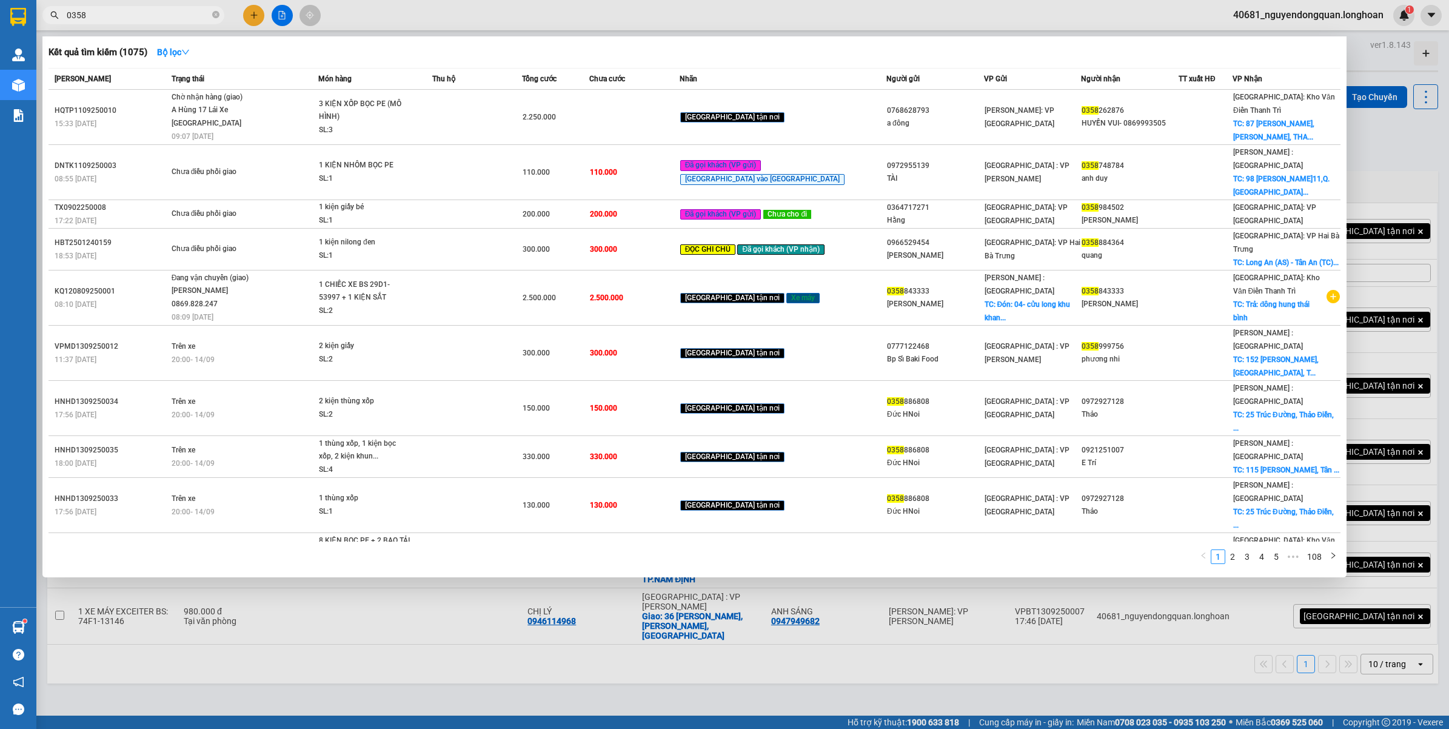
click at [122, 19] on input "0358" at bounding box center [138, 14] width 143 height 13
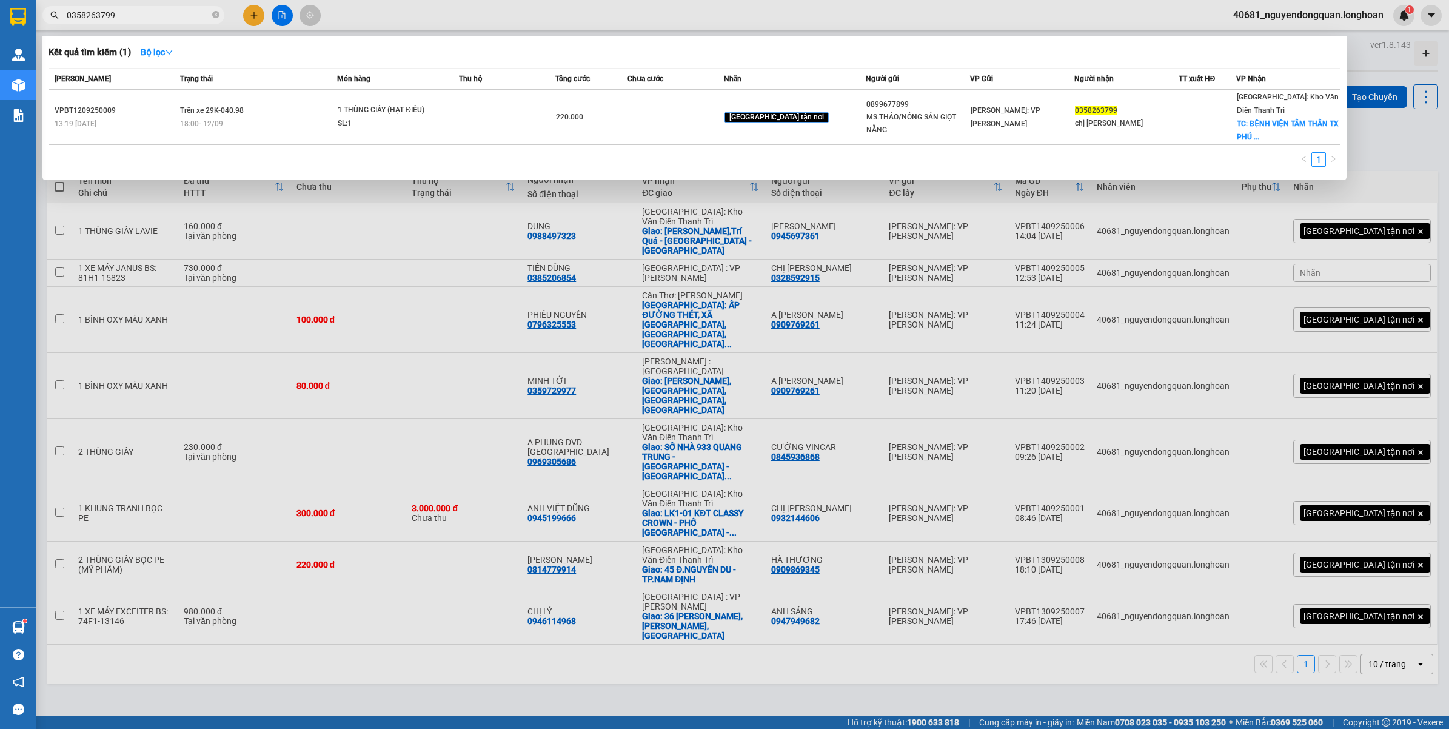
type input "0358263799"
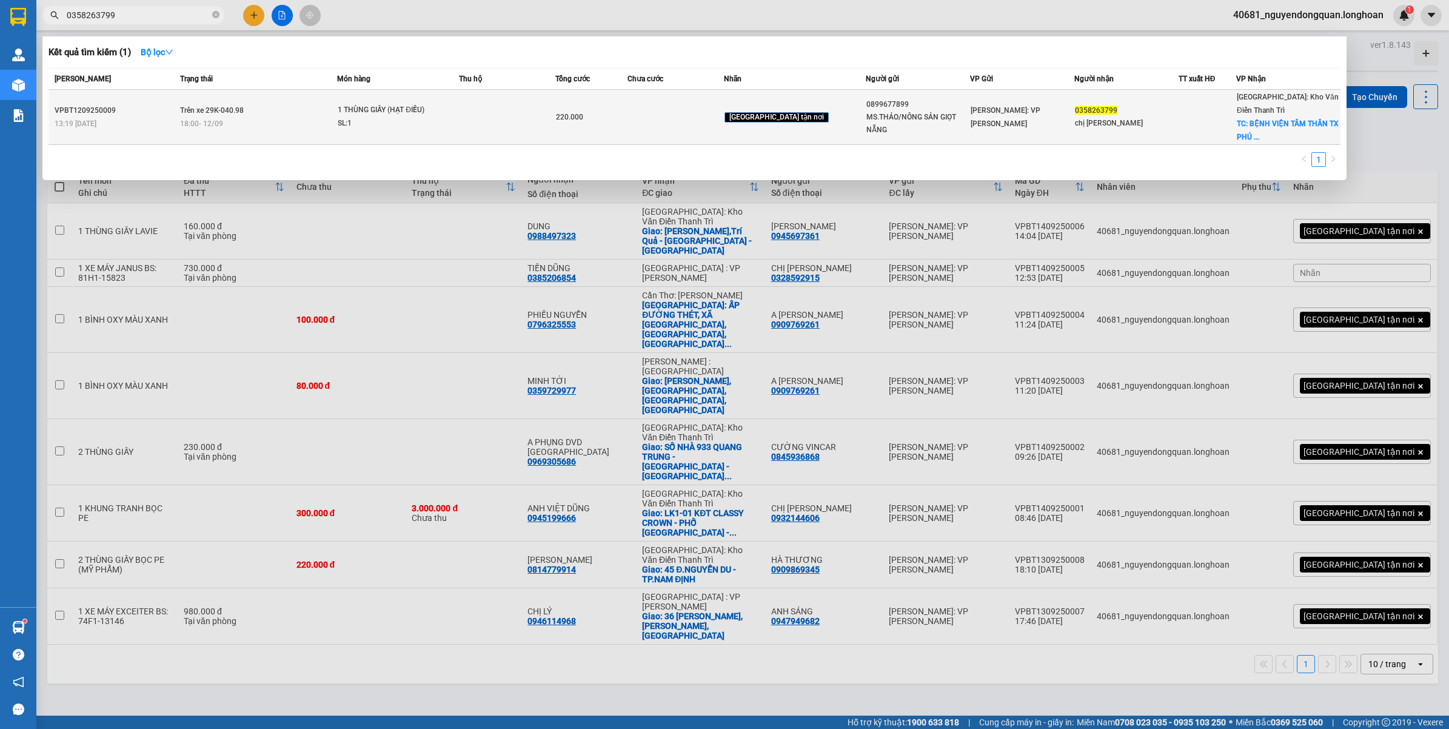
click at [219, 119] on span "18:00 [DATE]" at bounding box center [201, 123] width 43 height 8
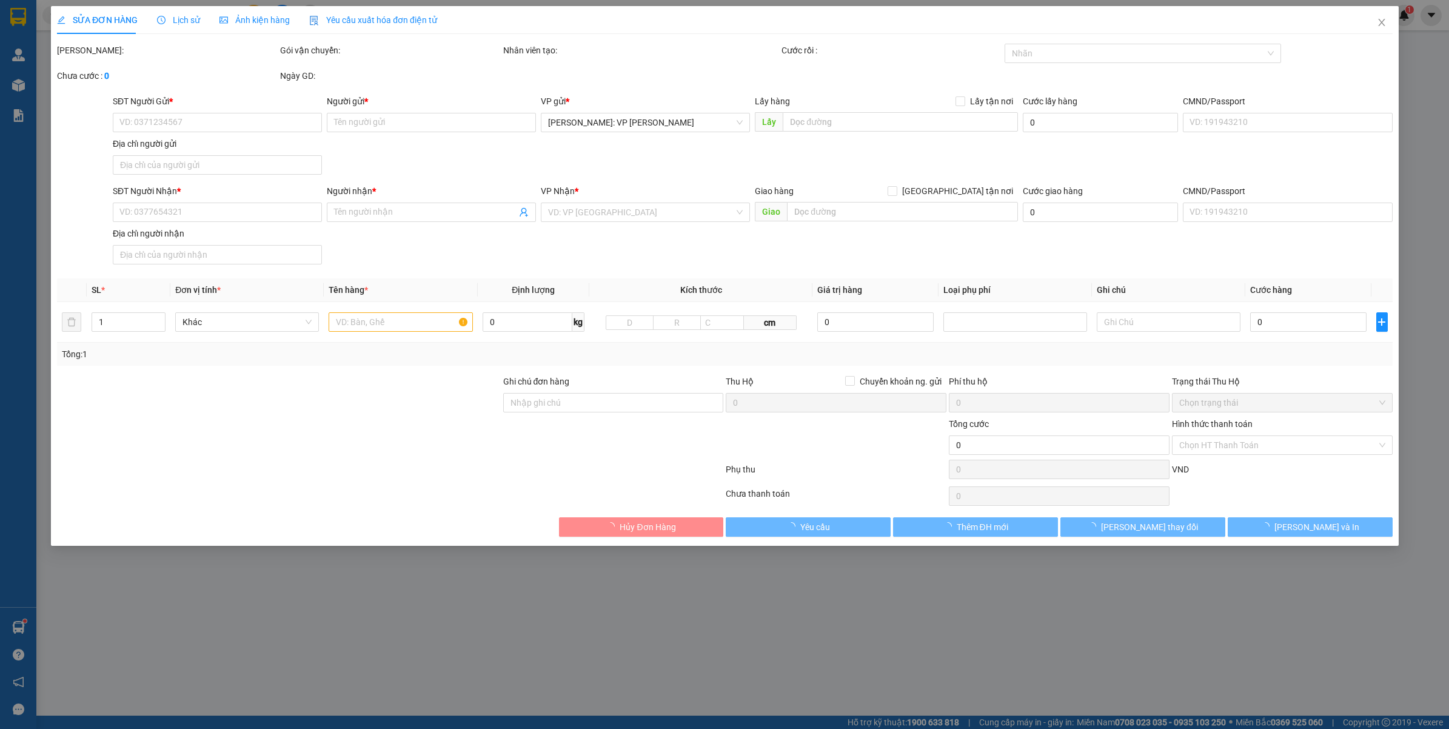
click at [159, 19] on icon "clock-circle" at bounding box center [161, 20] width 8 height 8
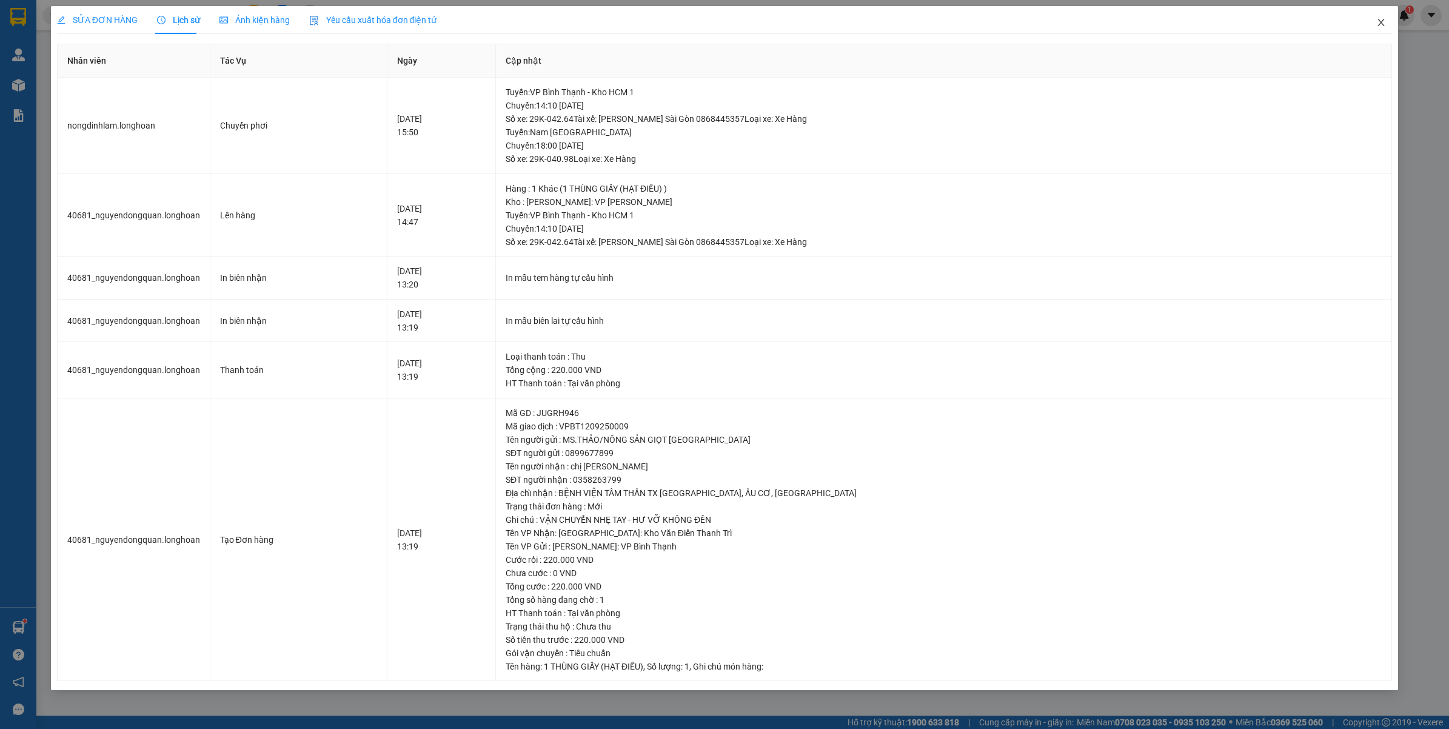
click at [1381, 28] on span "Close" at bounding box center [1381, 23] width 34 height 34
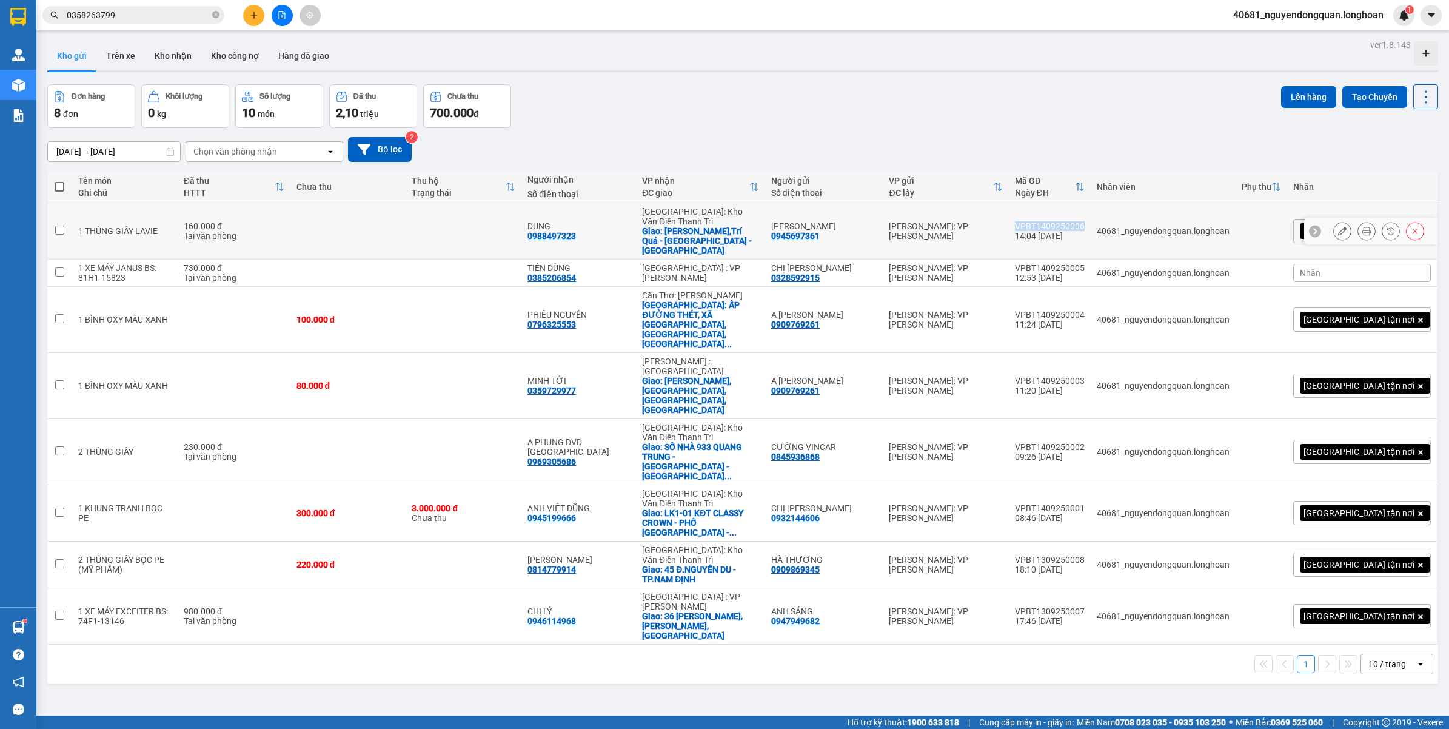
drag, startPoint x: 1072, startPoint y: 215, endPoint x: 1138, endPoint y: 218, distance: 66.1
click at [1091, 218] on td "VPBT1409250006 14:04 [DATE]" at bounding box center [1050, 231] width 82 height 56
checkbox input "true"
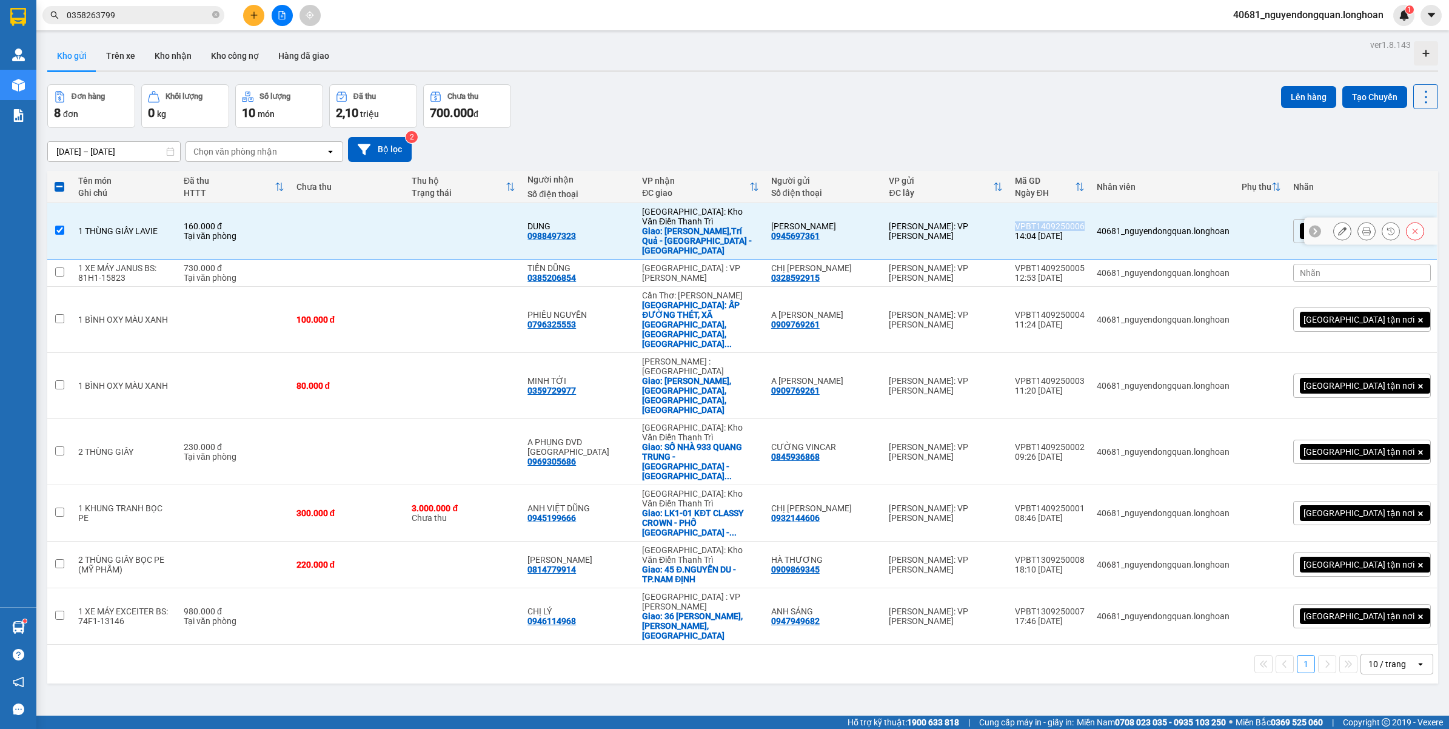
copy div "VPBT1409250006"
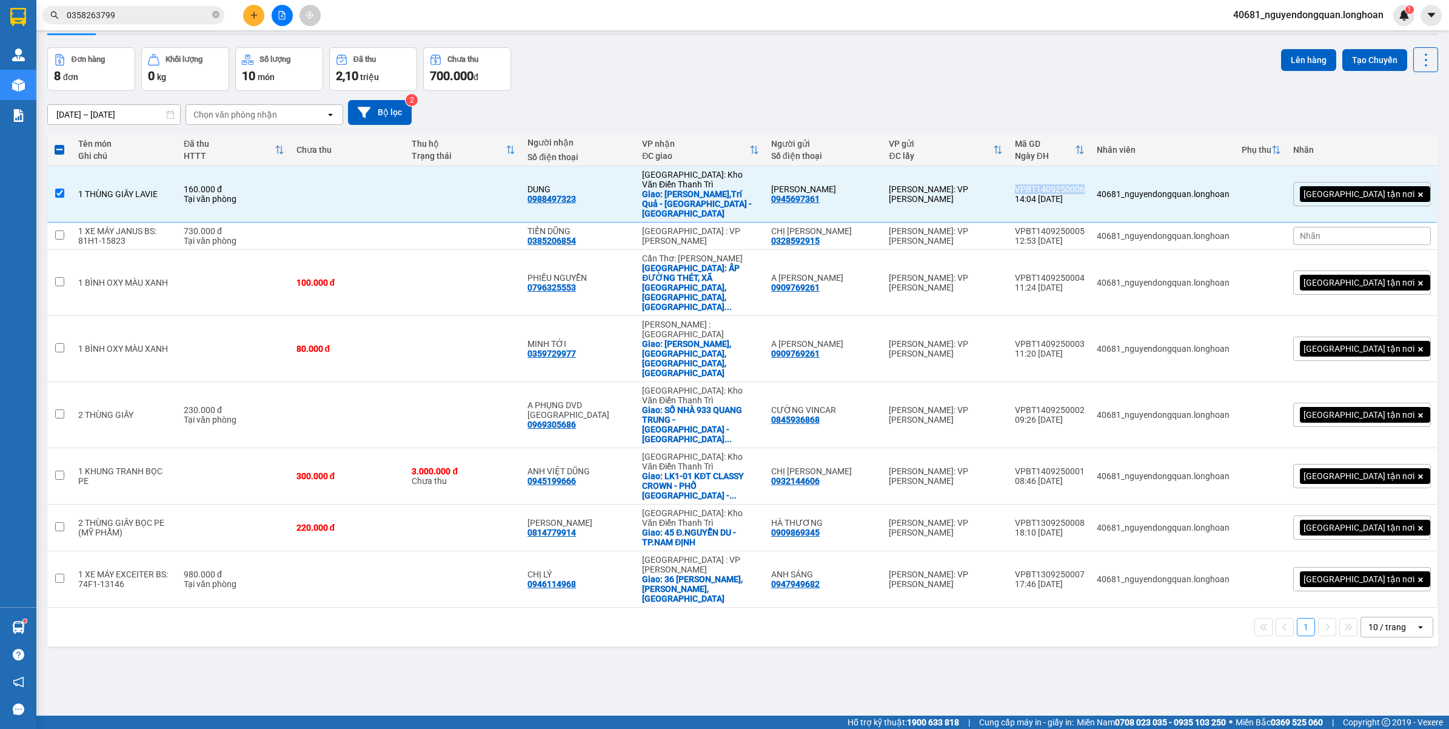
scroll to position [56, 0]
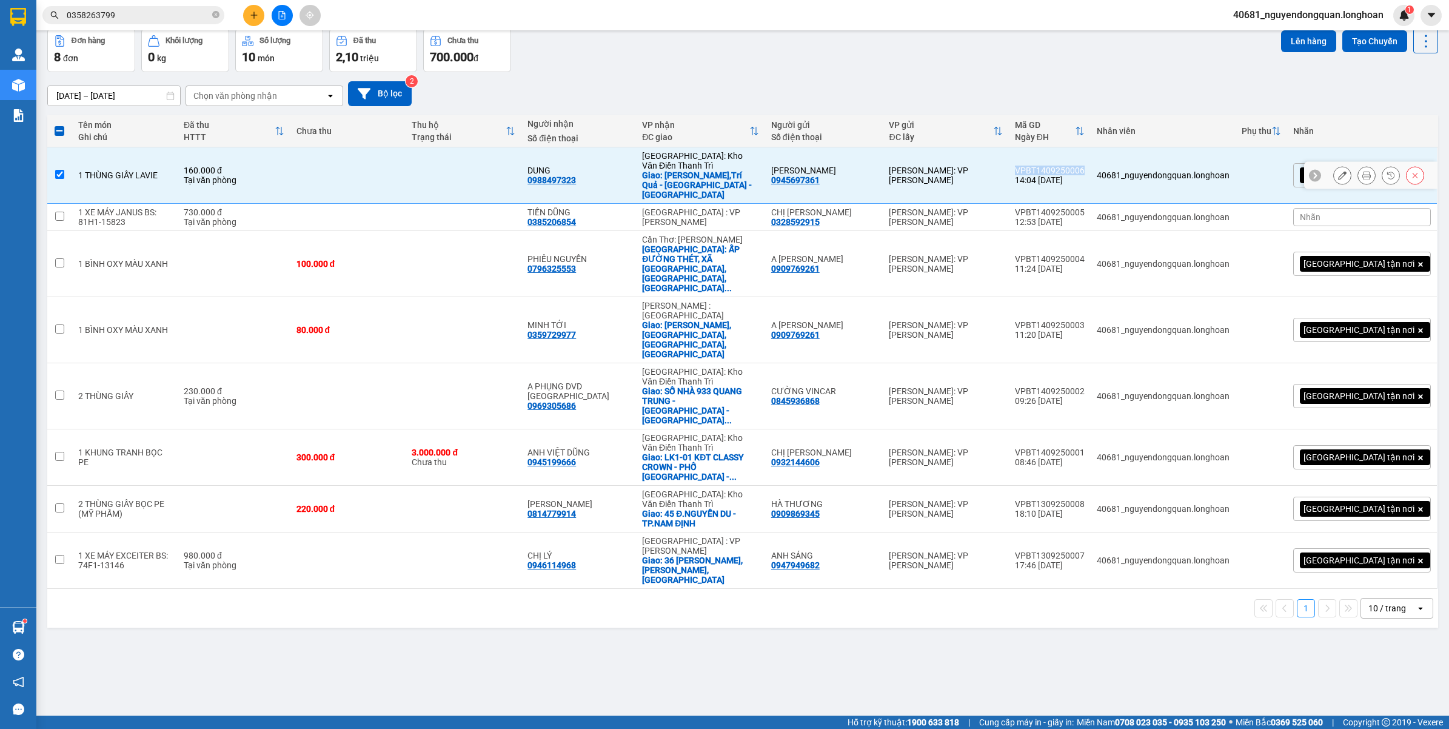
copy div "VPBT1409250006"
